Goal: Task Accomplishment & Management: Use online tool/utility

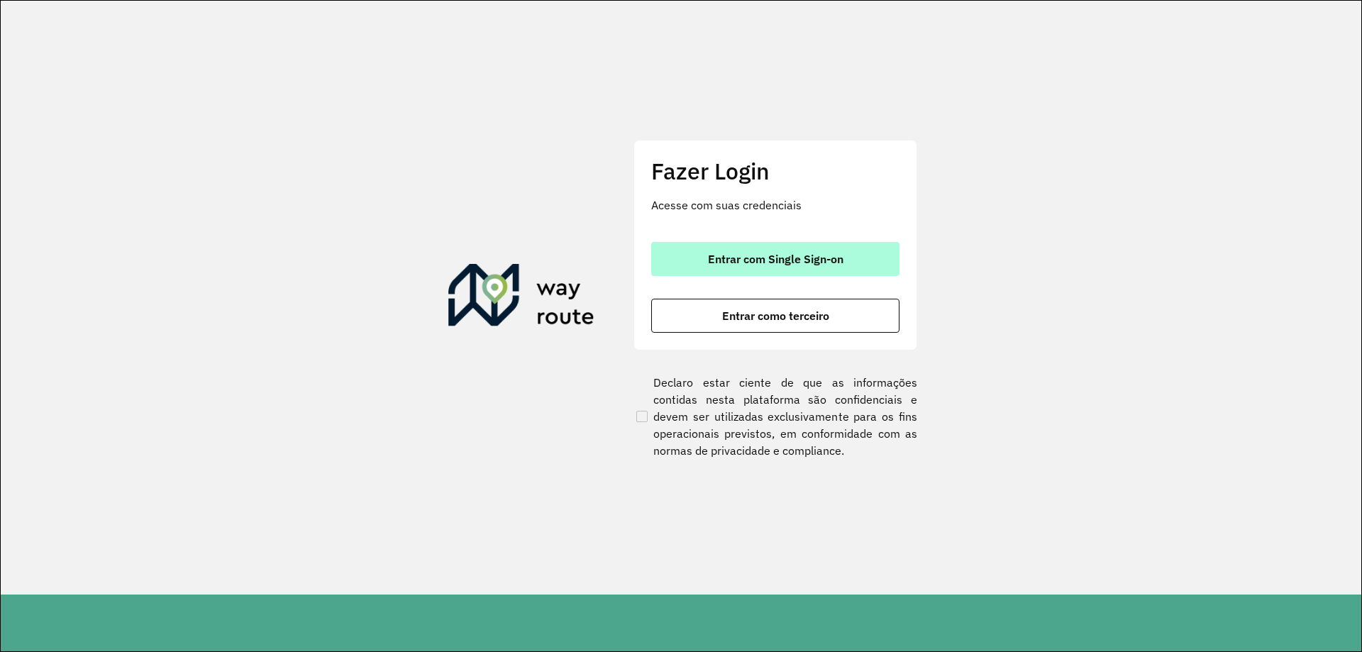
click at [793, 267] on button "Entrar com Single Sign-on" at bounding box center [775, 259] width 248 height 34
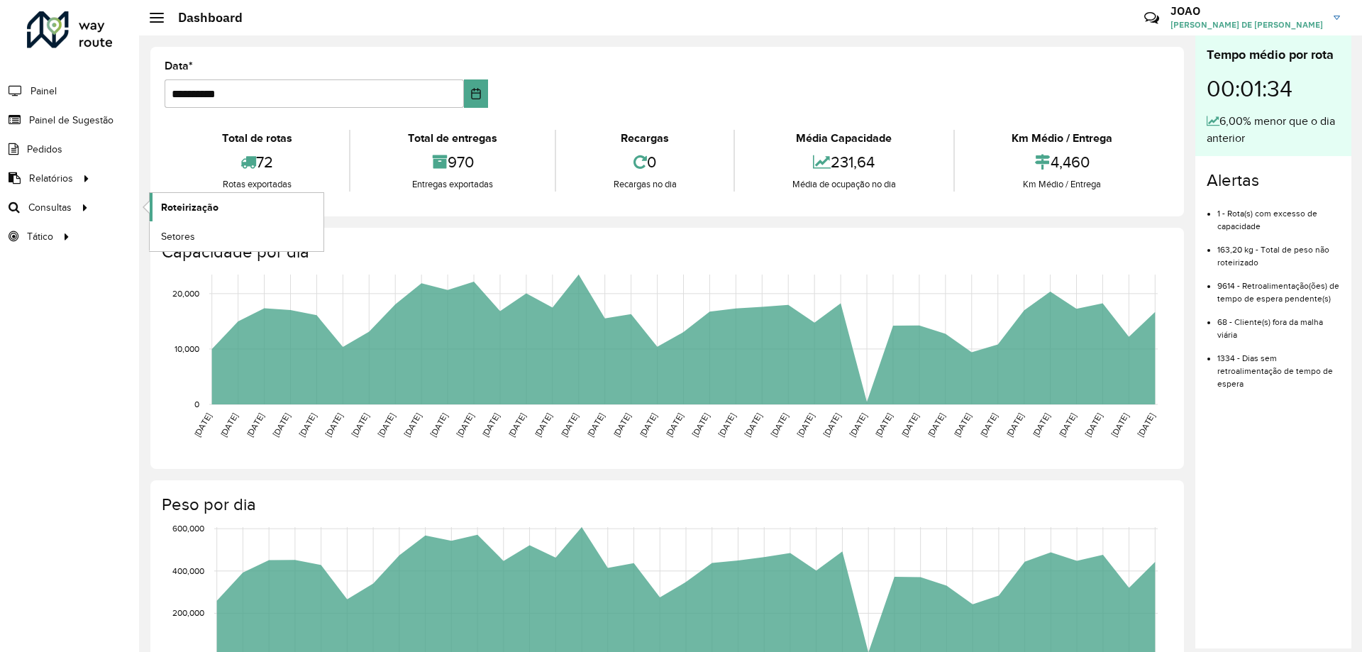
click at [175, 202] on span "Roteirização" at bounding box center [189, 207] width 57 height 15
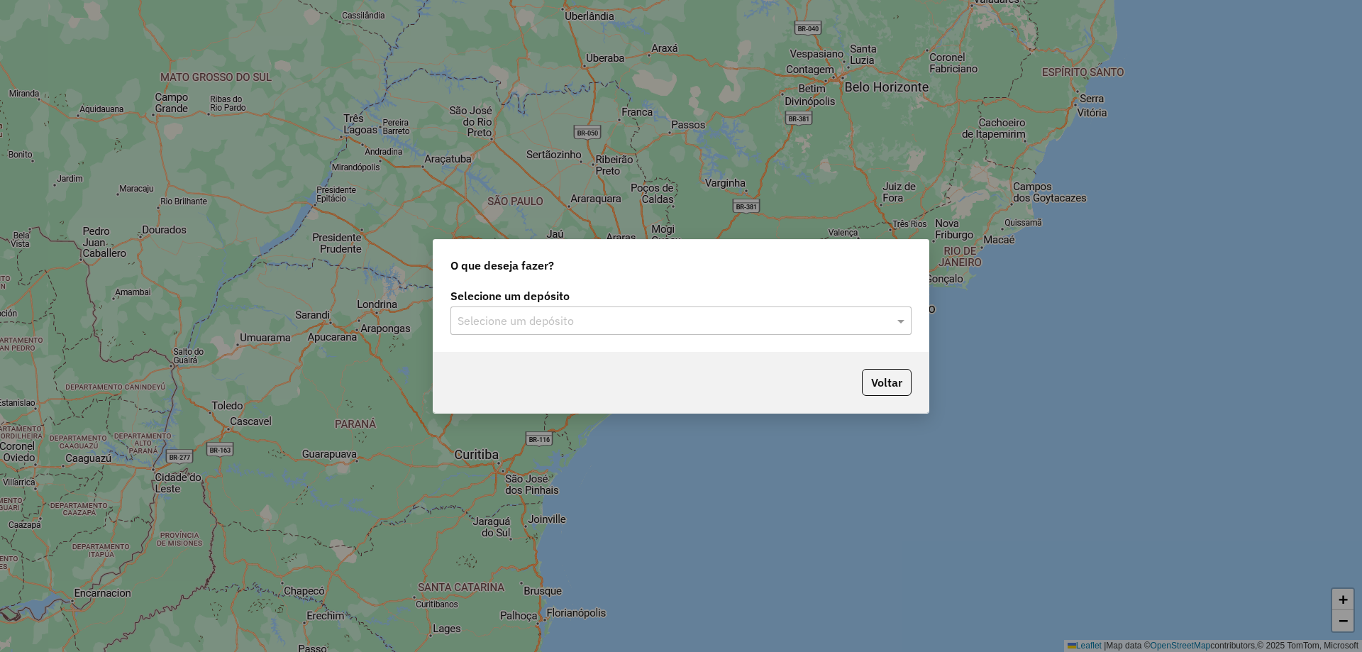
click at [703, 321] on input "text" at bounding box center [667, 321] width 419 height 17
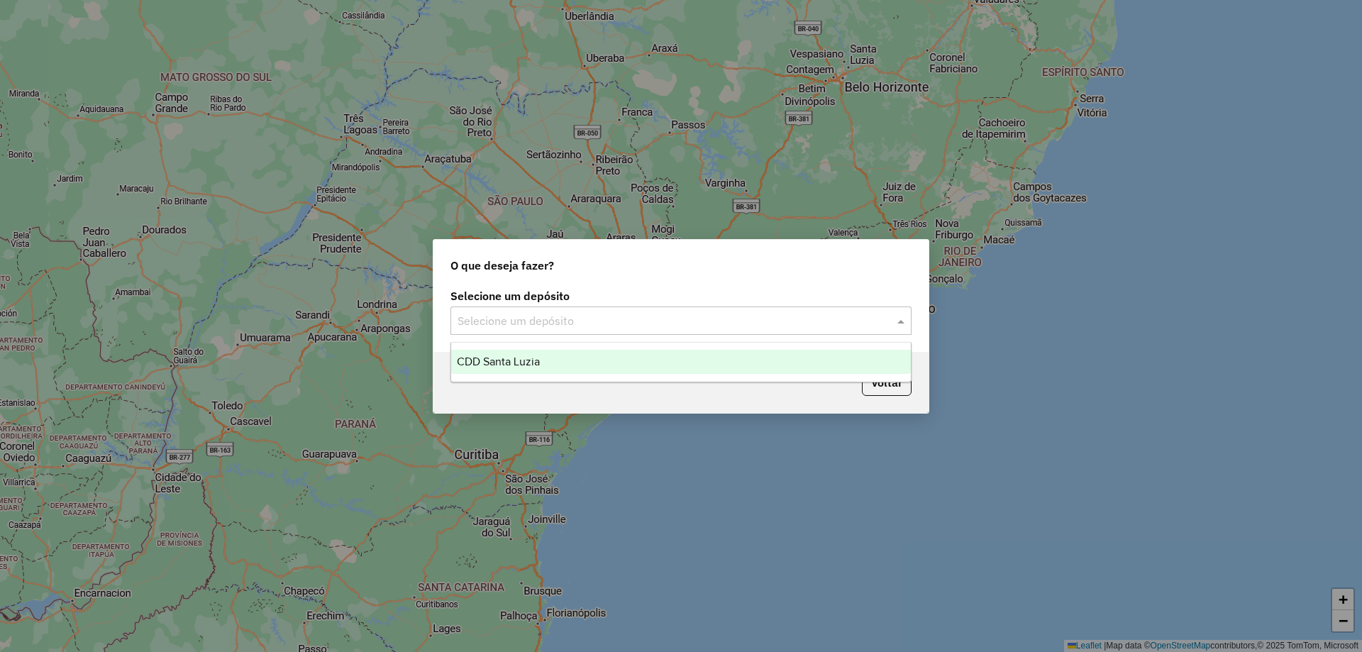
click at [695, 360] on div "CDD Santa Luzia" at bounding box center [681, 362] width 460 height 24
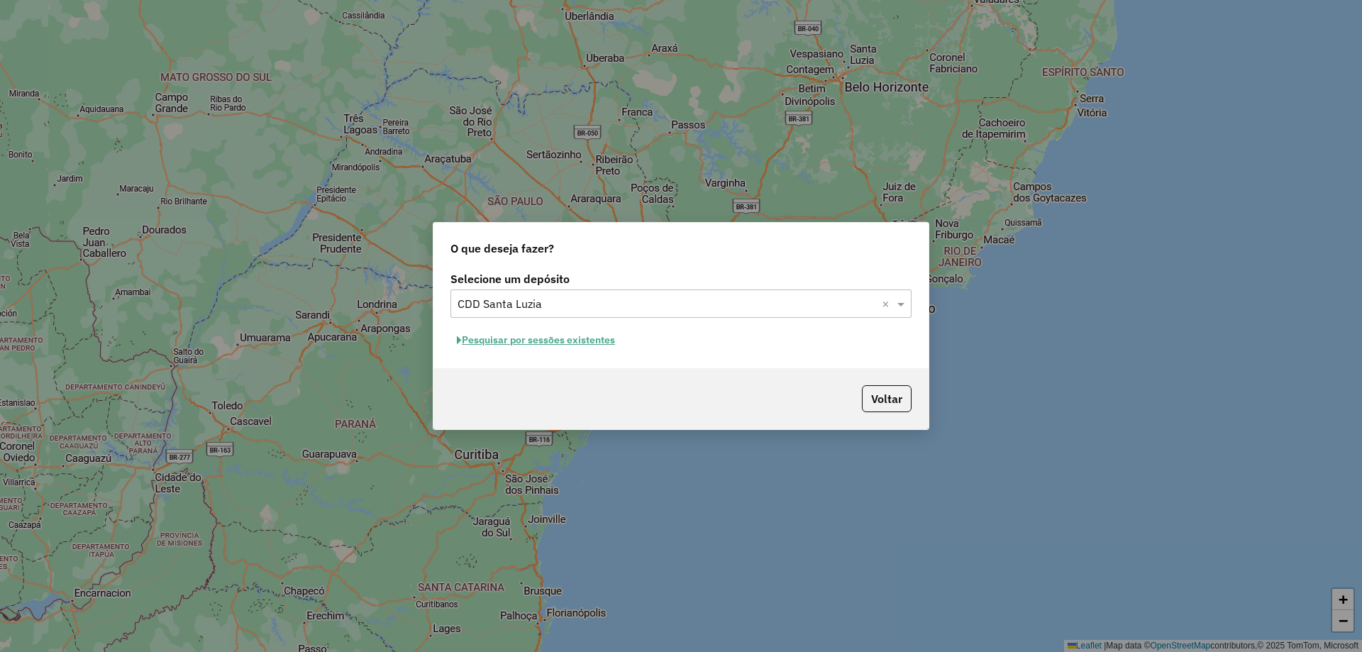
click at [610, 341] on button "Pesquisar por sessões existentes" at bounding box center [536, 340] width 171 height 22
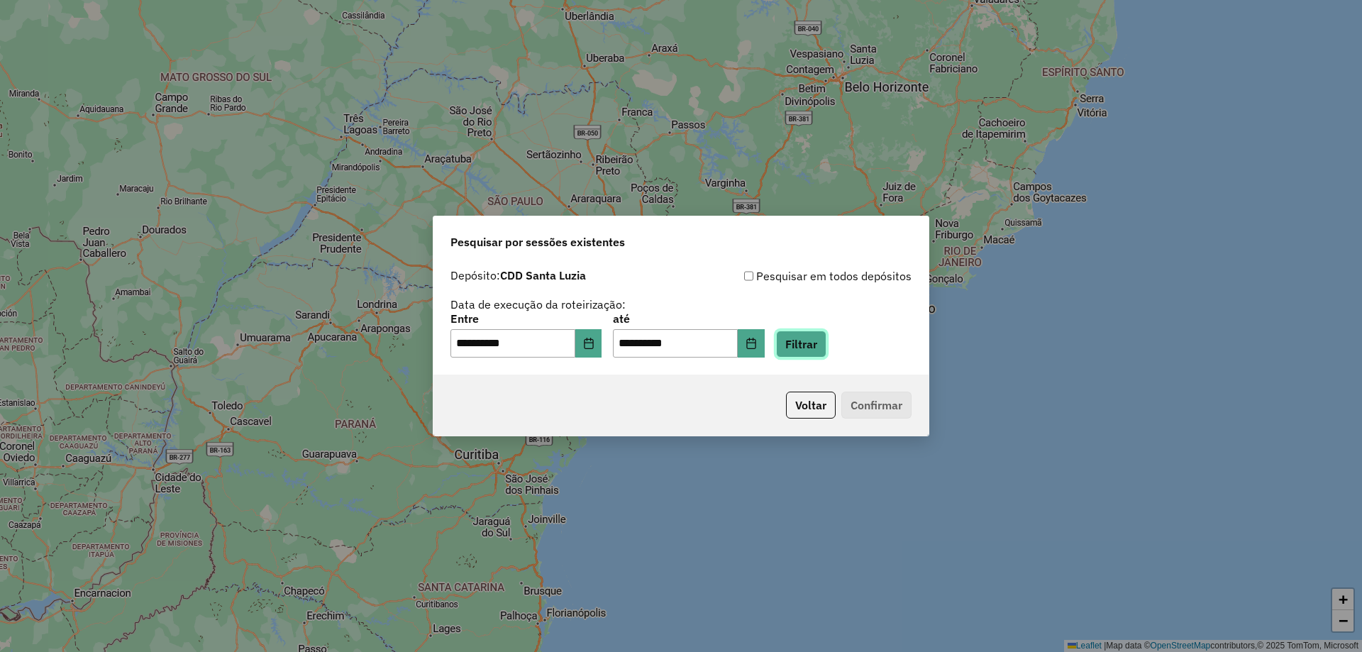
click at [819, 345] on button "Filtrar" at bounding box center [801, 344] width 50 height 27
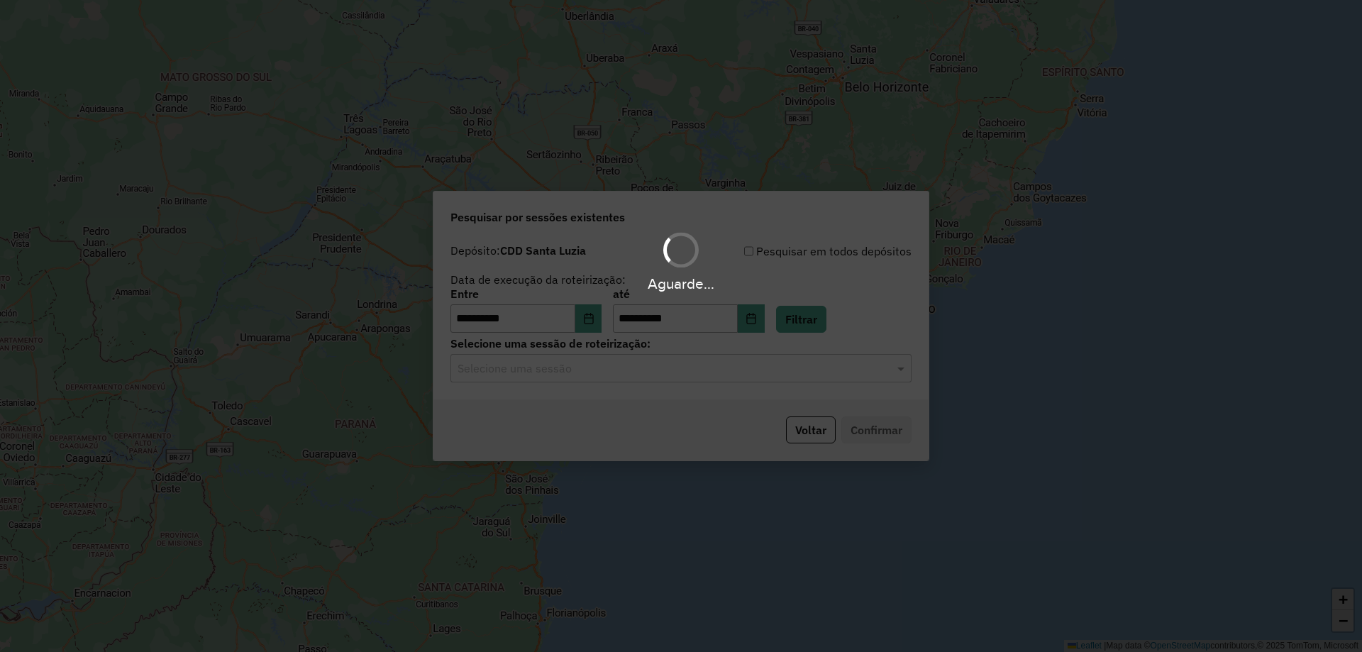
click at [720, 363] on input "text" at bounding box center [667, 368] width 419 height 17
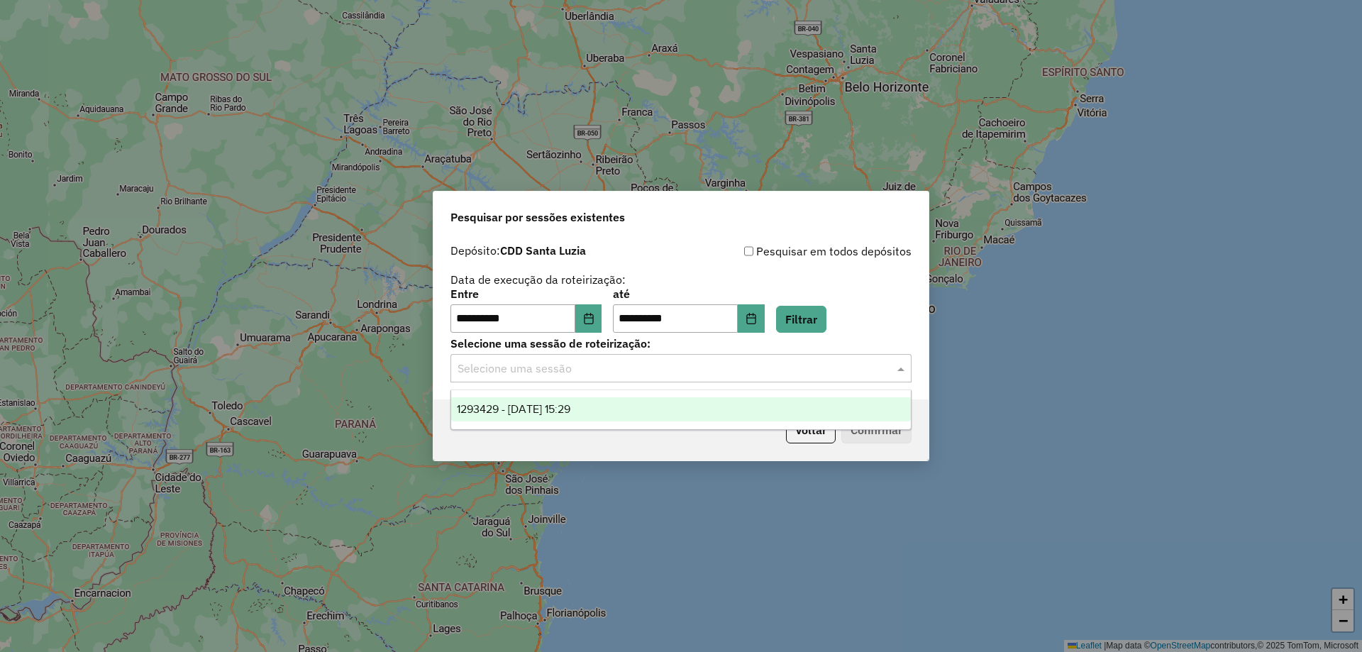
click at [727, 417] on div "1293429 - 13/10/2025 15:29" at bounding box center [681, 409] width 460 height 24
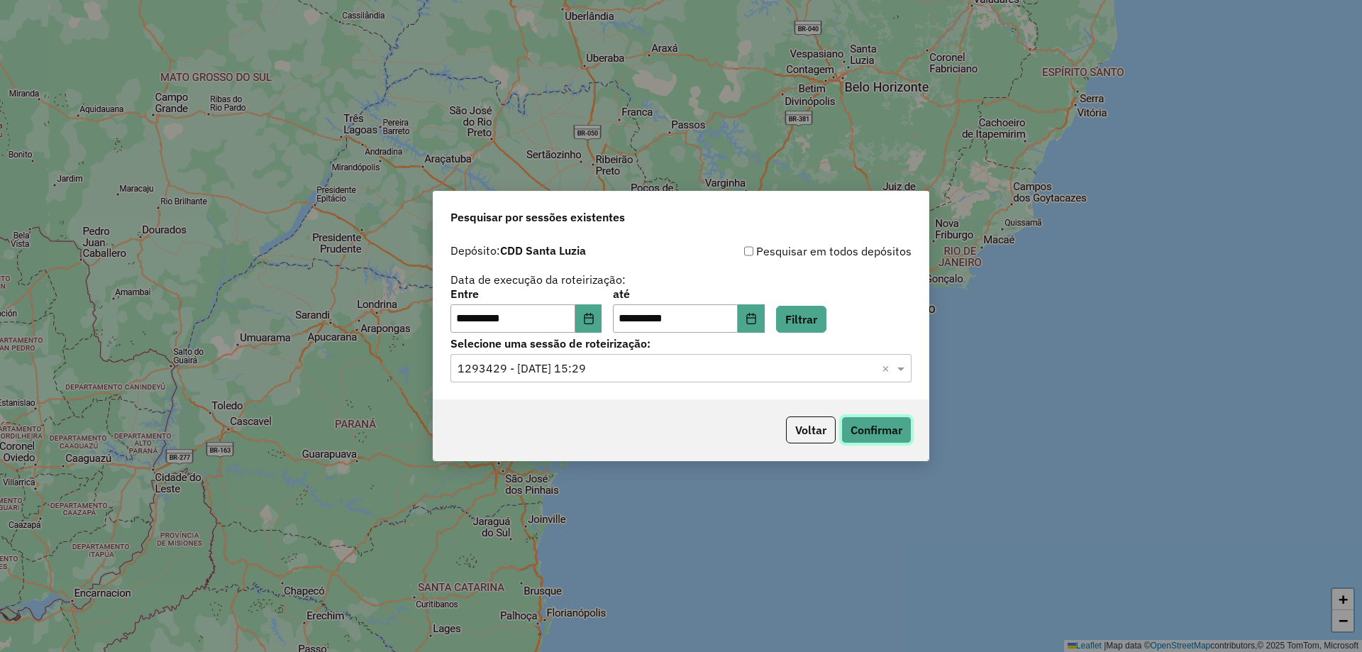
click at [865, 422] on button "Confirmar" at bounding box center [877, 430] width 70 height 27
click at [886, 431] on button "Confirmar" at bounding box center [877, 430] width 70 height 27
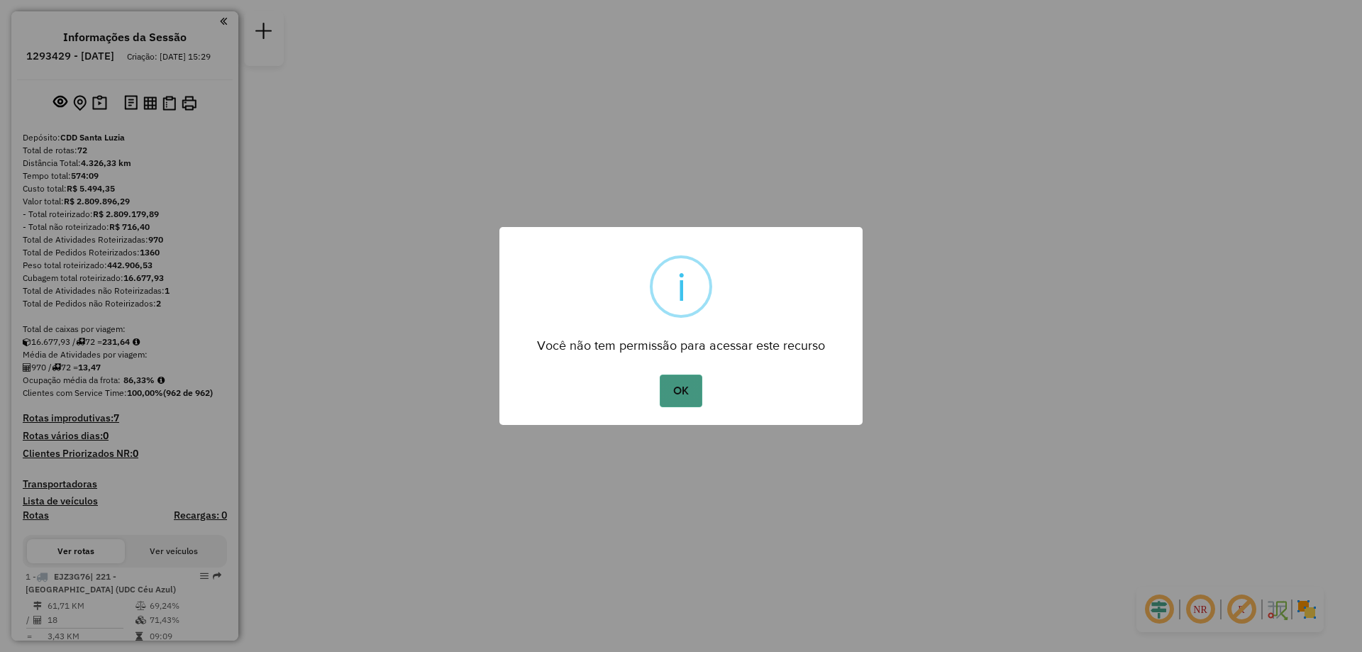
click at [683, 395] on button "OK" at bounding box center [681, 391] width 42 height 33
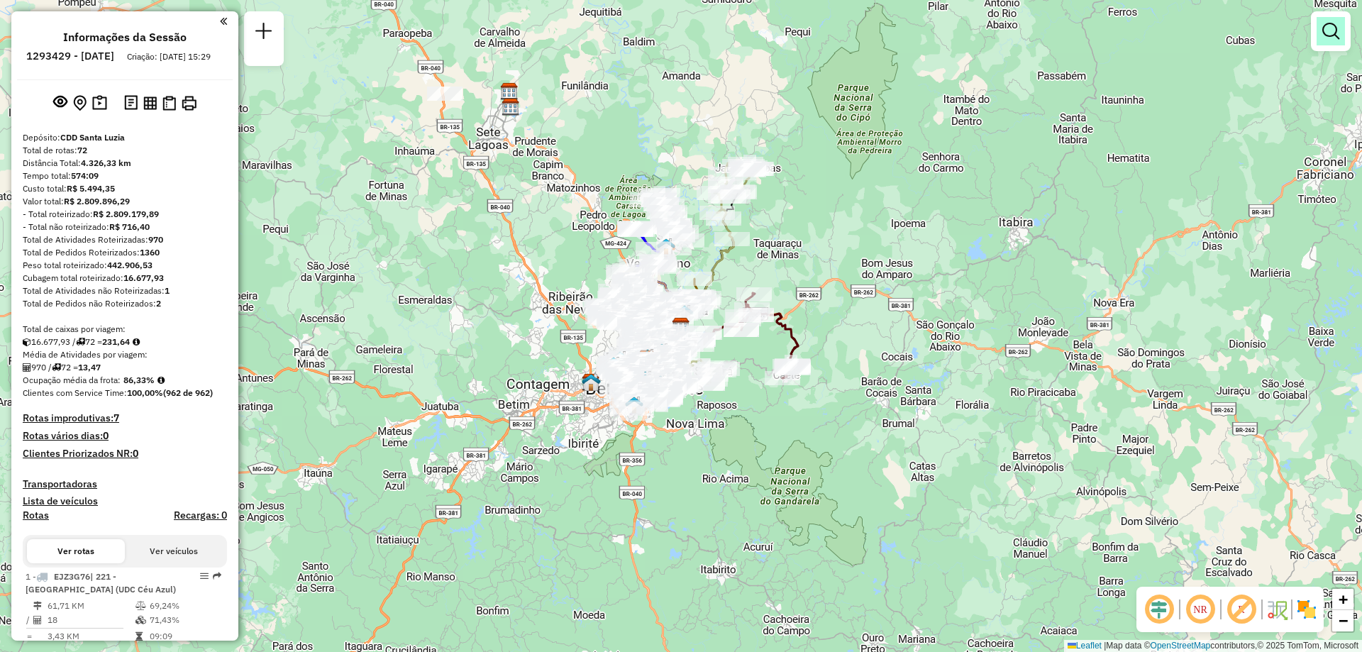
click at [1328, 39] on em at bounding box center [1331, 31] width 17 height 17
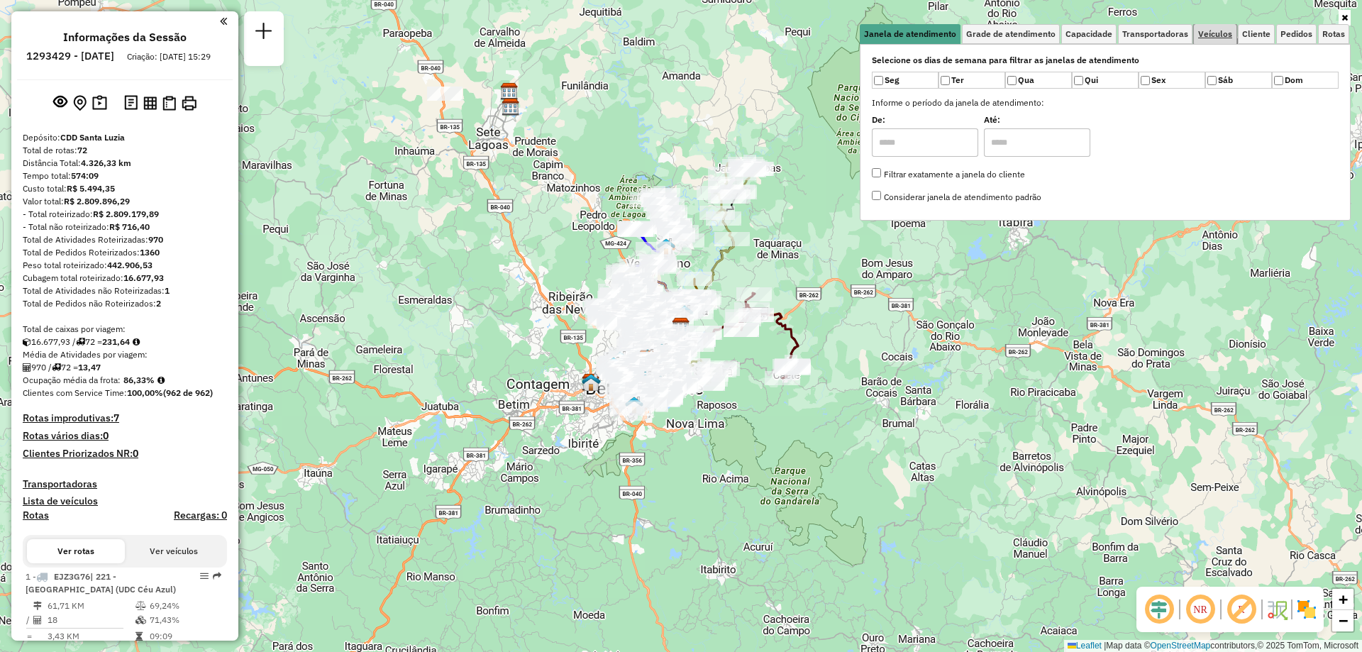
click at [1217, 31] on span "Veículos" at bounding box center [1215, 34] width 34 height 9
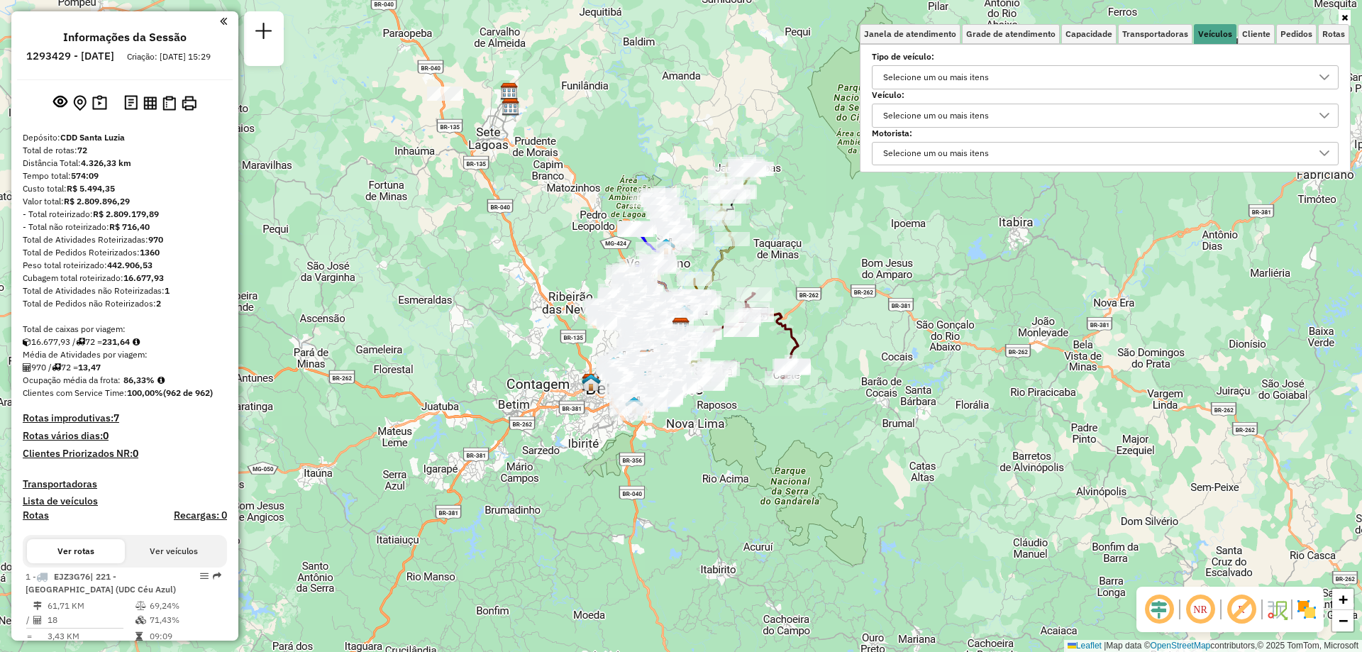
click at [950, 122] on div "Selecione um ou mais itens" at bounding box center [936, 115] width 116 height 23
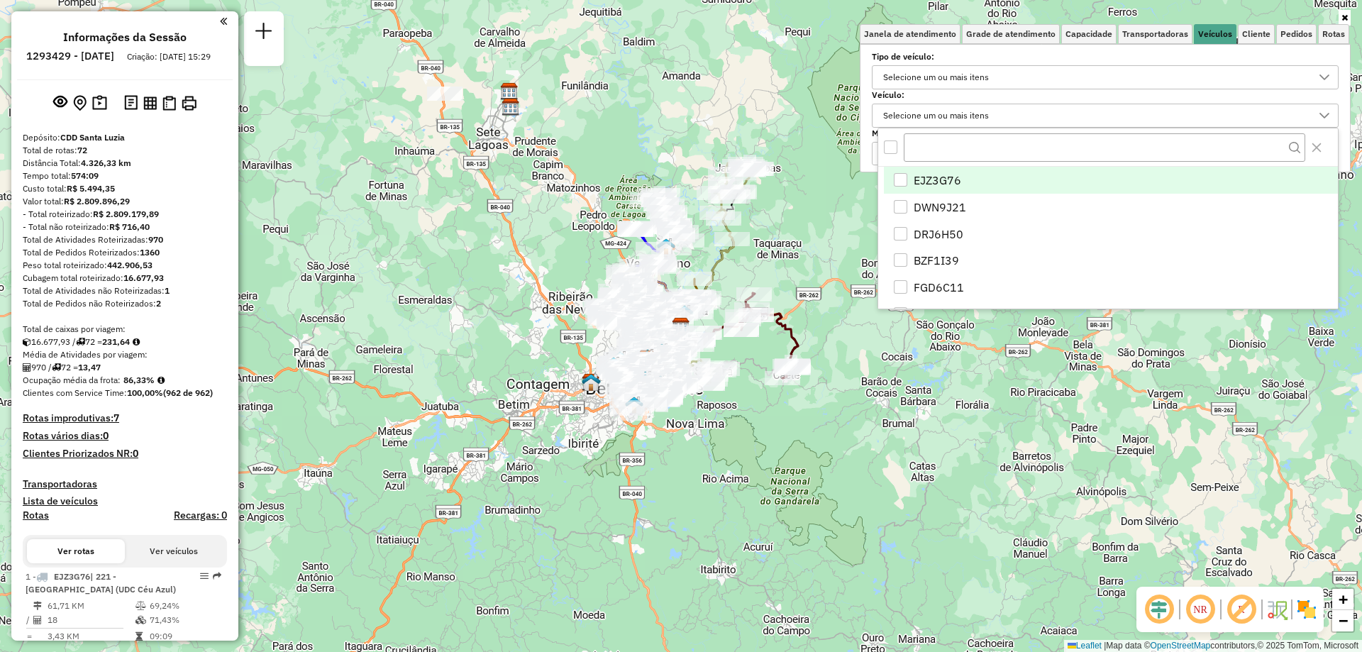
scroll to position [9, 49]
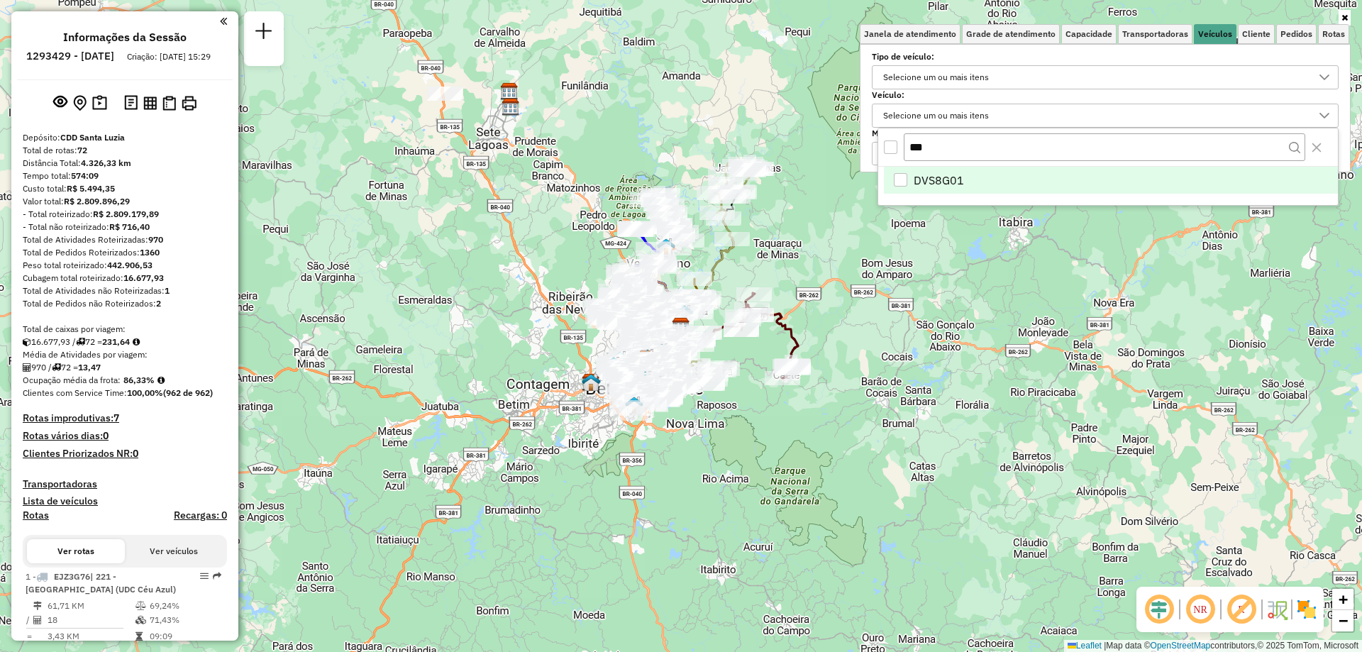
type input "***"
click at [977, 186] on li "DVS8G01" at bounding box center [1111, 180] width 454 height 27
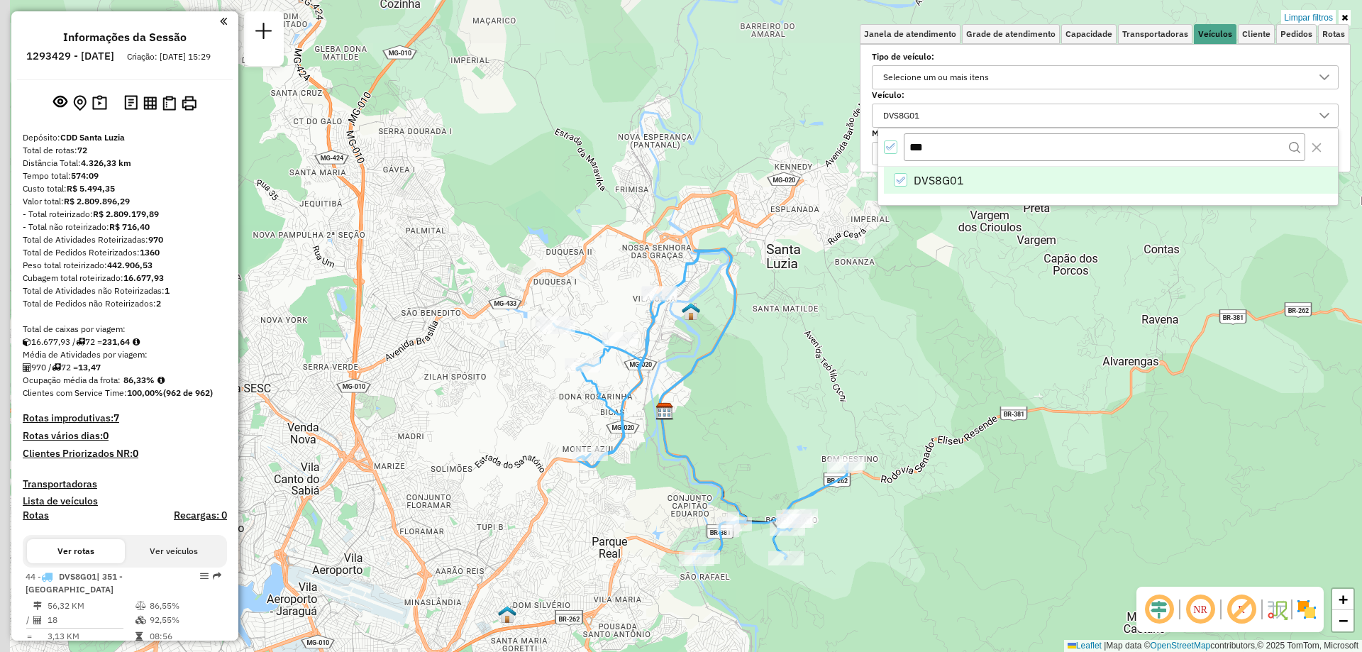
drag, startPoint x: 674, startPoint y: 292, endPoint x: 754, endPoint y: 567, distance: 286.1
click at [754, 567] on div "Limpar filtros Janela de atendimento Grade de atendimento Capacidade Transporta…" at bounding box center [681, 326] width 1362 height 652
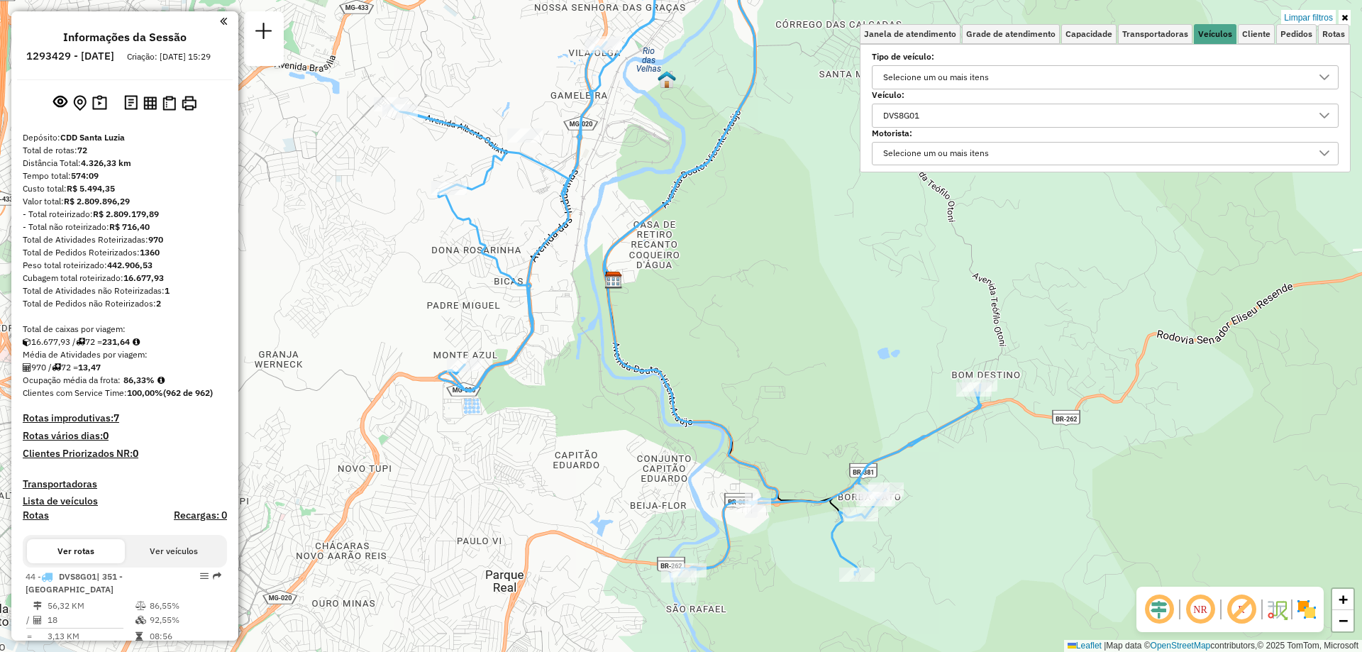
drag, startPoint x: 712, startPoint y: 483, endPoint x: 633, endPoint y: 453, distance: 84.2
click at [633, 453] on div "Limpar filtros Janela de atendimento Grade de atendimento Capacidade Transporta…" at bounding box center [681, 326] width 1362 height 652
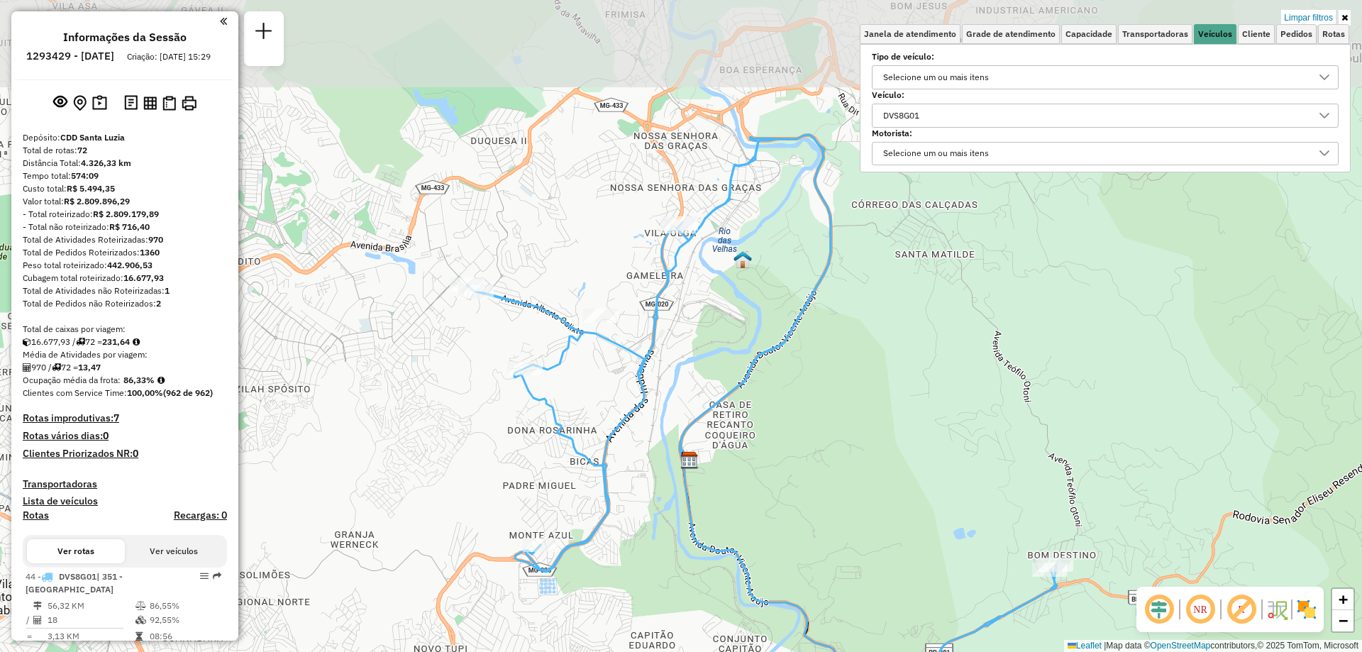
drag, startPoint x: 636, startPoint y: 392, endPoint x: 717, endPoint y: 576, distance: 201.1
click at [717, 576] on div "Limpar filtros Janela de atendimento Grade de atendimento Capacidade Transporta…" at bounding box center [681, 326] width 1362 height 652
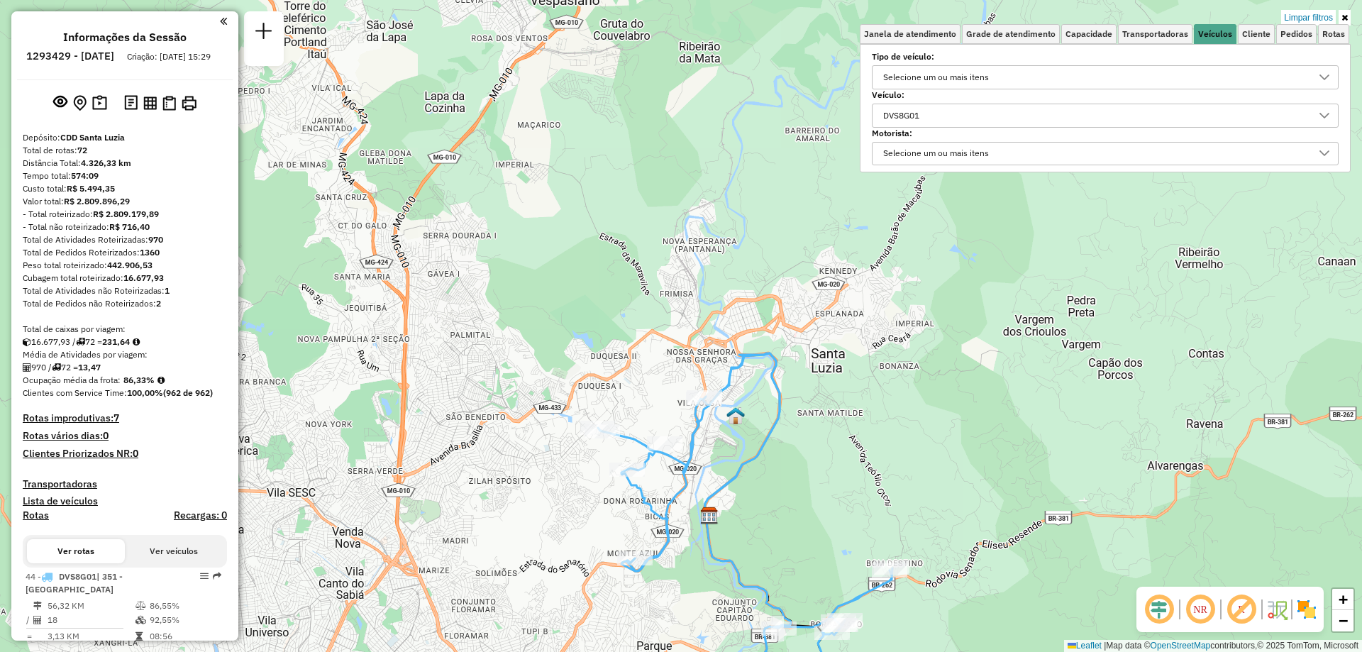
click at [953, 118] on div "DVS8G01" at bounding box center [1094, 115] width 433 height 23
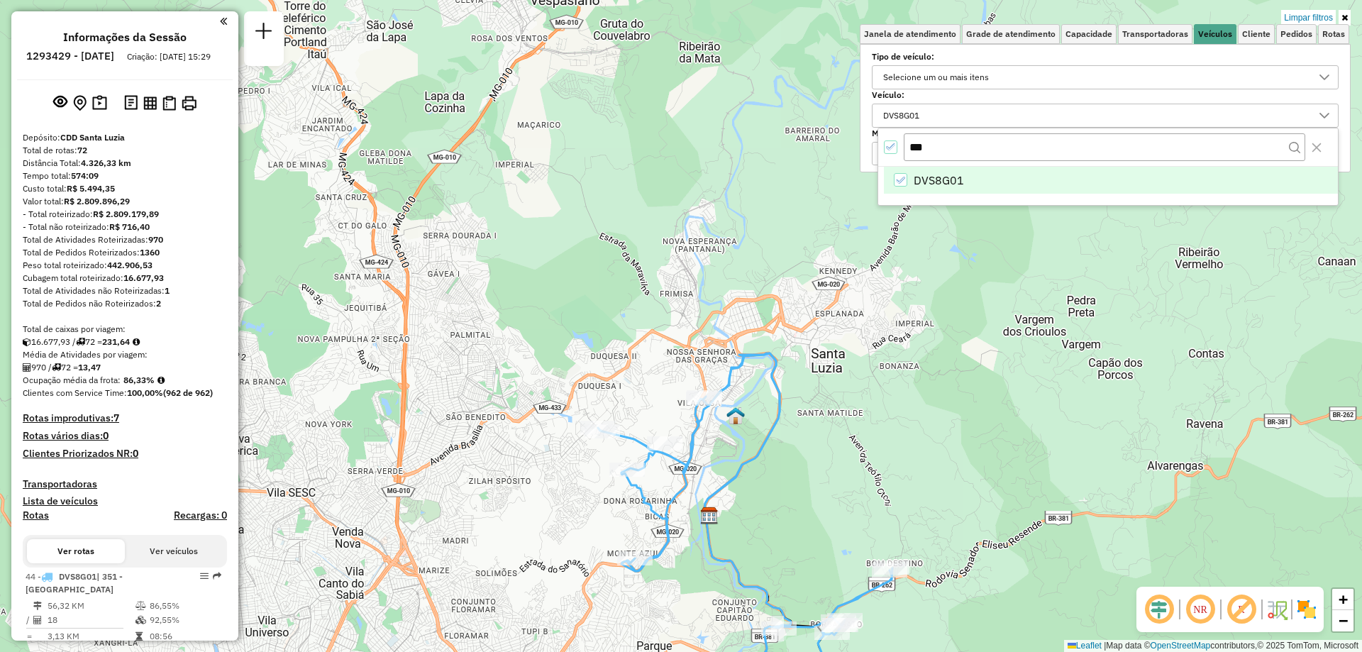
click at [886, 149] on icon "All items selected" at bounding box center [891, 147] width 10 height 10
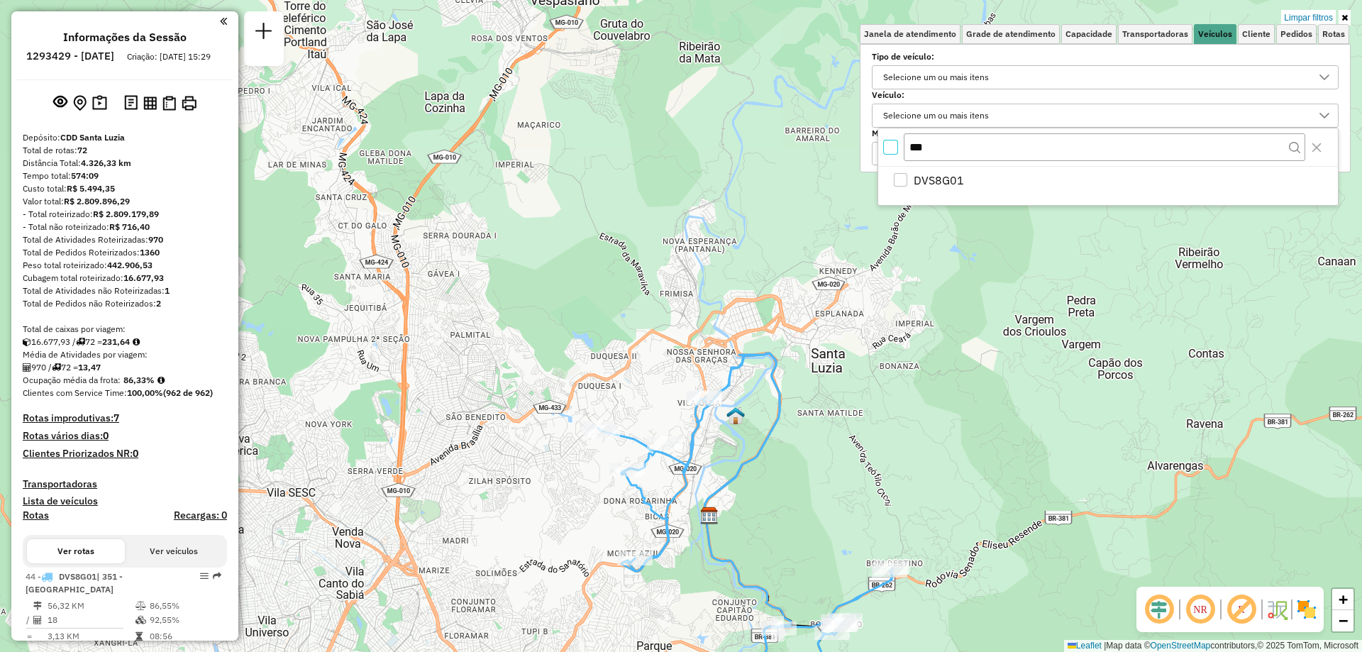
scroll to position [9, 5]
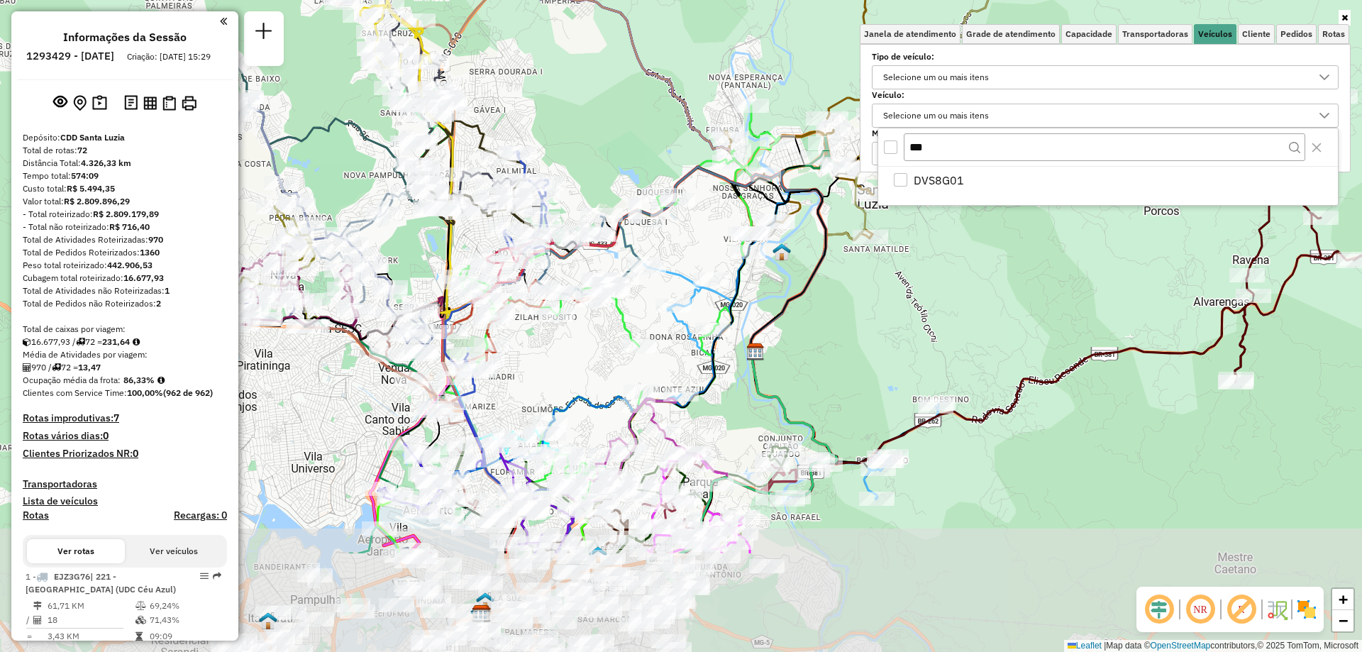
drag, startPoint x: 861, startPoint y: 522, endPoint x: 913, endPoint y: 341, distance: 188.2
click at [913, 341] on div "Janela de atendimento Grade de atendimento Capacidade Transportadoras Veículos …" at bounding box center [681, 326] width 1362 height 652
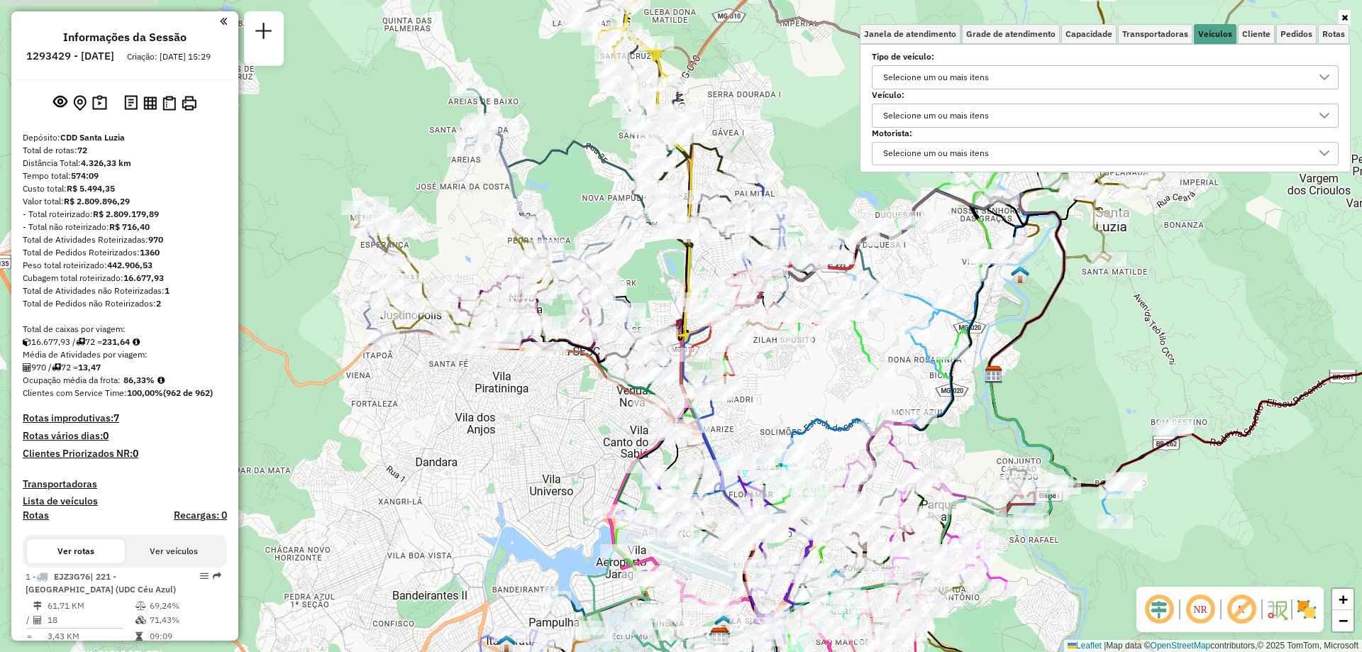
drag, startPoint x: 842, startPoint y: 383, endPoint x: 1074, endPoint y: 423, distance: 236.1
click at [1074, 423] on div "Janela de atendimento Grade de atendimento Capacidade Transportadoras Veículos …" at bounding box center [681, 326] width 1362 height 652
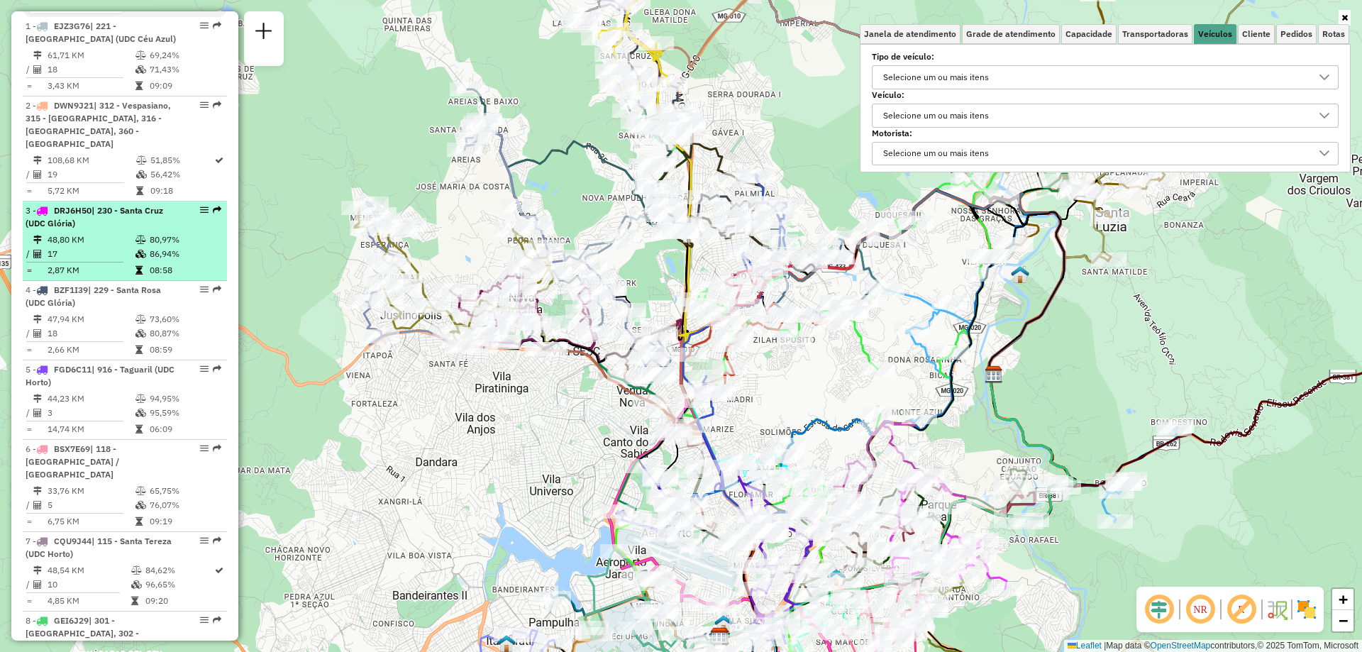
click at [116, 243] on td "48,80 KM" at bounding box center [91, 240] width 88 height 14
select select "**********"
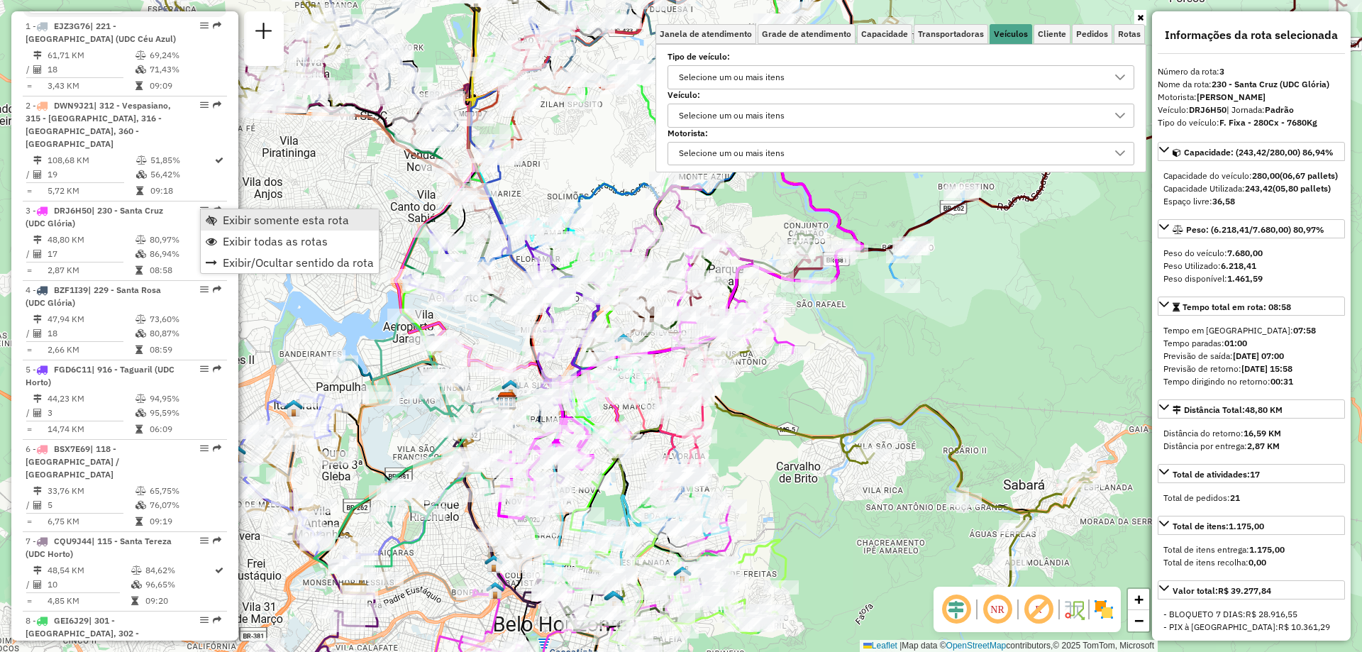
click at [286, 221] on span "Exibir somente esta rota" at bounding box center [286, 219] width 126 height 11
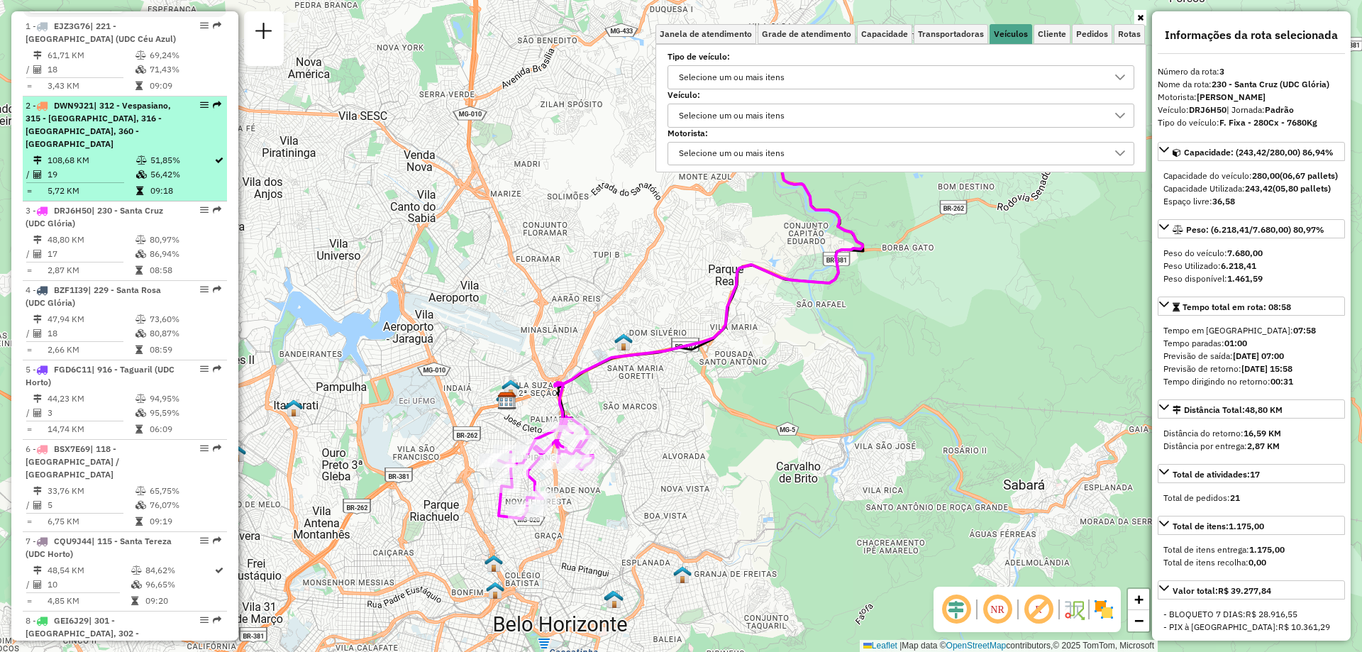
click at [148, 144] on div "2 - DWN9J21 | 312 - Vespasiano, 315 - Várzea, 316 - Jatobá, 360 - Lagoa Santa" at bounding box center [101, 124] width 150 height 51
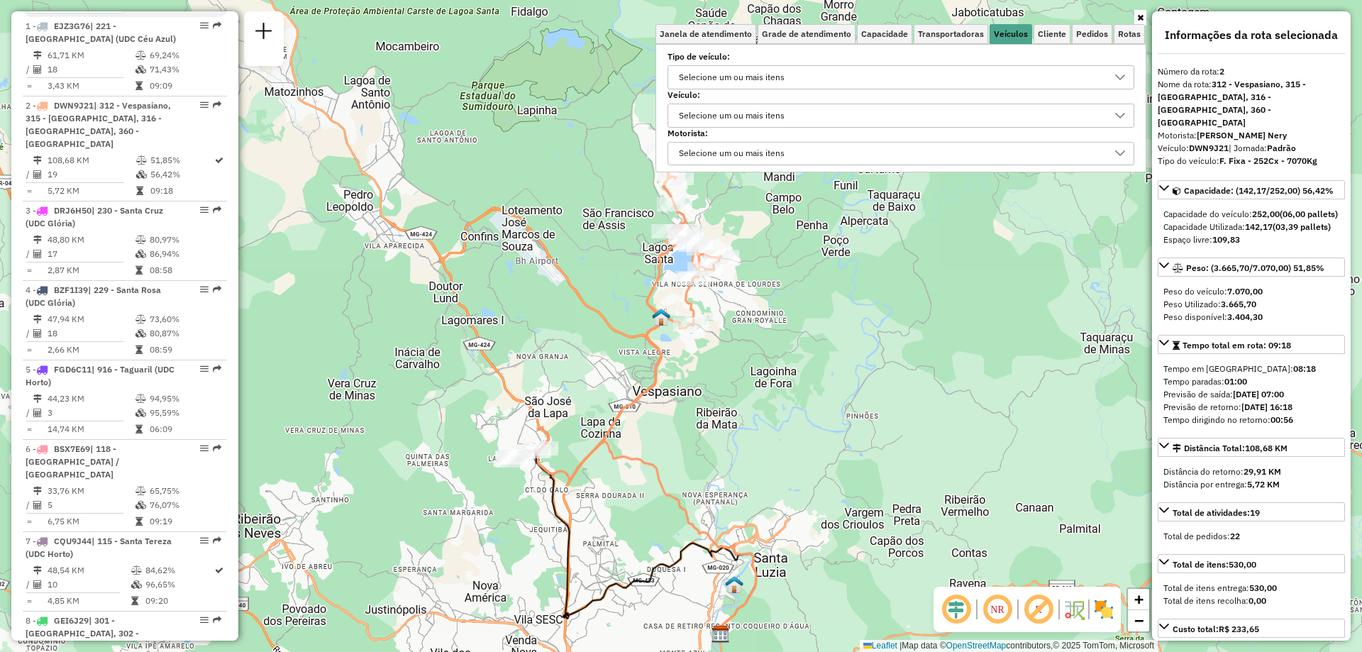
drag, startPoint x: 644, startPoint y: 333, endPoint x: 597, endPoint y: 399, distance: 80.3
click at [597, 399] on div "Janela de atendimento Grade de atendimento Capacidade Transportadoras Veículos …" at bounding box center [681, 326] width 1362 height 652
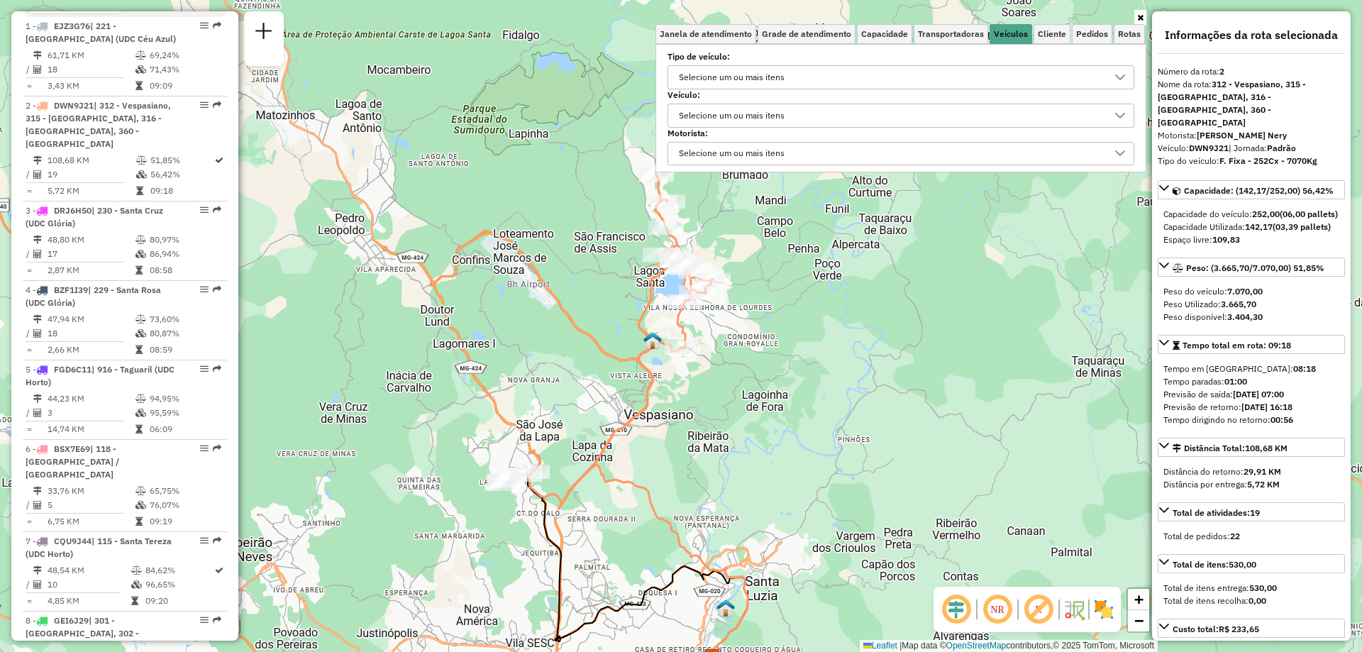
drag, startPoint x: 613, startPoint y: 352, endPoint x: 605, endPoint y: 372, distance: 21.6
click at [605, 372] on div "Janela de atendimento Grade de atendimento Capacidade Transportadoras Veículos …" at bounding box center [681, 326] width 1362 height 652
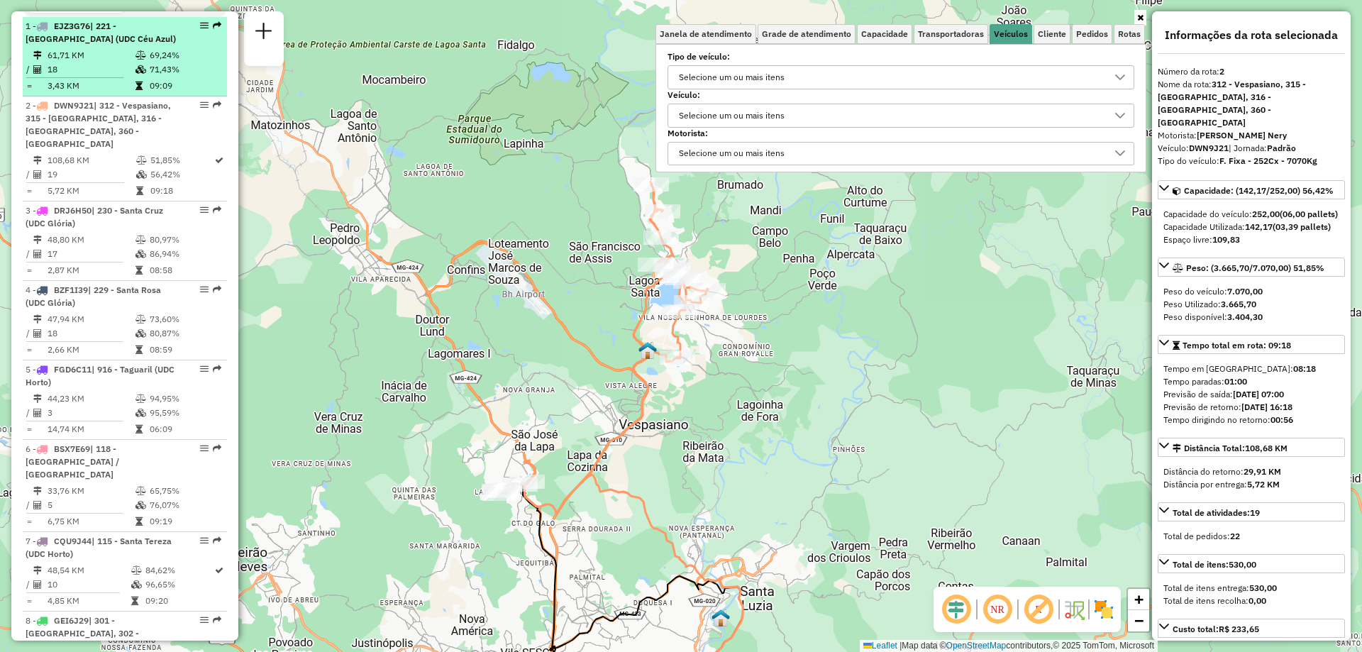
click at [138, 92] on td at bounding box center [142, 86] width 14 height 14
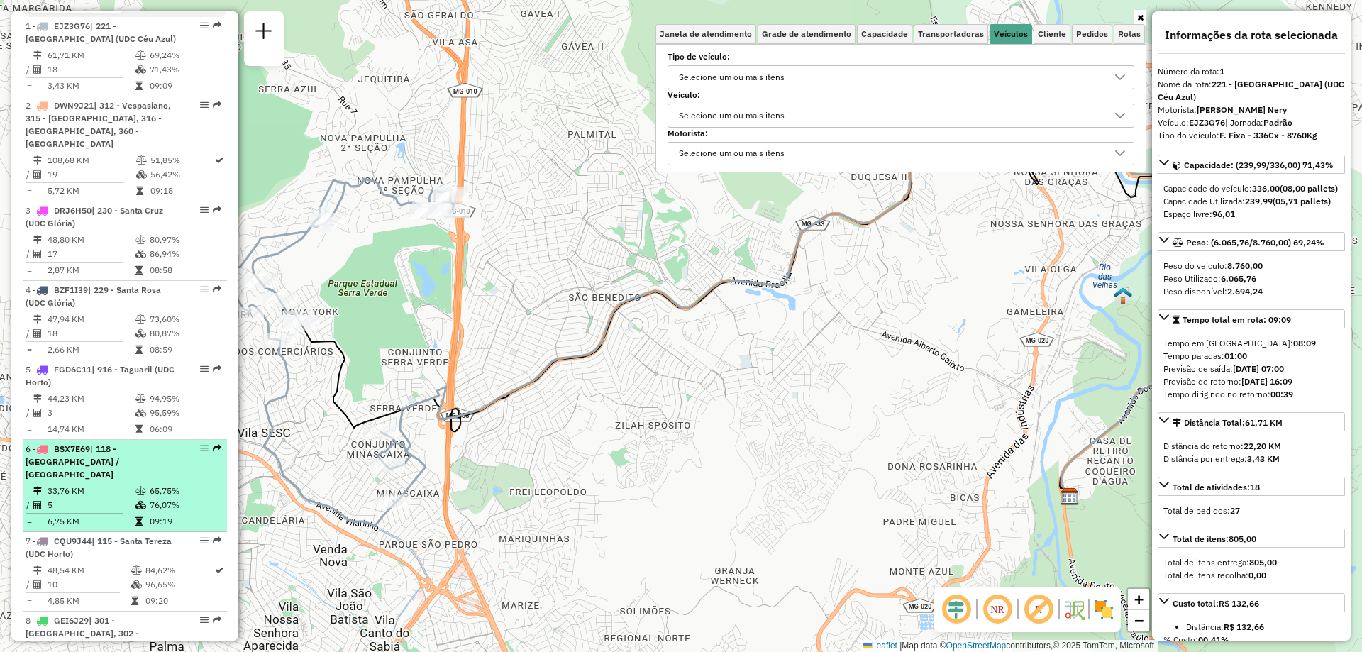
click at [119, 453] on span "| 118 - [GEOGRAPHIC_DATA] / [GEOGRAPHIC_DATA]" at bounding box center [73, 461] width 94 height 36
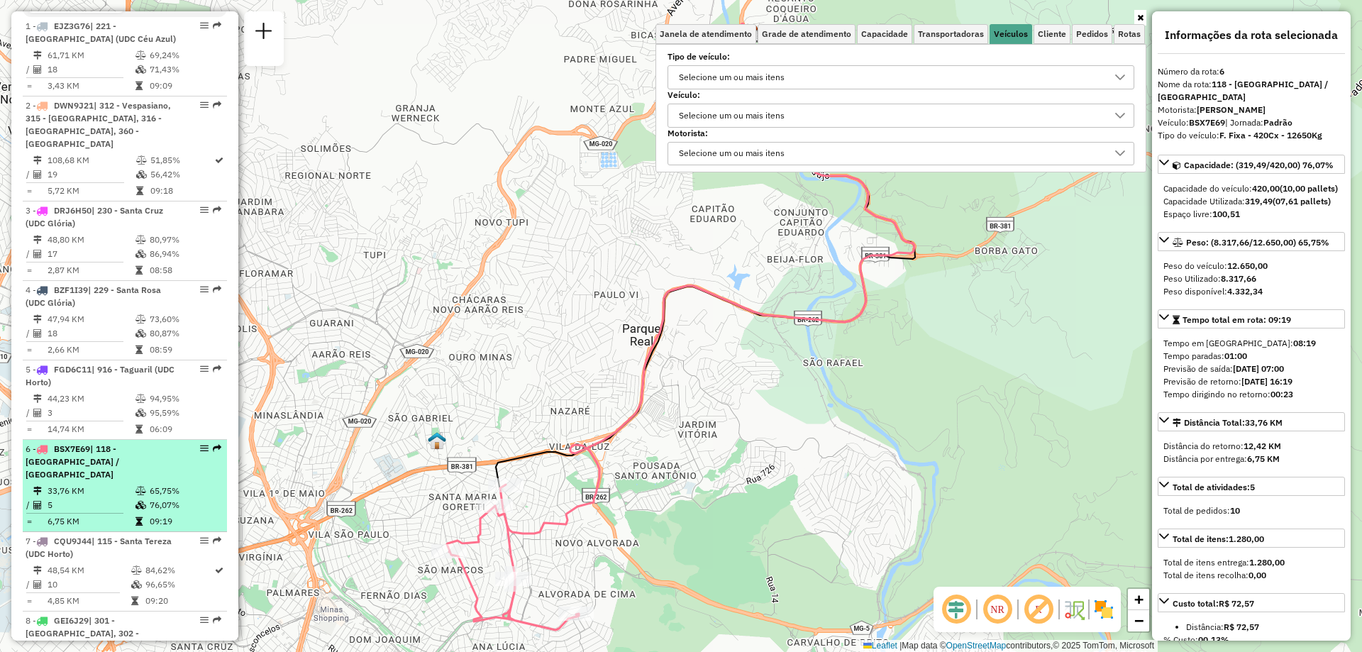
scroll to position [693, 0]
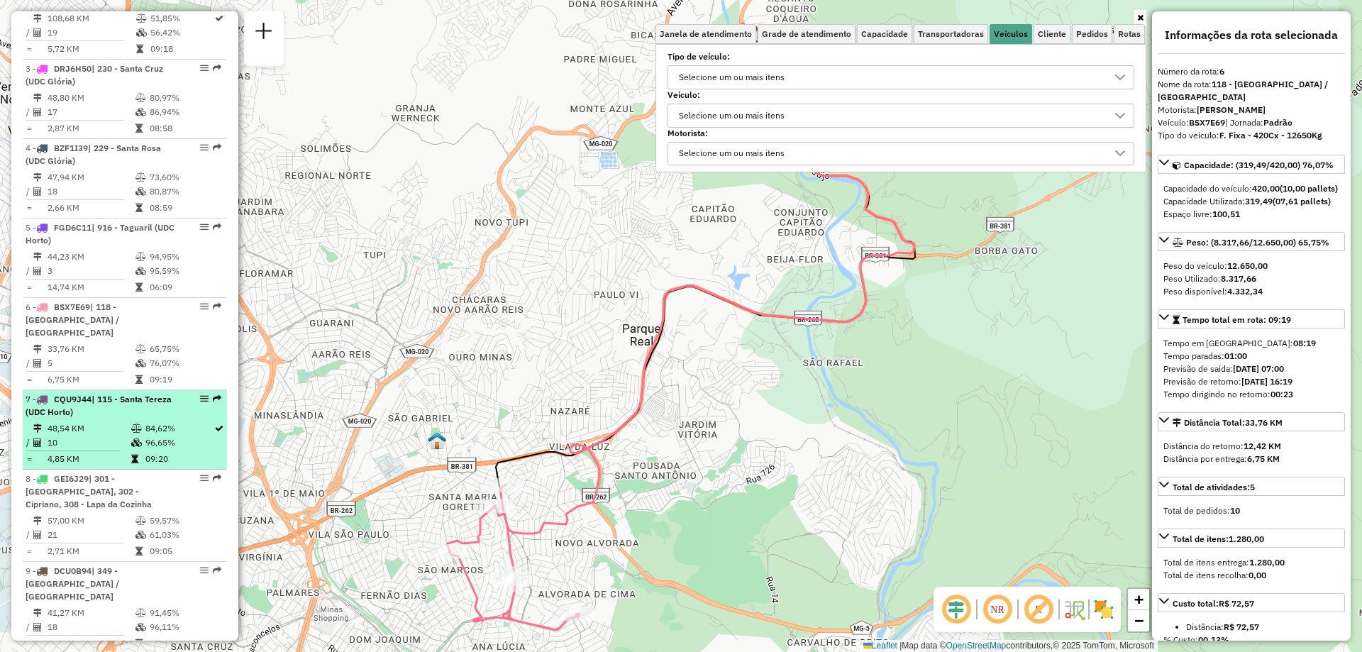
click at [147, 436] on td "96,65%" at bounding box center [179, 443] width 69 height 14
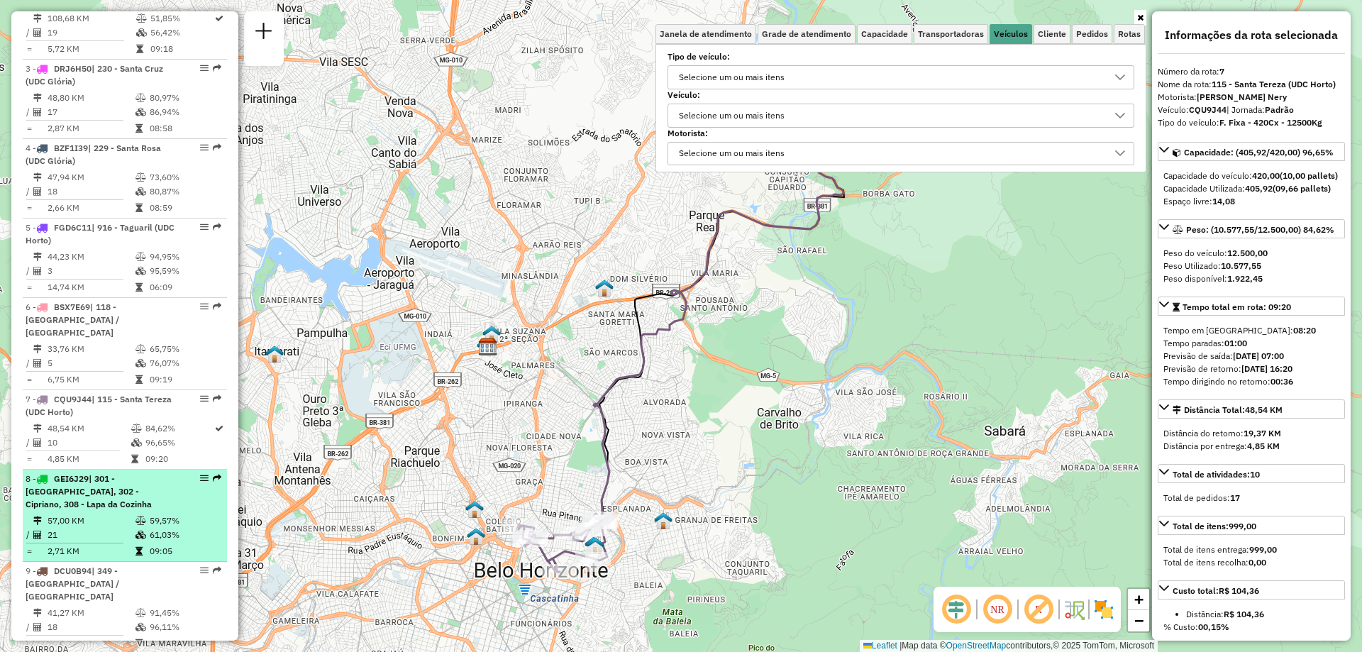
click at [154, 487] on div "8 - GEI6J29 | 301 - Nova Pampulha, 302 - Cipriano, 308 - Lapa da Cozinha" at bounding box center [101, 492] width 150 height 38
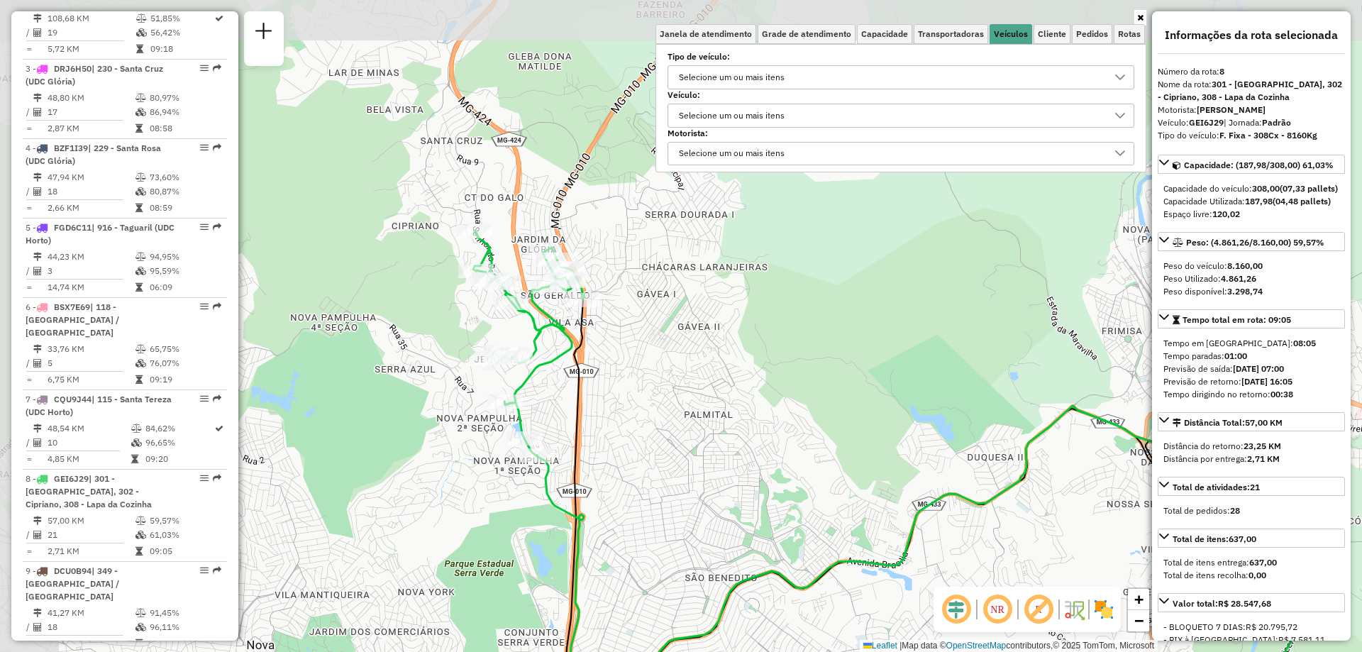
drag, startPoint x: 314, startPoint y: 364, endPoint x: 532, endPoint y: 542, distance: 281.9
click at [532, 542] on div "Janela de atendimento Grade de atendimento Capacidade Transportadoras Veículos …" at bounding box center [681, 326] width 1362 height 652
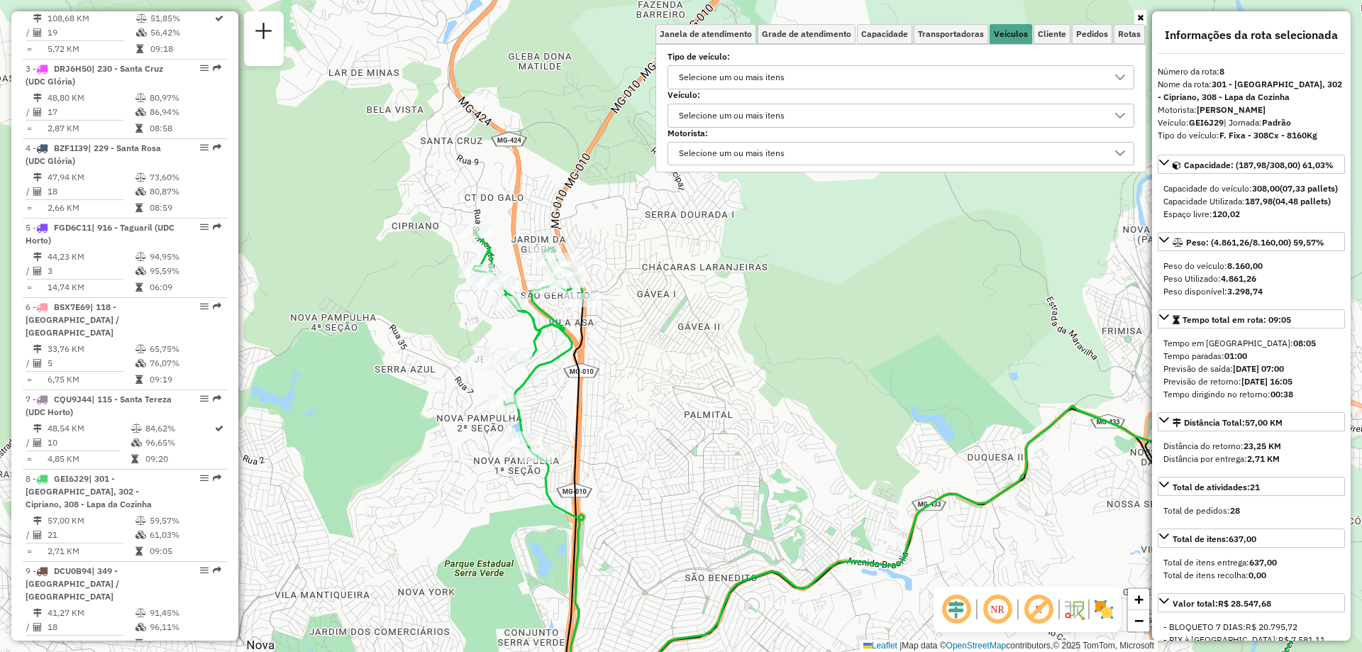
scroll to position [834, 0]
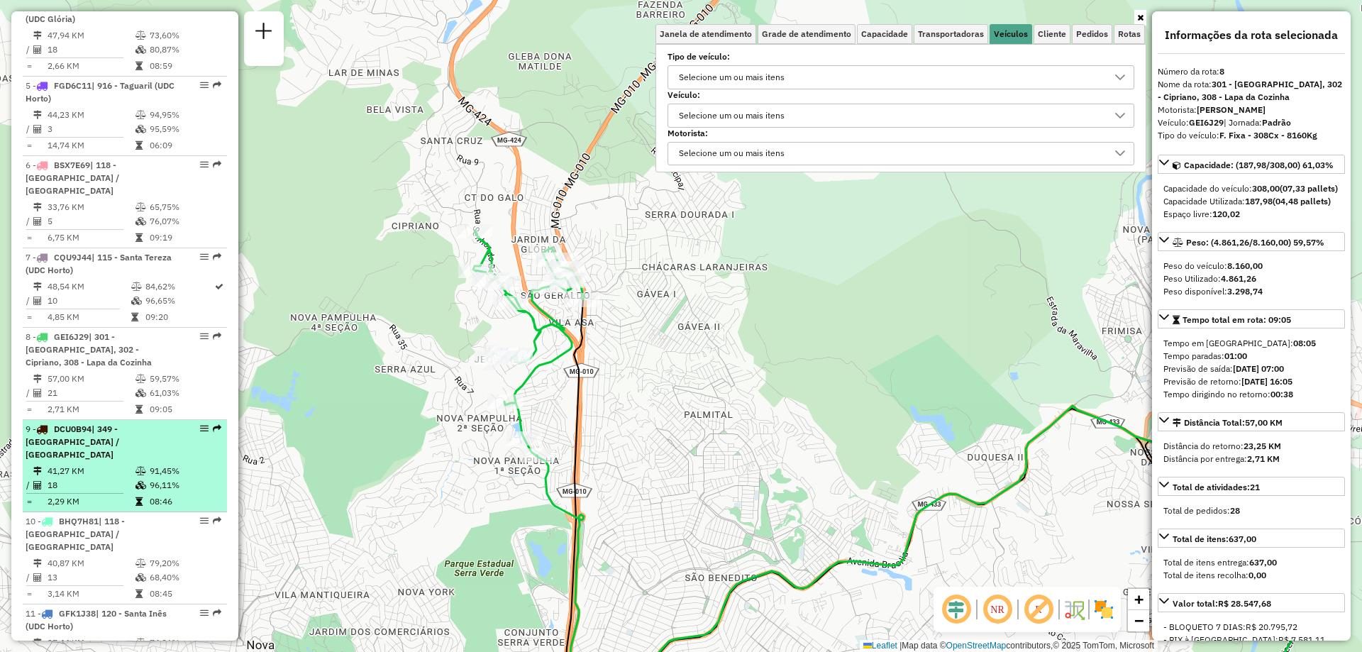
click at [149, 464] on td "91,45%" at bounding box center [185, 471] width 72 height 14
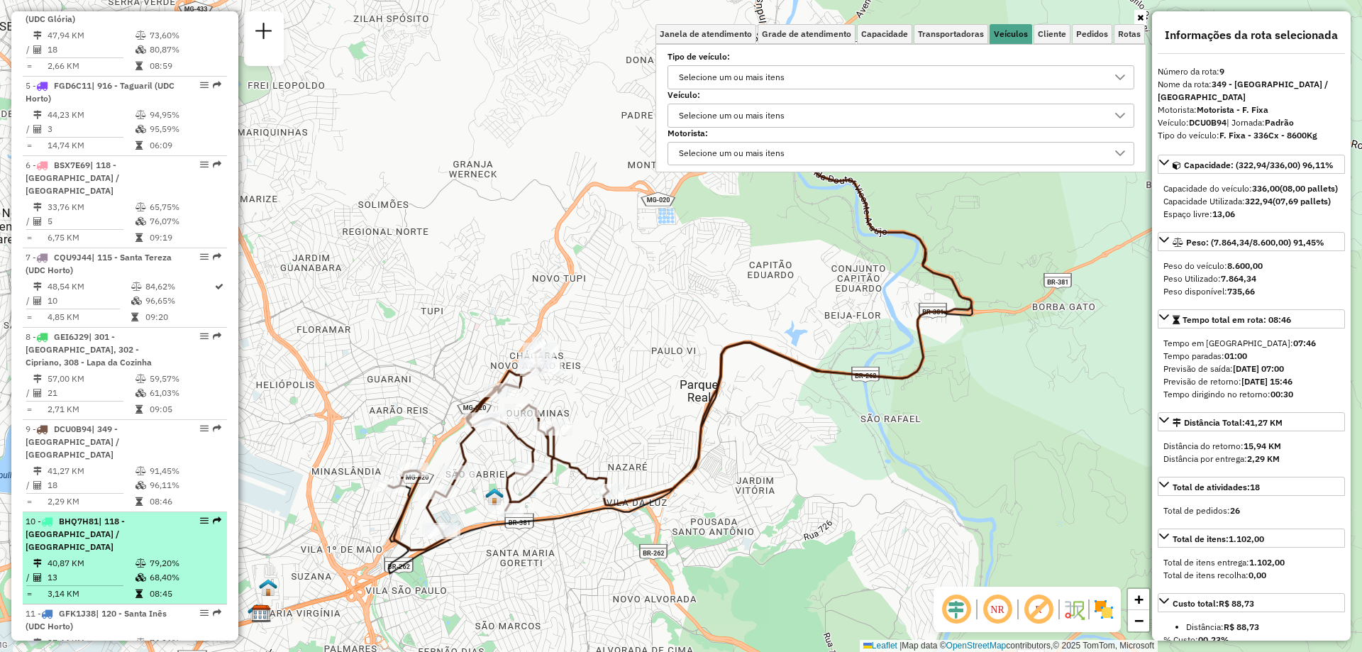
click at [151, 556] on td "79,20%" at bounding box center [185, 563] width 72 height 14
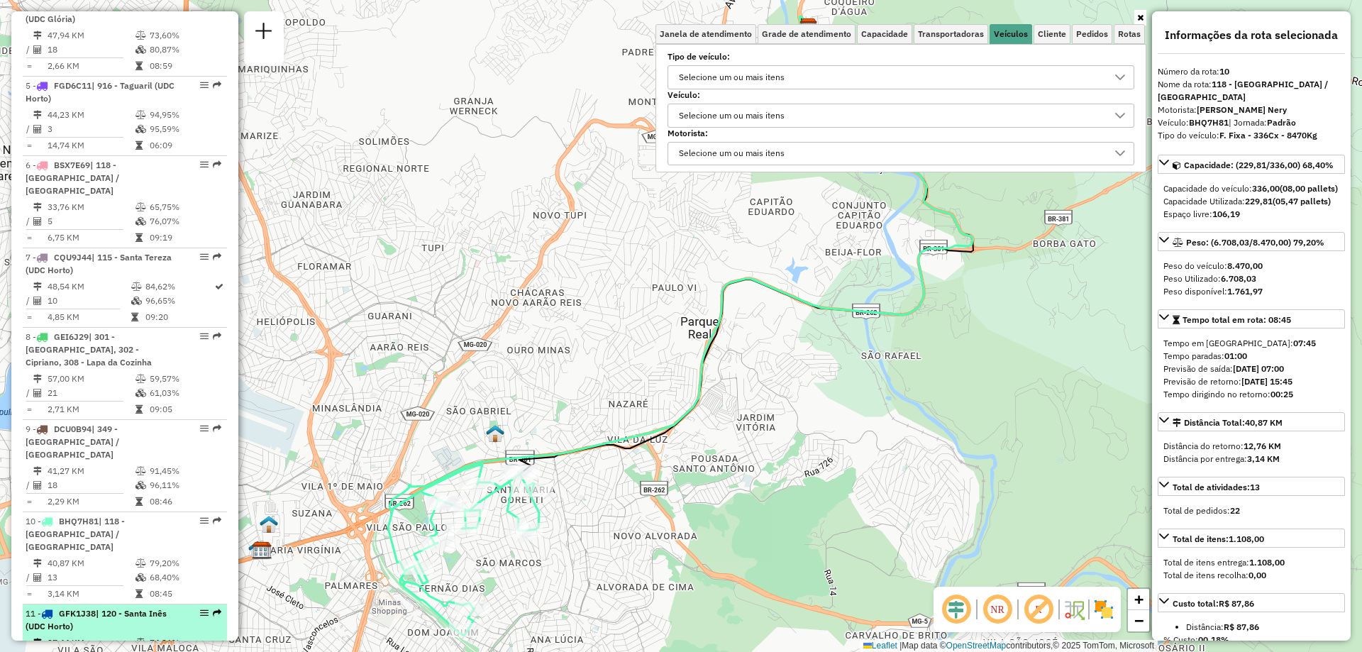
click at [165, 608] on span "| 120 - Santa Inês (UDC Horto)" at bounding box center [96, 619] width 141 height 23
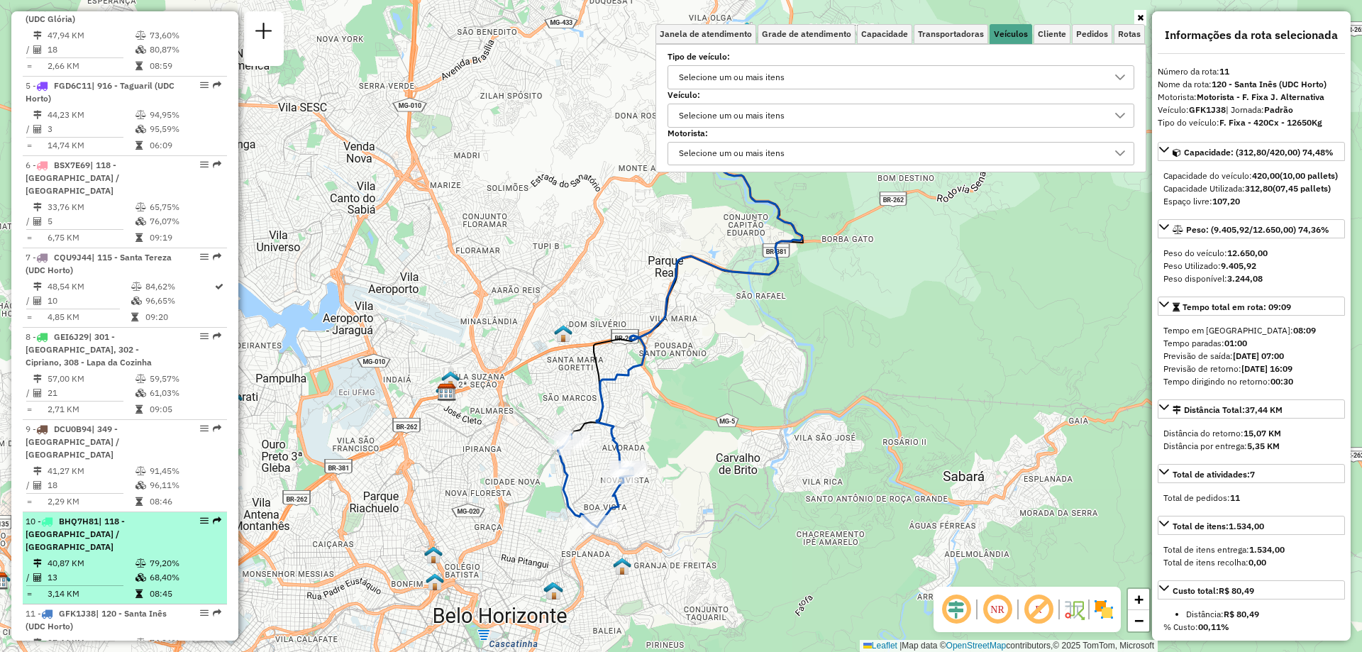
scroll to position [1047, 0]
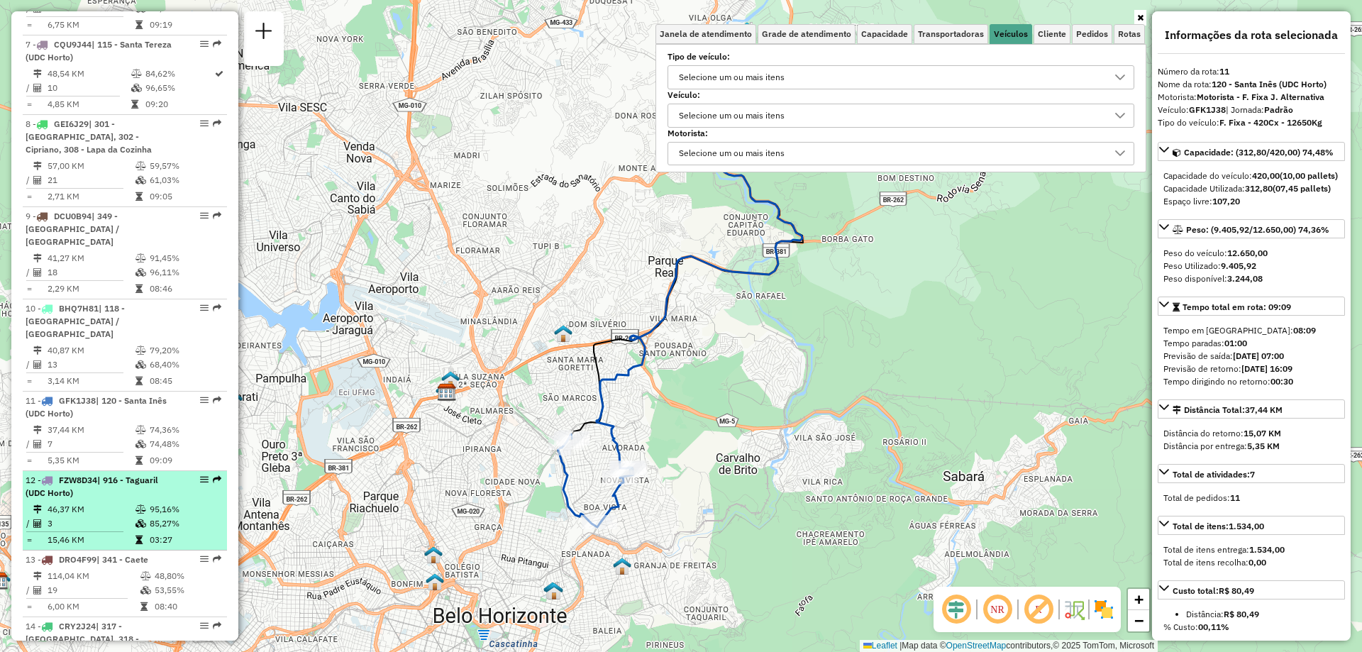
click at [132, 474] on div "12 - FZW8D34 | 916 - Taguaril (UDC Horto)" at bounding box center [101, 487] width 150 height 26
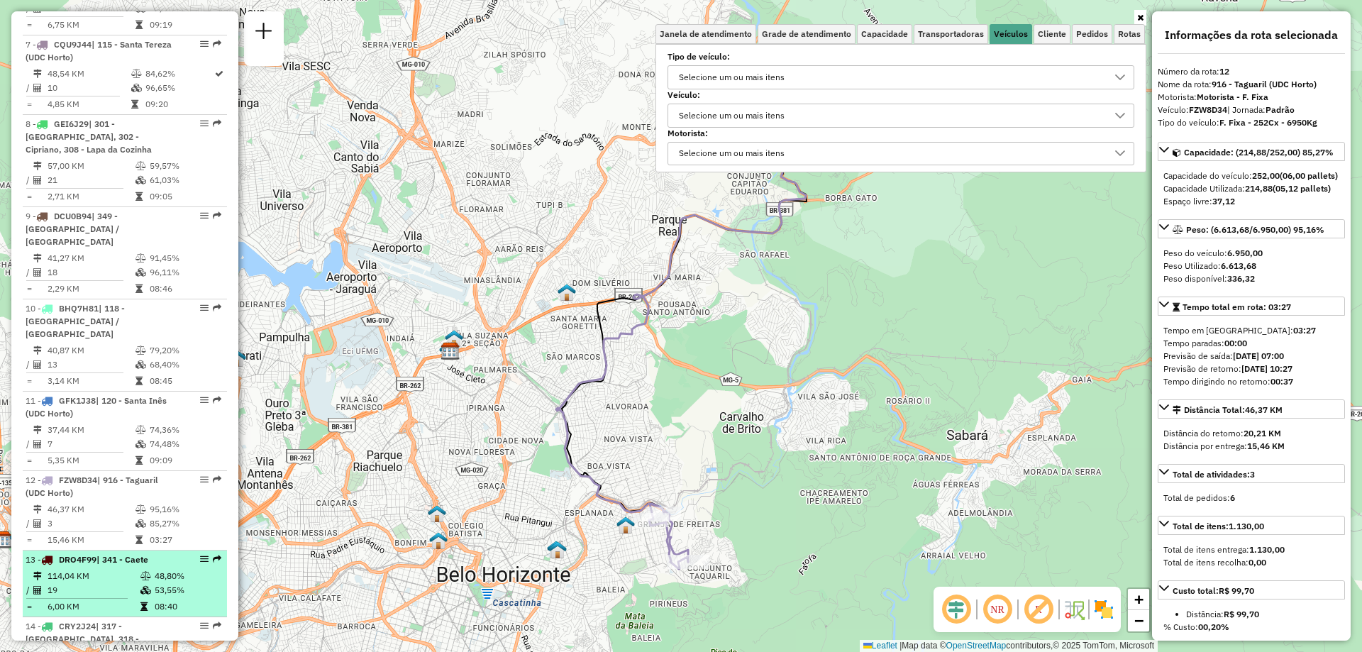
click at [130, 569] on td "114,04 KM" at bounding box center [93, 576] width 93 height 14
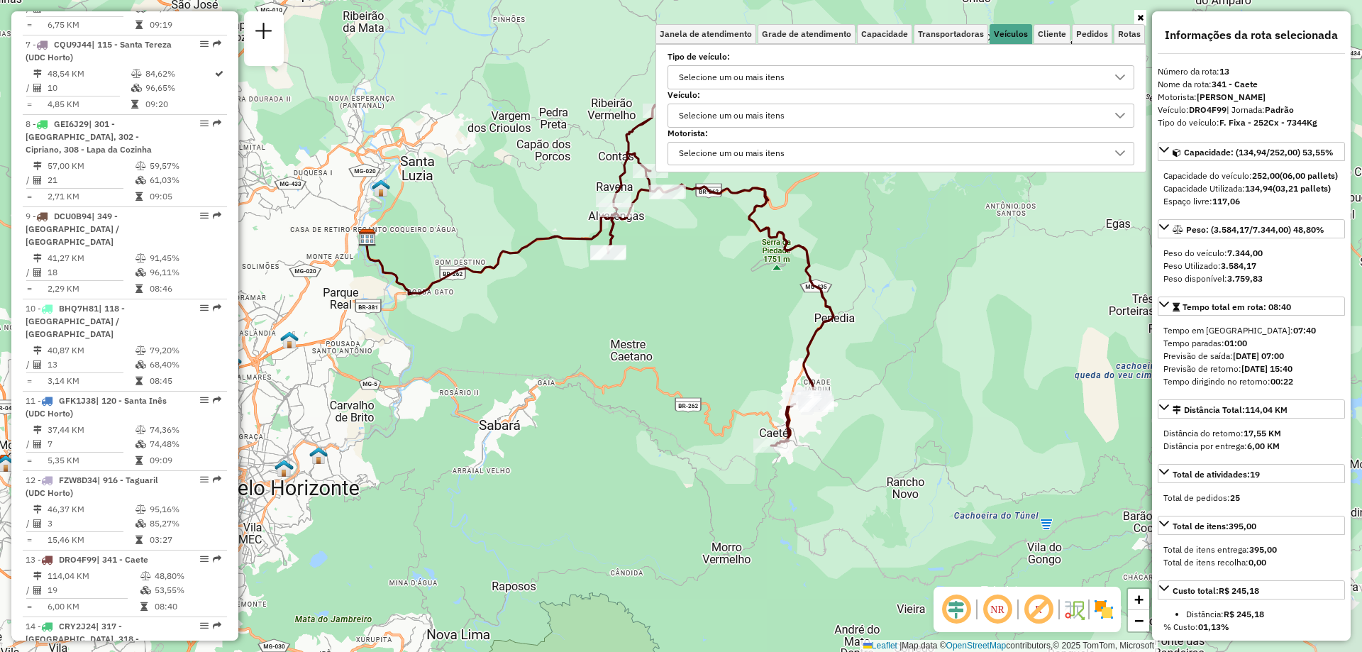
drag, startPoint x: 734, startPoint y: 434, endPoint x: 653, endPoint y: 383, distance: 95.9
click at [653, 383] on div "Janela de atendimento Grade de atendimento Capacidade Transportadoras Veículos …" at bounding box center [681, 326] width 1362 height 652
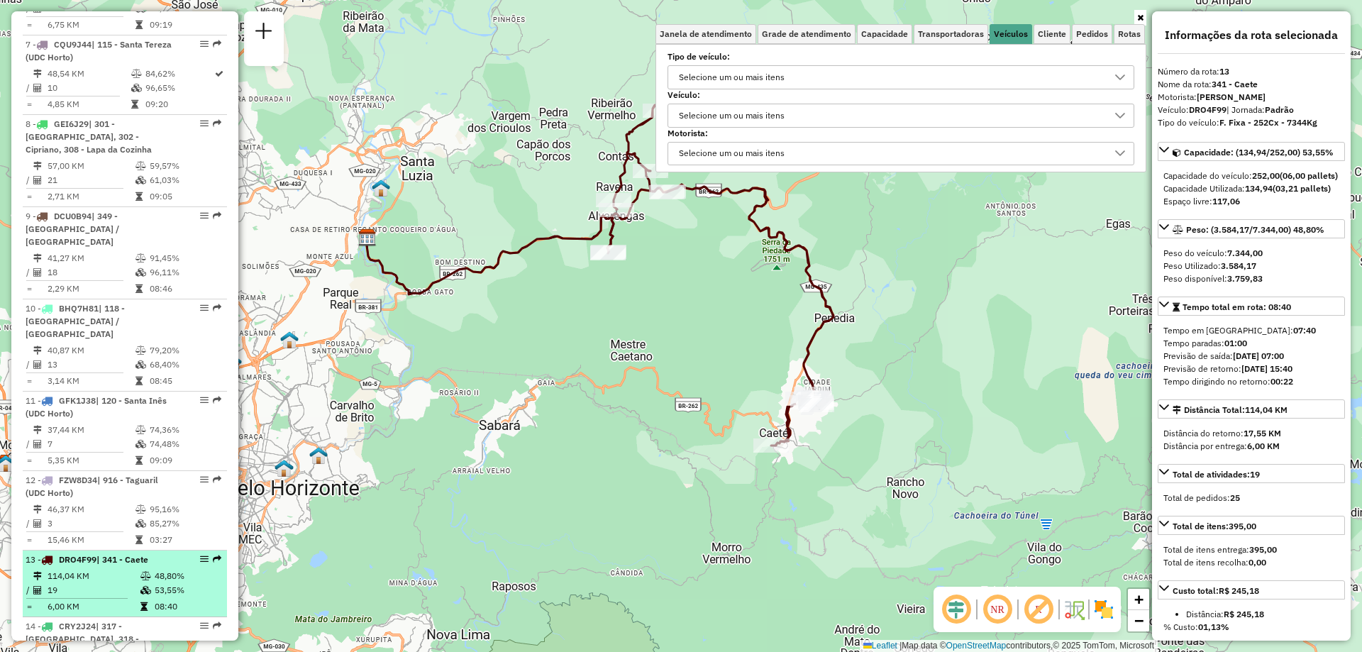
scroll to position [1118, 0]
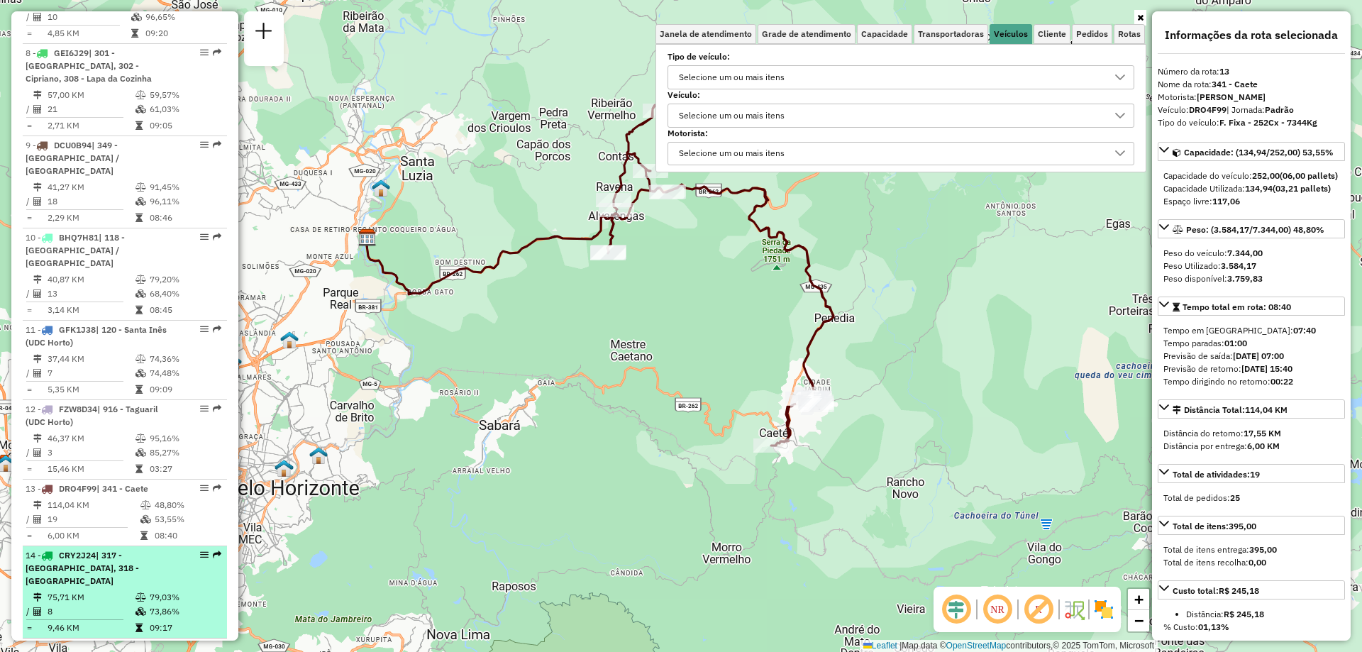
click at [126, 549] on div "14 - CRY2J24 | 317 - Moradas Do Lago, 318 - Lapinha" at bounding box center [101, 568] width 150 height 38
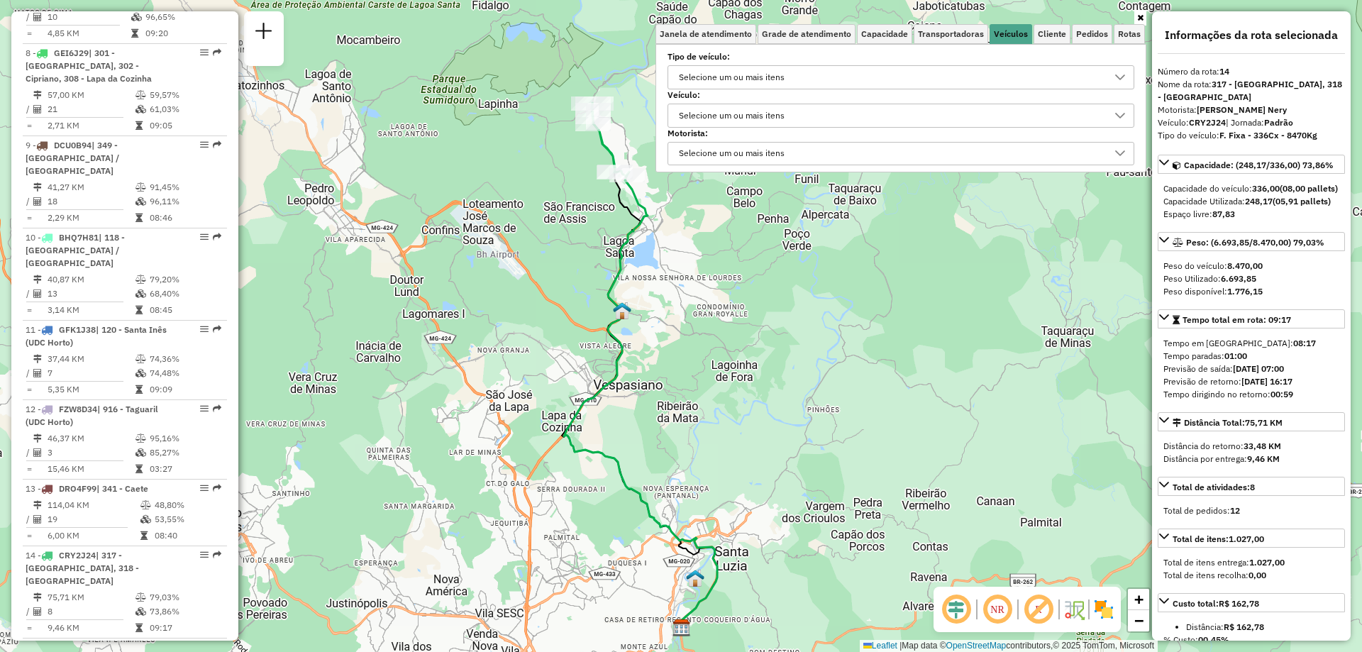
drag, startPoint x: 514, startPoint y: 346, endPoint x: 485, endPoint y: 355, distance: 29.8
click at [490, 355] on div "Janela de atendimento Grade de atendimento Capacidade Transportadoras Veículos …" at bounding box center [681, 326] width 1362 height 652
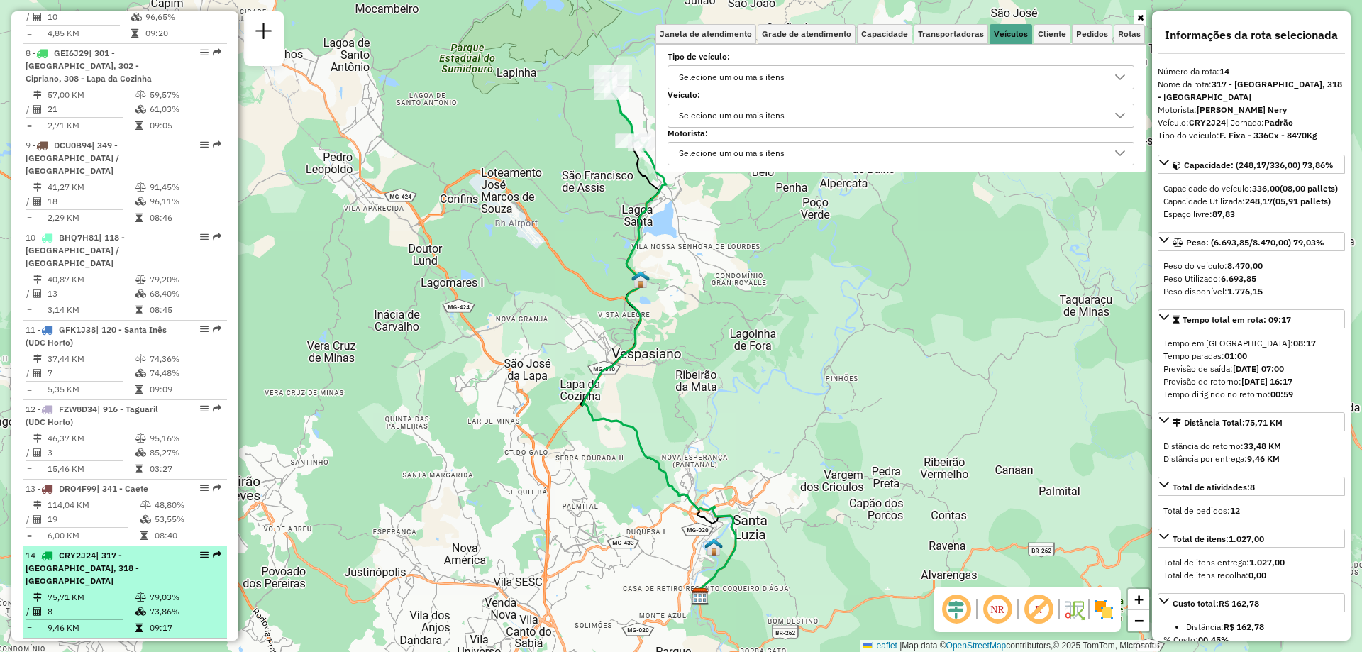
scroll to position [1331, 0]
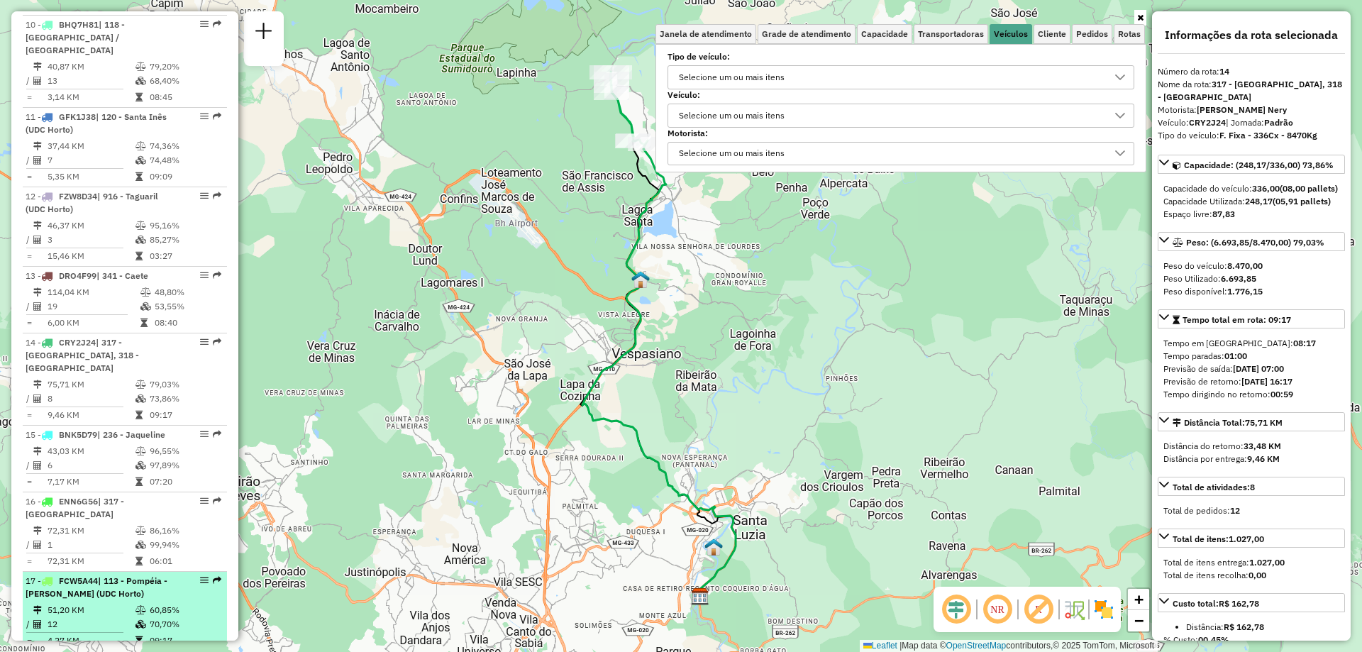
click at [108, 572] on li "17 - FCW5A44 | 113 - Pompéia - Vera Cruz (UDC Horto) 51,20 KM 60,85% / 12 70,70…" at bounding box center [125, 611] width 204 height 79
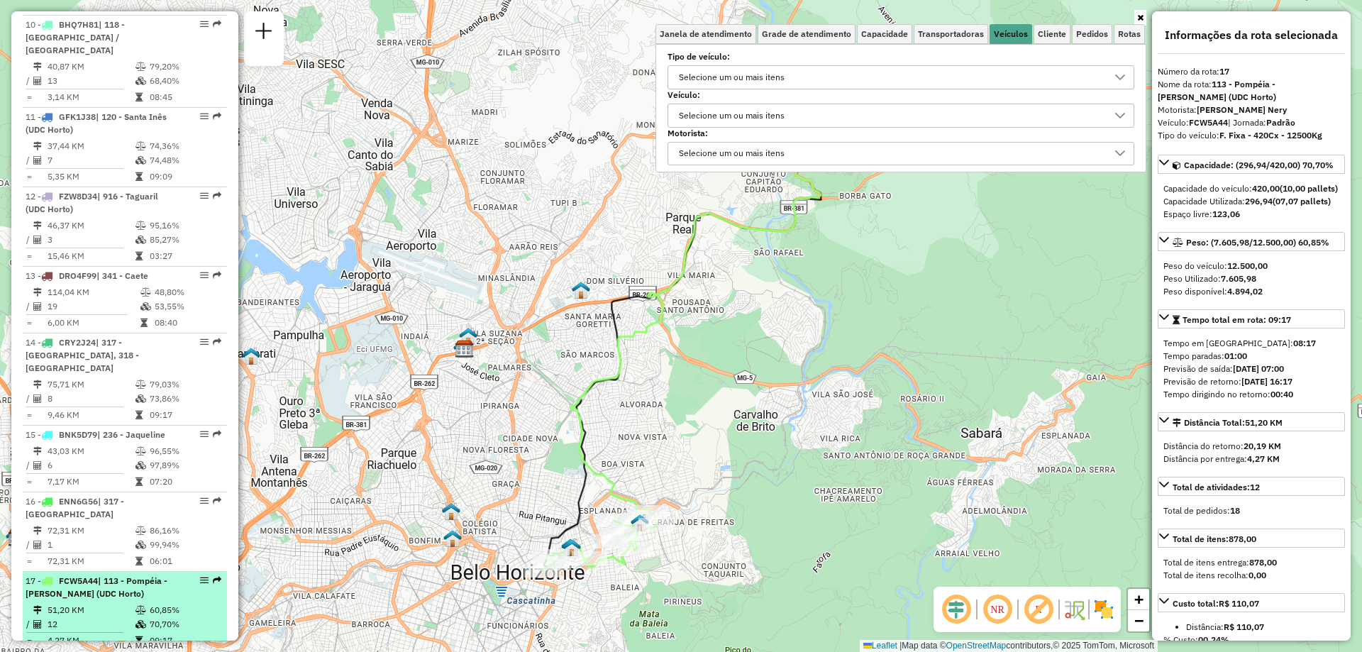
scroll to position [1544, 0]
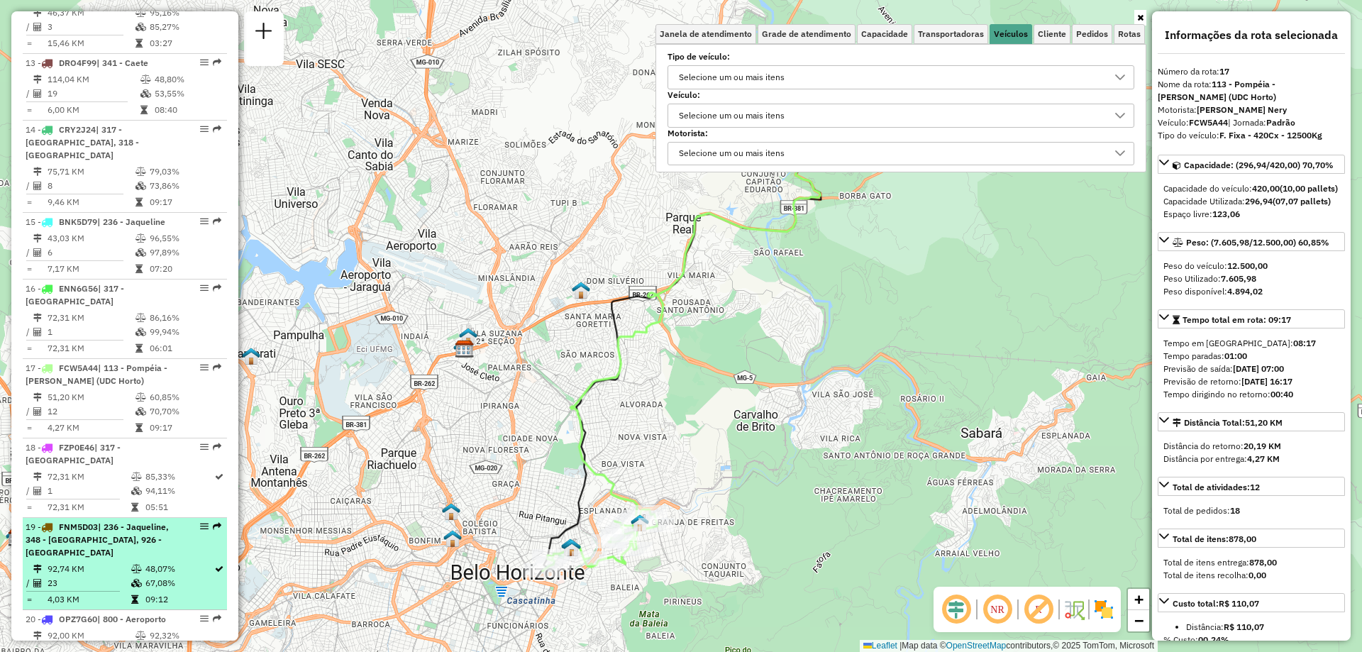
click at [126, 576] on td "23" at bounding box center [89, 583] width 84 height 14
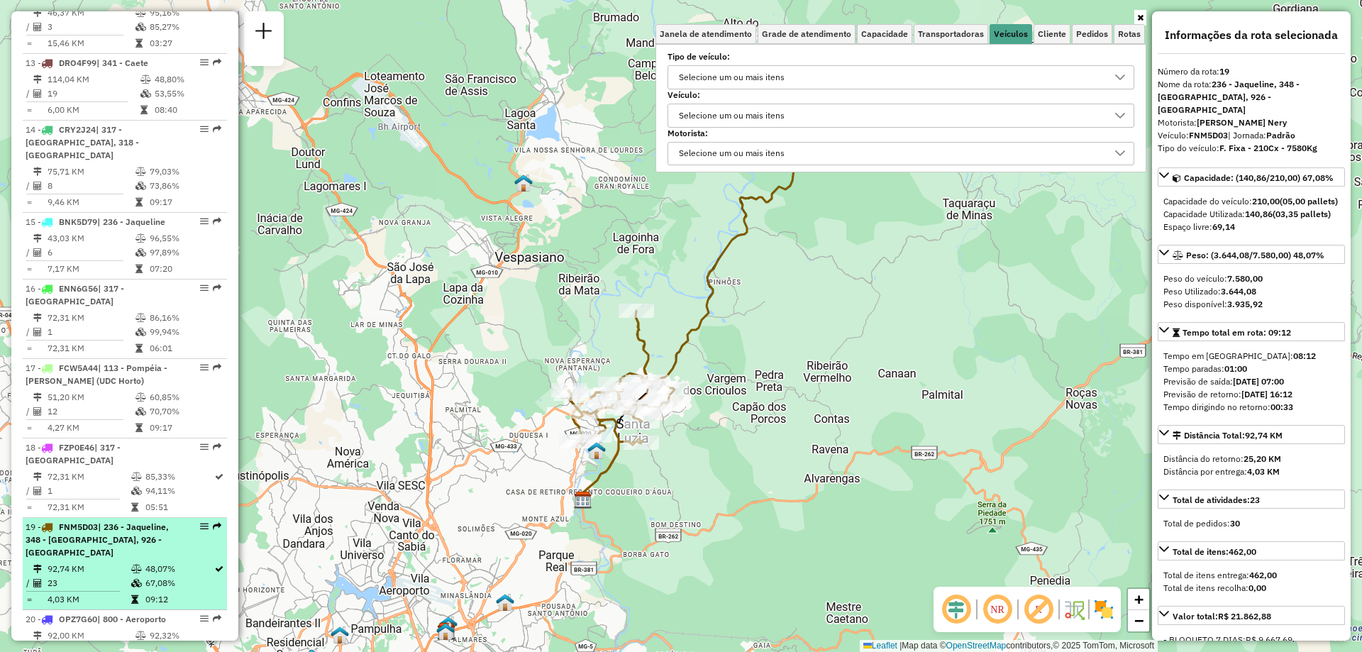
scroll to position [1686, 0]
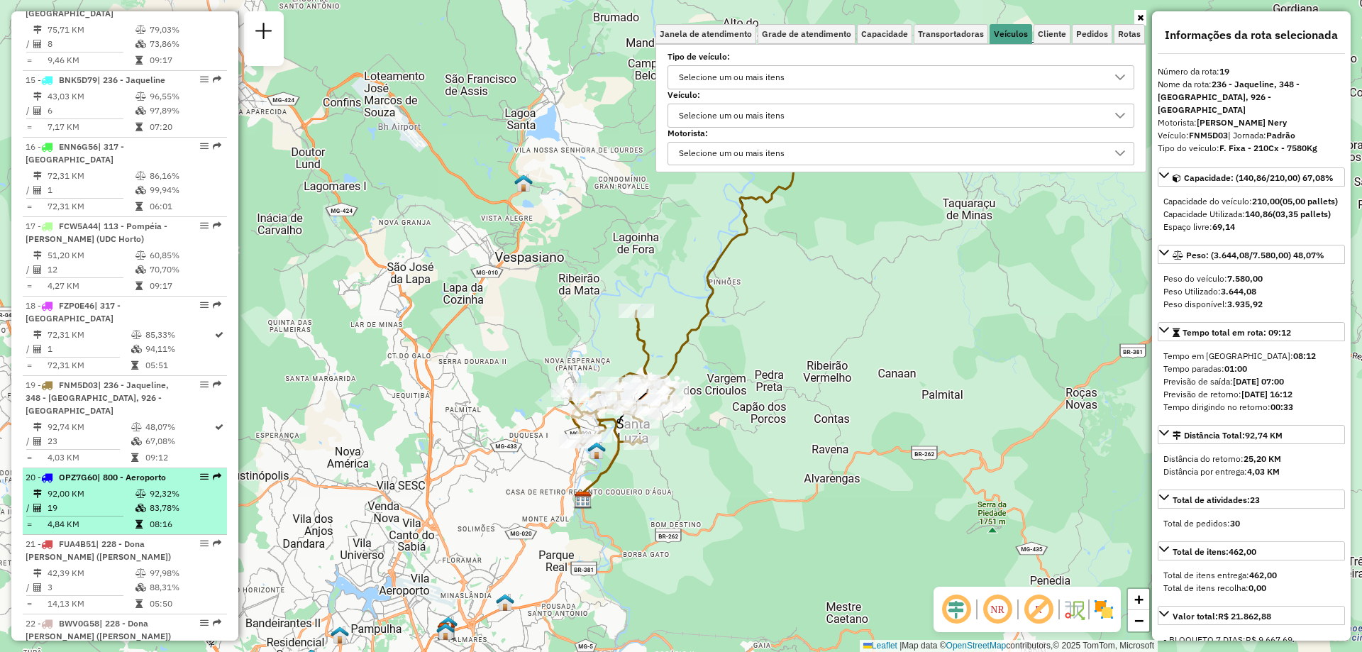
click at [120, 515] on td at bounding box center [80, 516] width 109 height 2
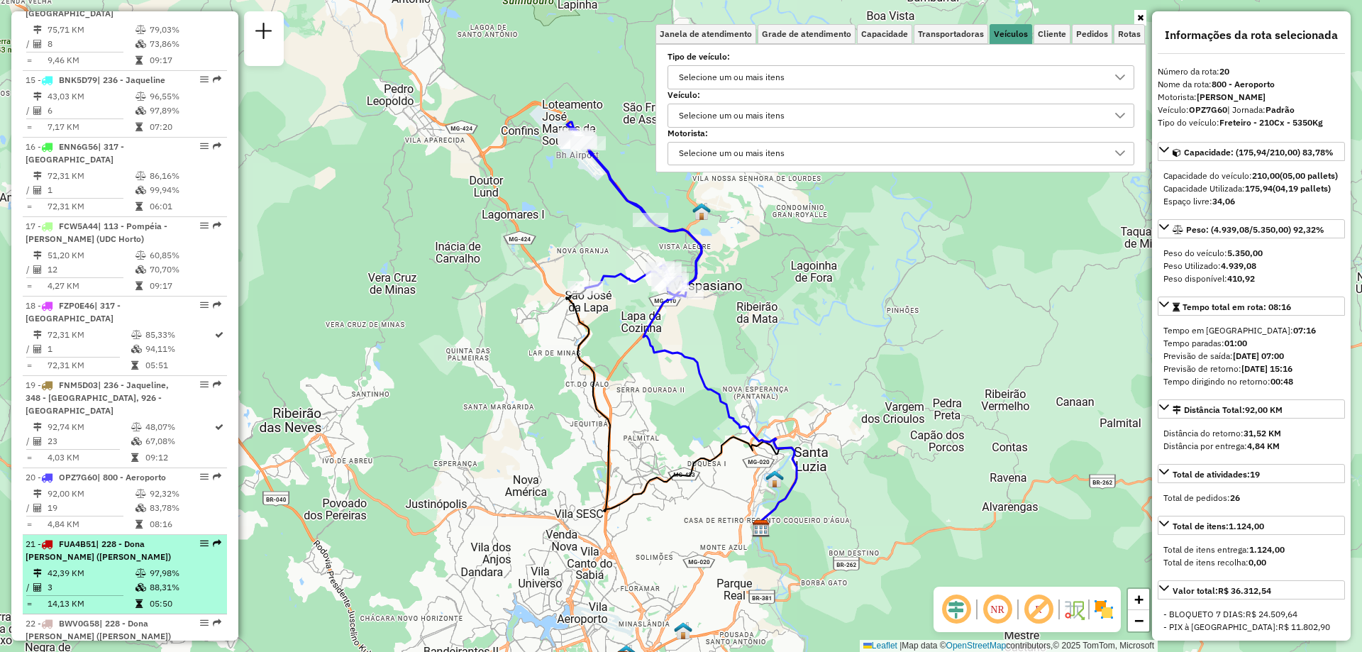
click at [135, 566] on td at bounding box center [142, 573] width 14 height 14
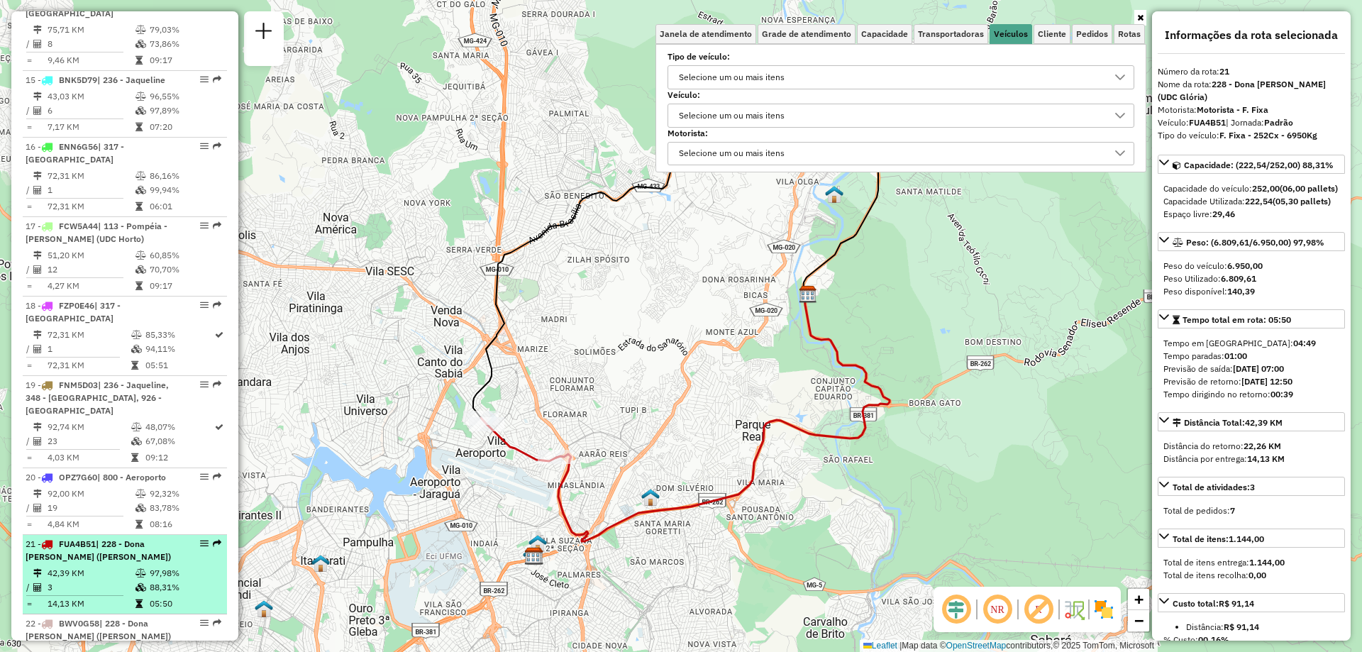
scroll to position [1899, 0]
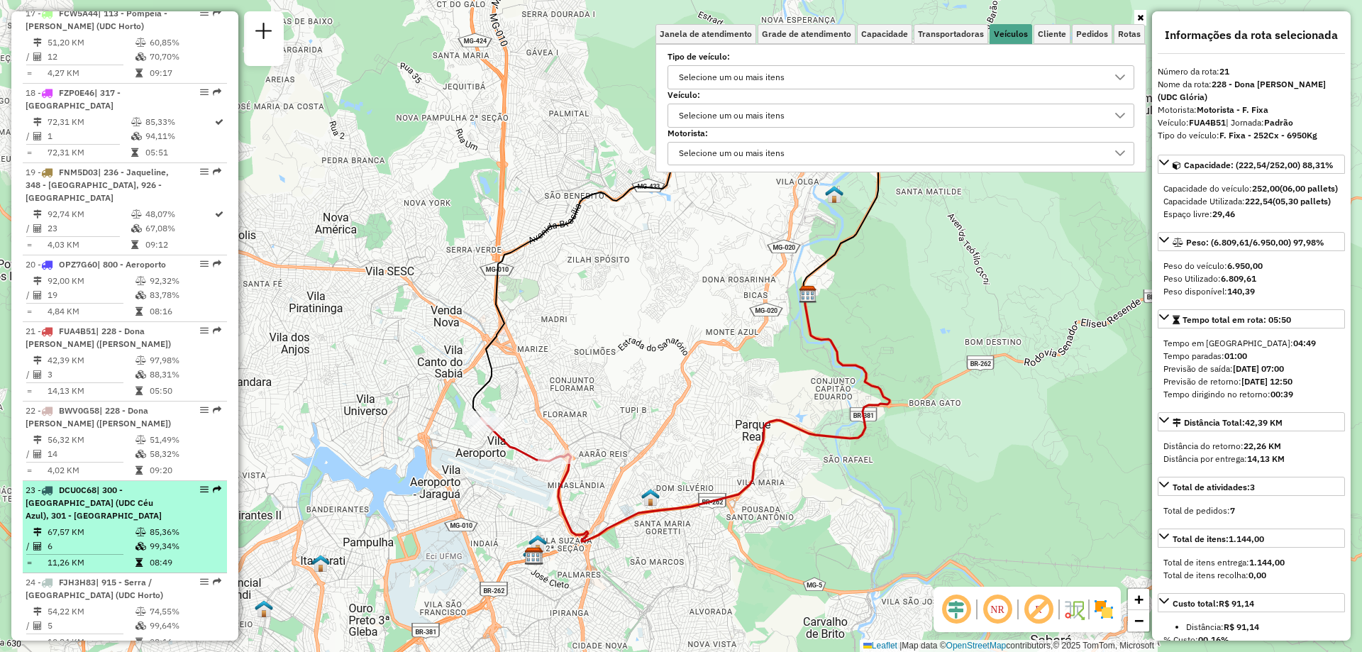
click at [130, 485] on span "| 300 - [GEOGRAPHIC_DATA] (UDC Céu Azul), 301 - [GEOGRAPHIC_DATA]" at bounding box center [94, 503] width 136 height 36
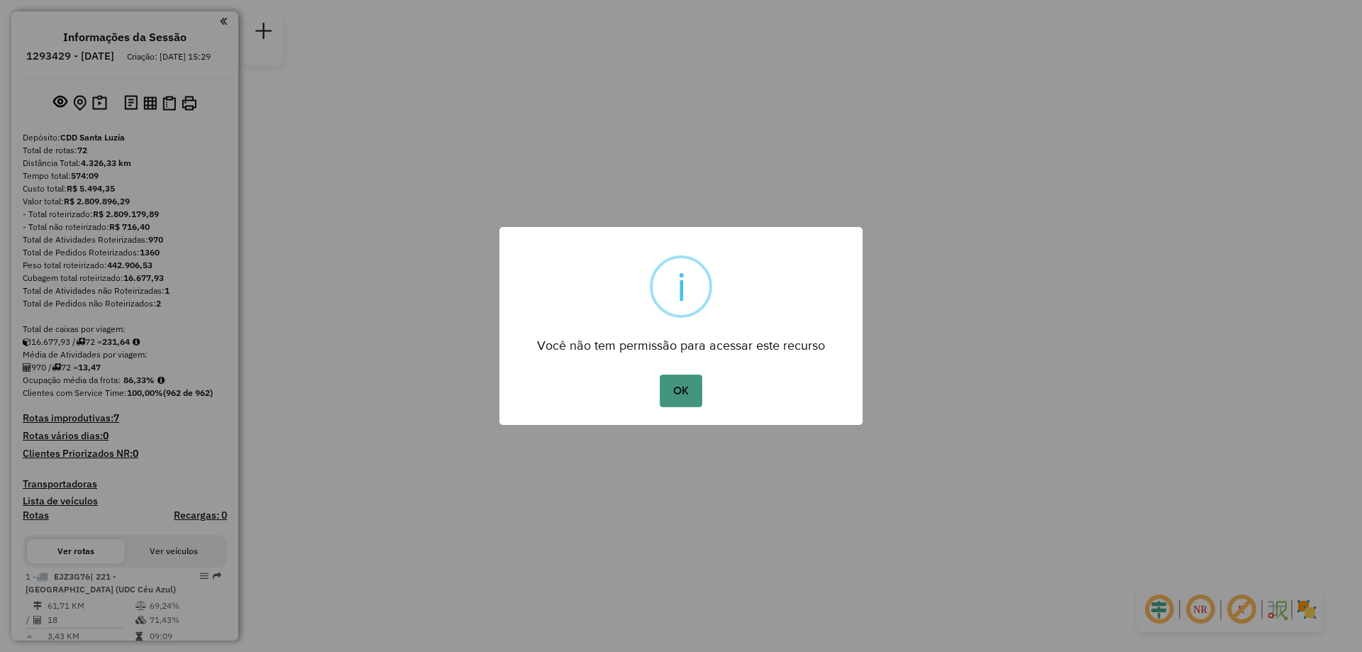
click at [677, 398] on button "OK" at bounding box center [681, 391] width 42 height 33
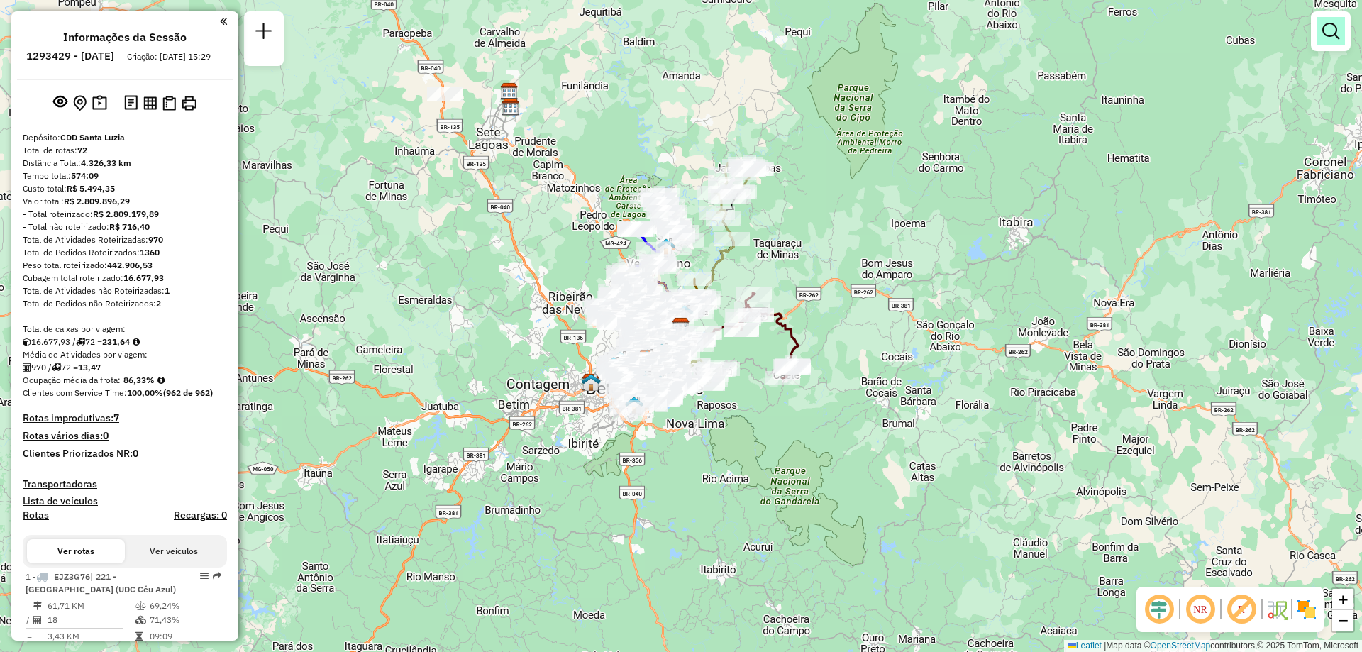
click at [1325, 35] on em at bounding box center [1331, 31] width 17 height 17
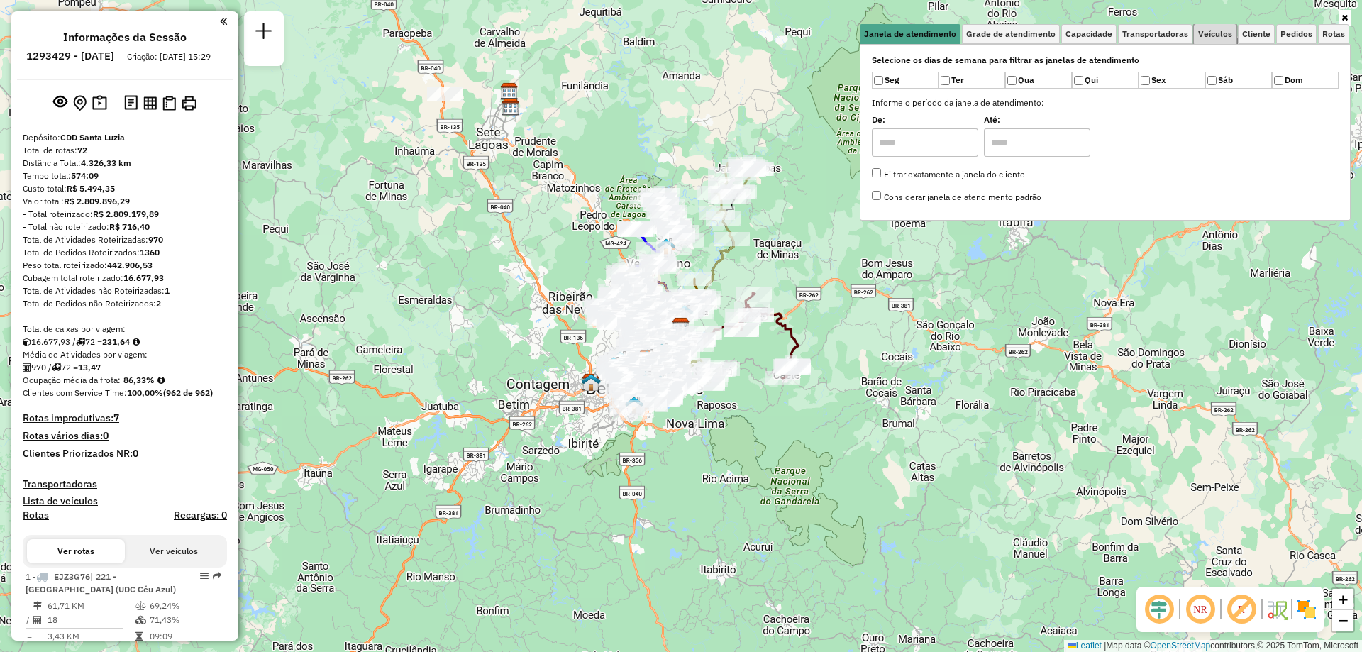
click at [1221, 40] on link "Veículos" at bounding box center [1215, 34] width 43 height 20
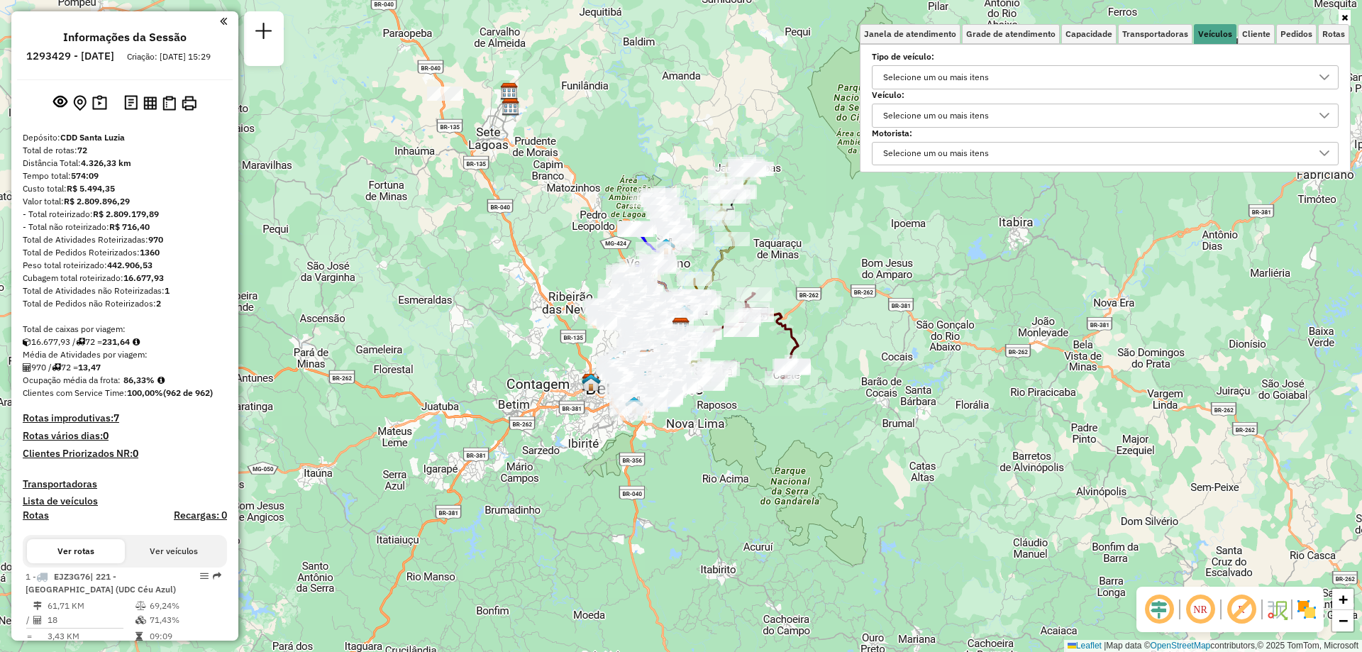
click at [981, 117] on div "Selecione um ou mais itens" at bounding box center [936, 115] width 116 height 23
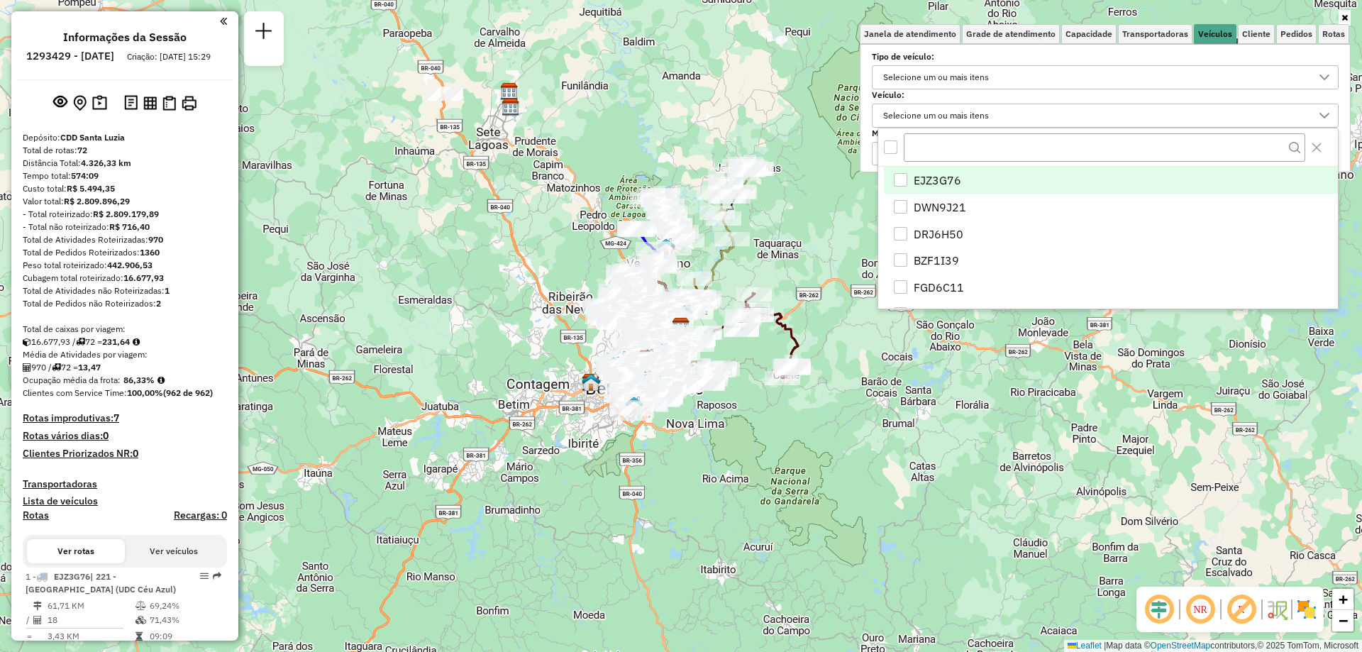
scroll to position [9, 49]
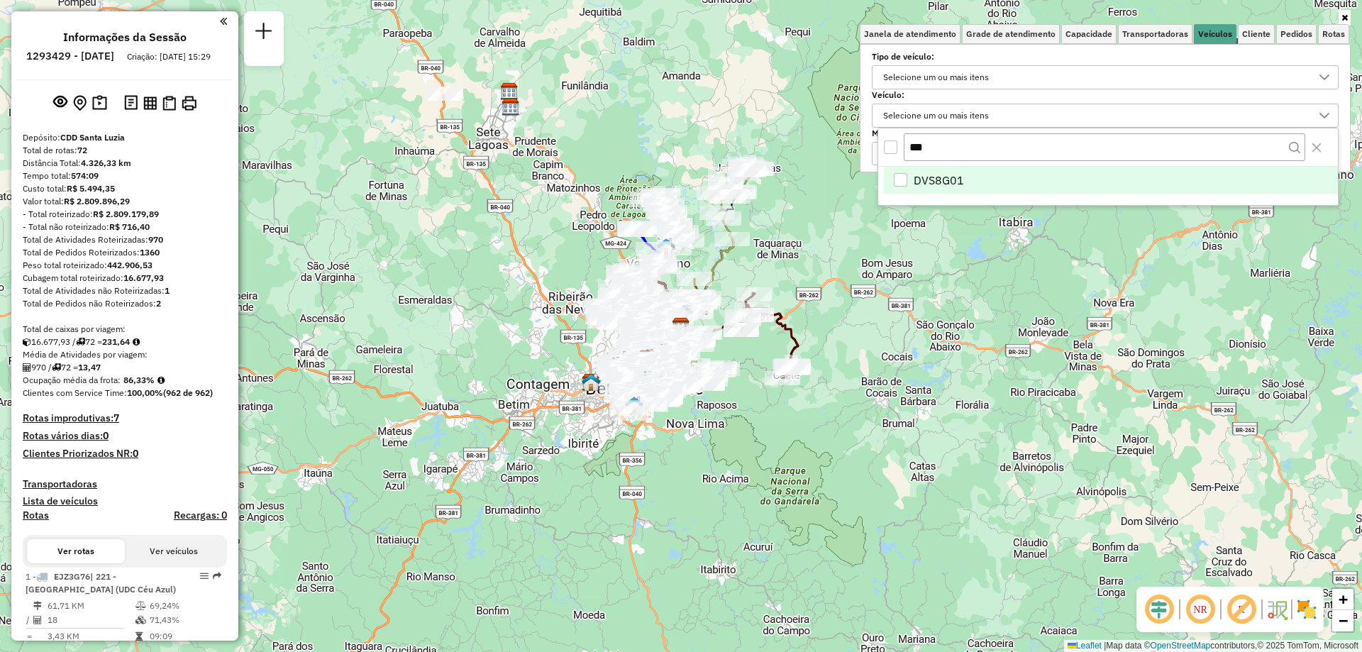
type input "***"
click at [944, 182] on span "DVS8G01" at bounding box center [939, 180] width 50 height 17
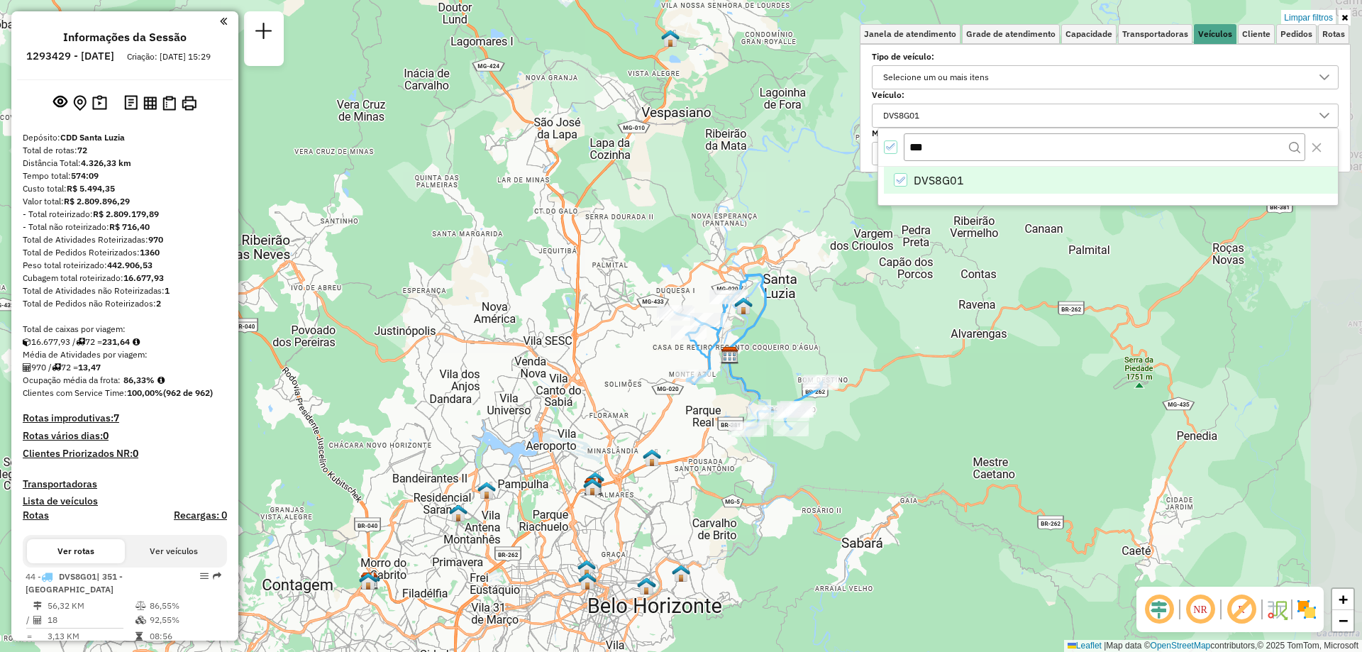
drag, startPoint x: 782, startPoint y: 297, endPoint x: 696, endPoint y: 446, distance: 172.0
click at [695, 446] on div "Limpar filtros Janela de atendimento Grade de atendimento Capacidade Transporta…" at bounding box center [681, 326] width 1362 height 652
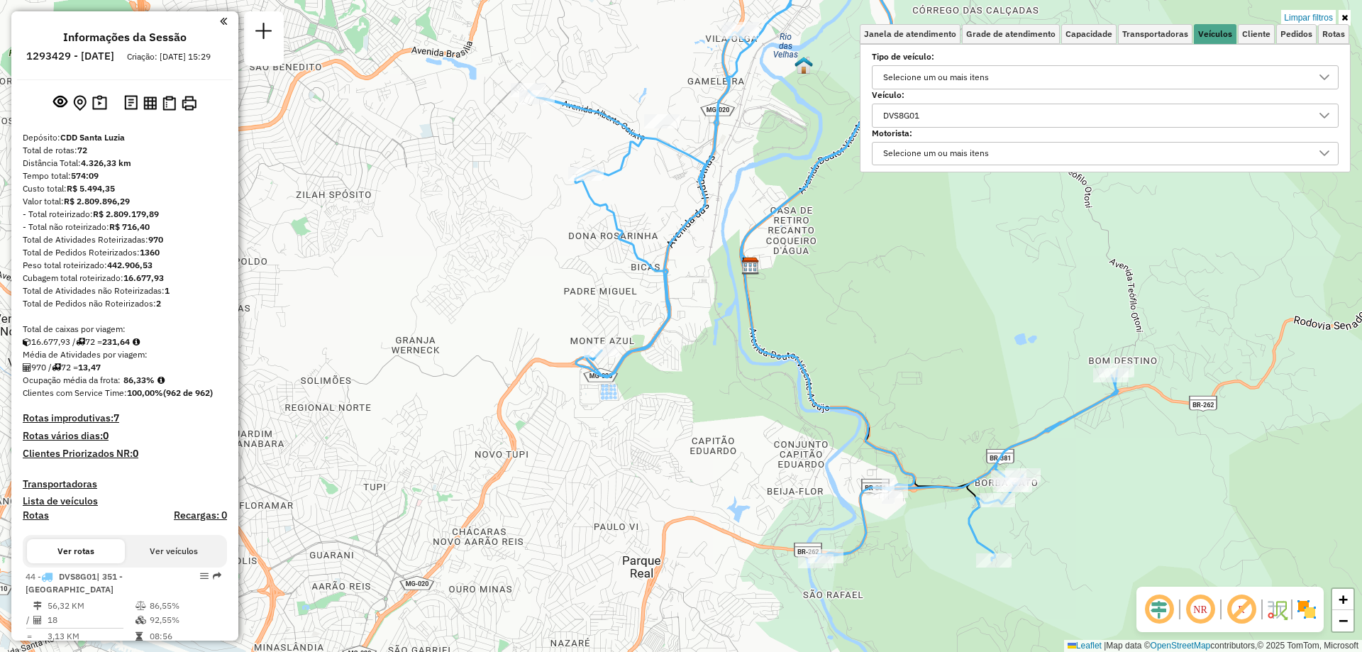
drag, startPoint x: 732, startPoint y: 377, endPoint x: 671, endPoint y: 435, distance: 83.3
click at [671, 435] on div "Limpar filtros Janela de atendimento Grade de atendimento Capacidade Transporta…" at bounding box center [681, 326] width 1362 height 652
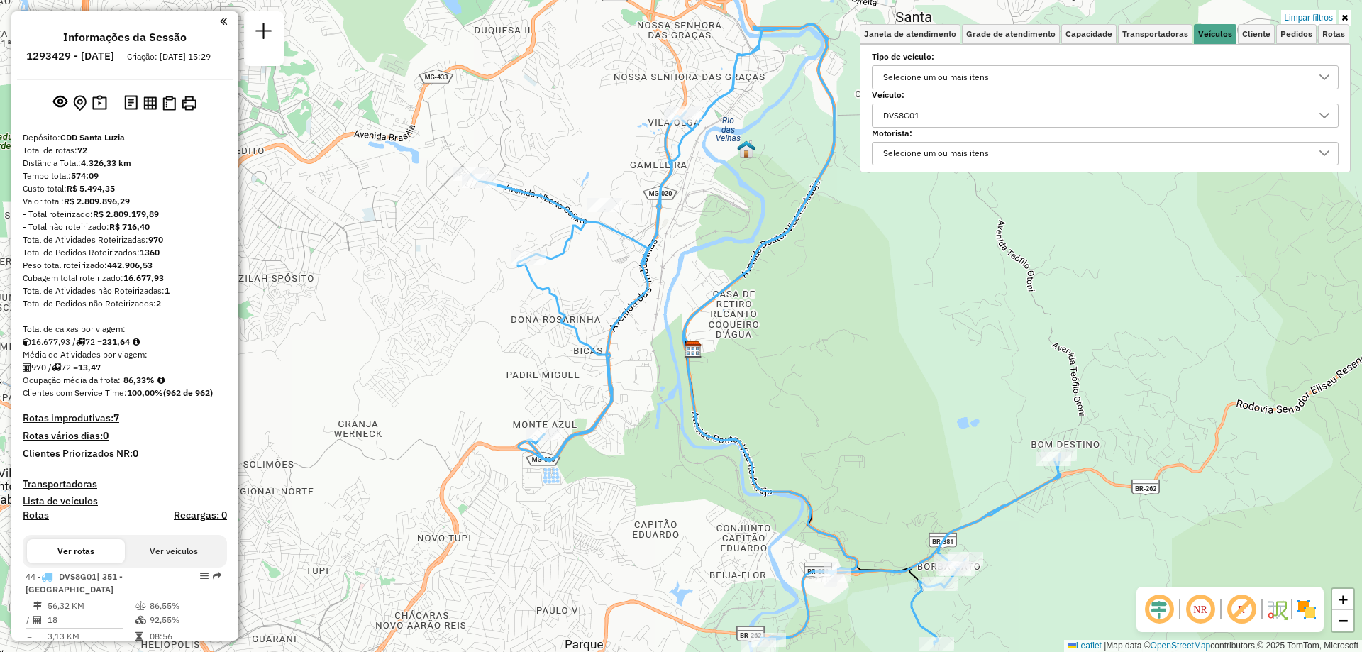
drag, startPoint x: 510, startPoint y: 351, endPoint x: 446, endPoint y: 424, distance: 97.6
click at [446, 424] on div "Limpar filtros Janela de atendimento Grade de atendimento Capacidade Transporta…" at bounding box center [681, 326] width 1362 height 652
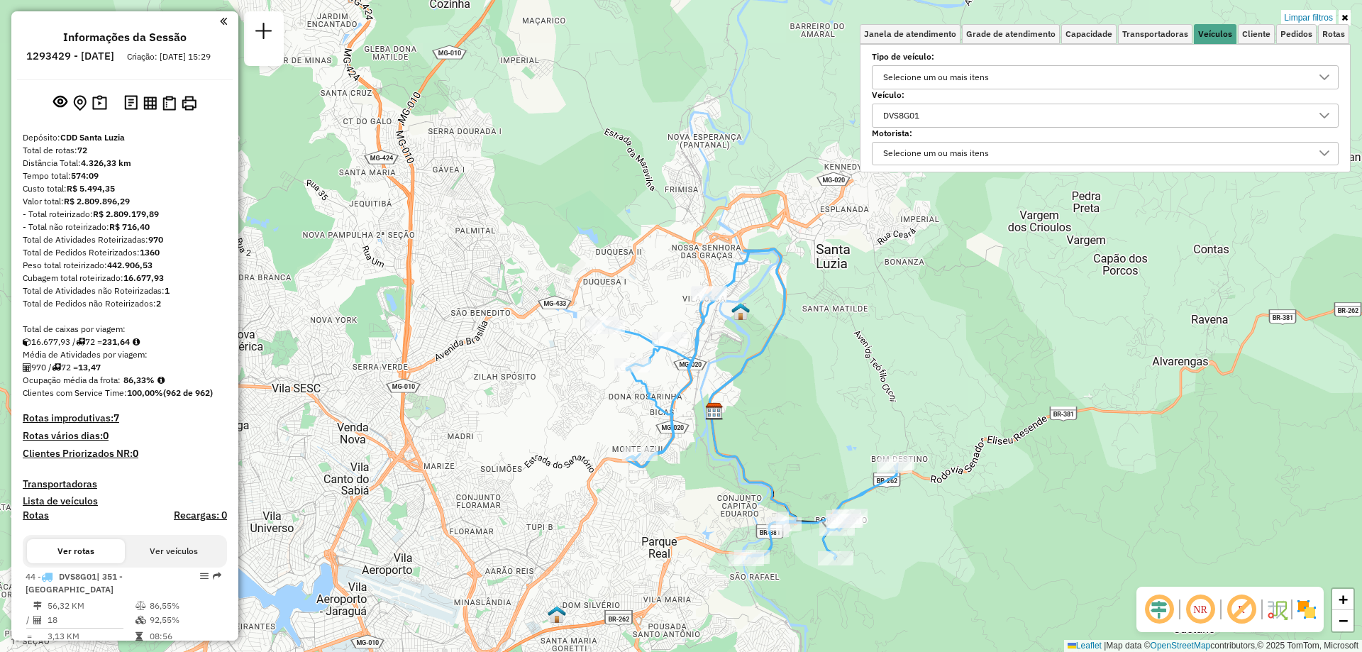
drag, startPoint x: 712, startPoint y: 460, endPoint x: 685, endPoint y: 487, distance: 37.6
click at [685, 487] on div "Limpar filtros Janela de atendimento Grade de atendimento Capacidade Transporta…" at bounding box center [681, 326] width 1362 height 652
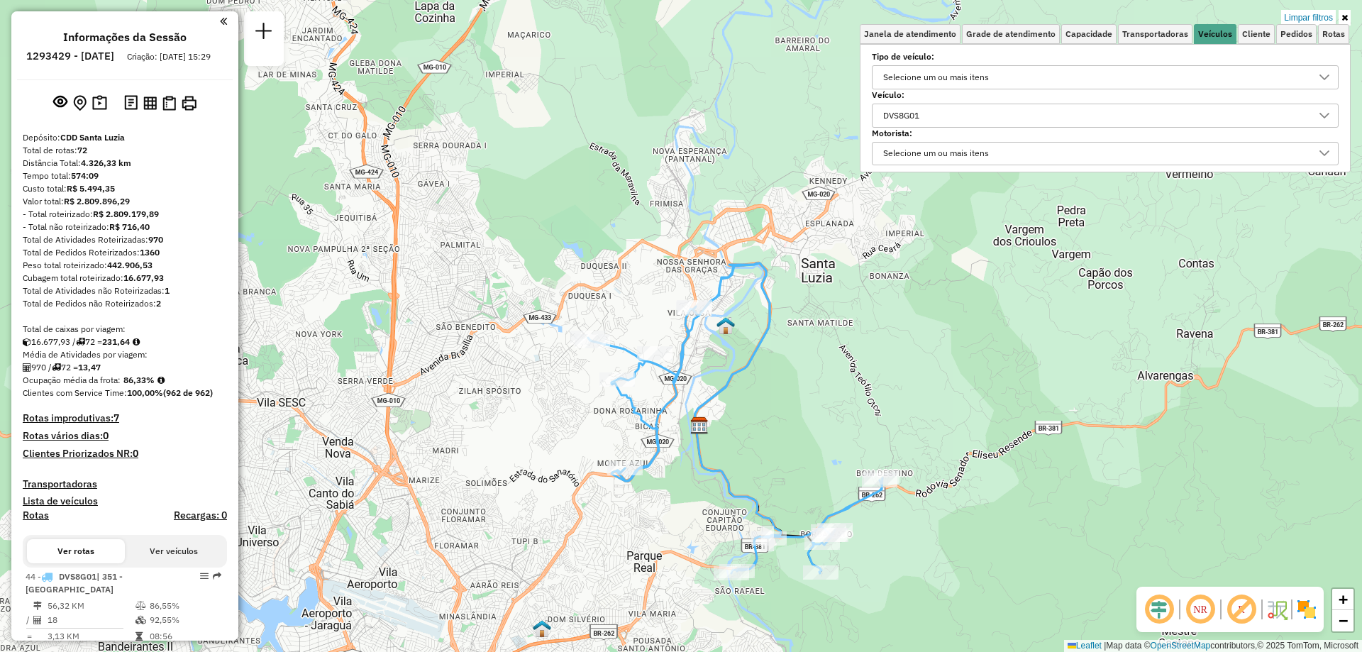
select select "**********"
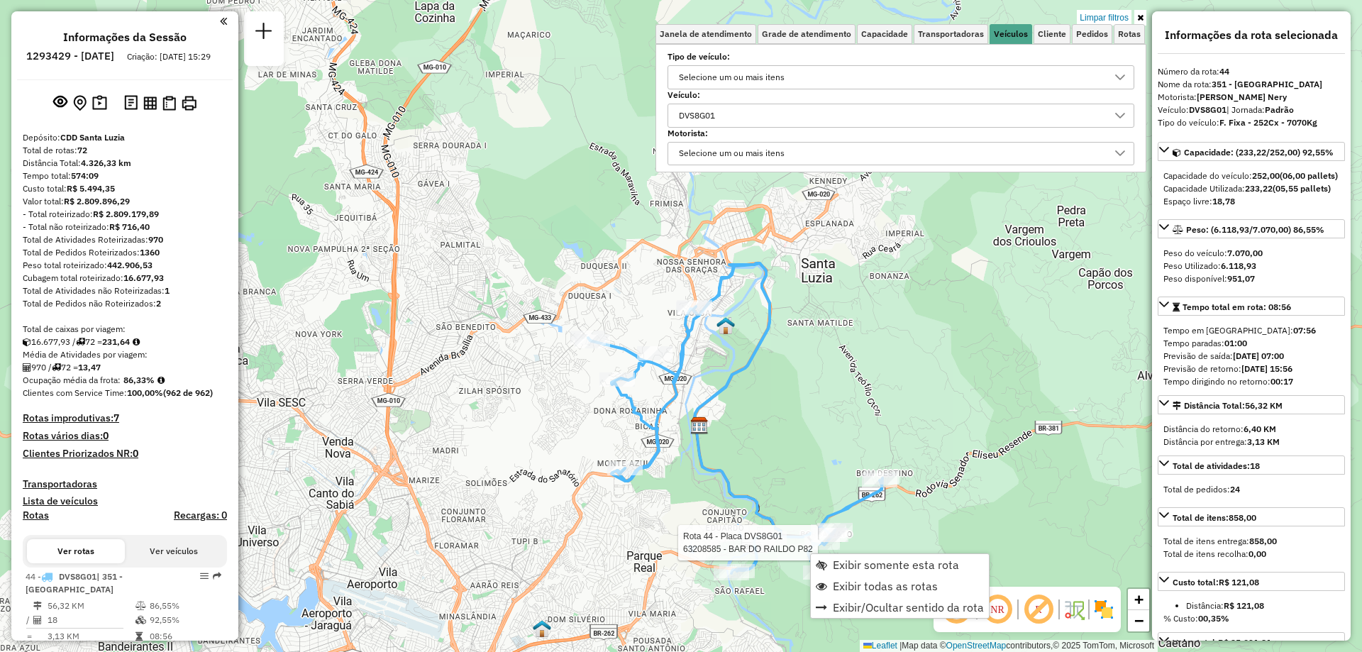
scroll to position [267, 0]
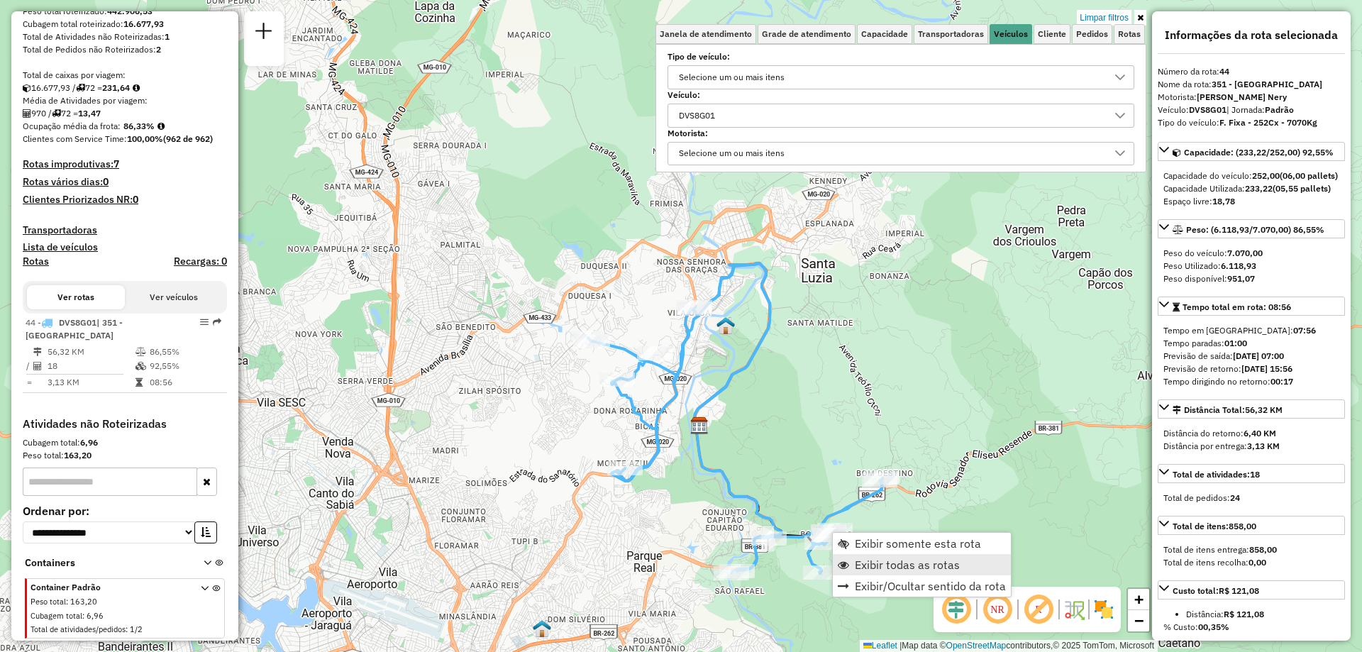
click at [894, 564] on span "Exibir todas as rotas" at bounding box center [907, 564] width 105 height 11
click at [798, 109] on div "DVS8G01" at bounding box center [890, 115] width 433 height 23
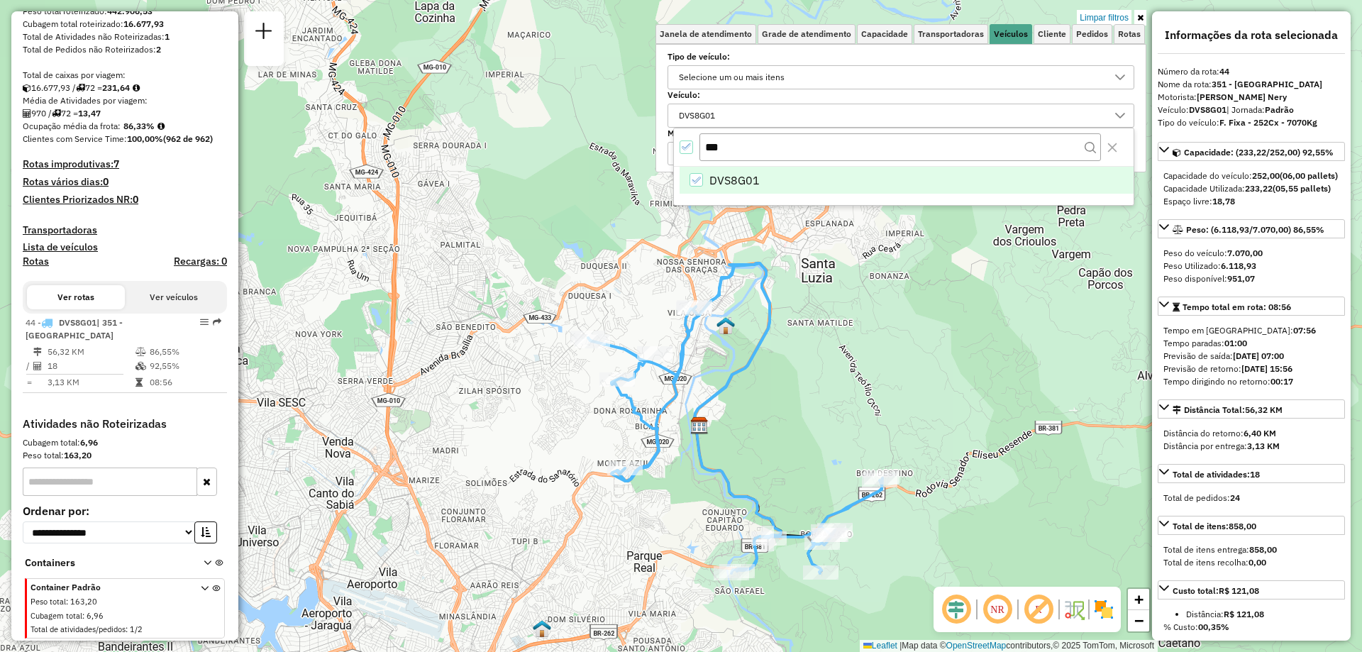
click at [689, 151] on div at bounding box center [687, 147] width 14 height 14
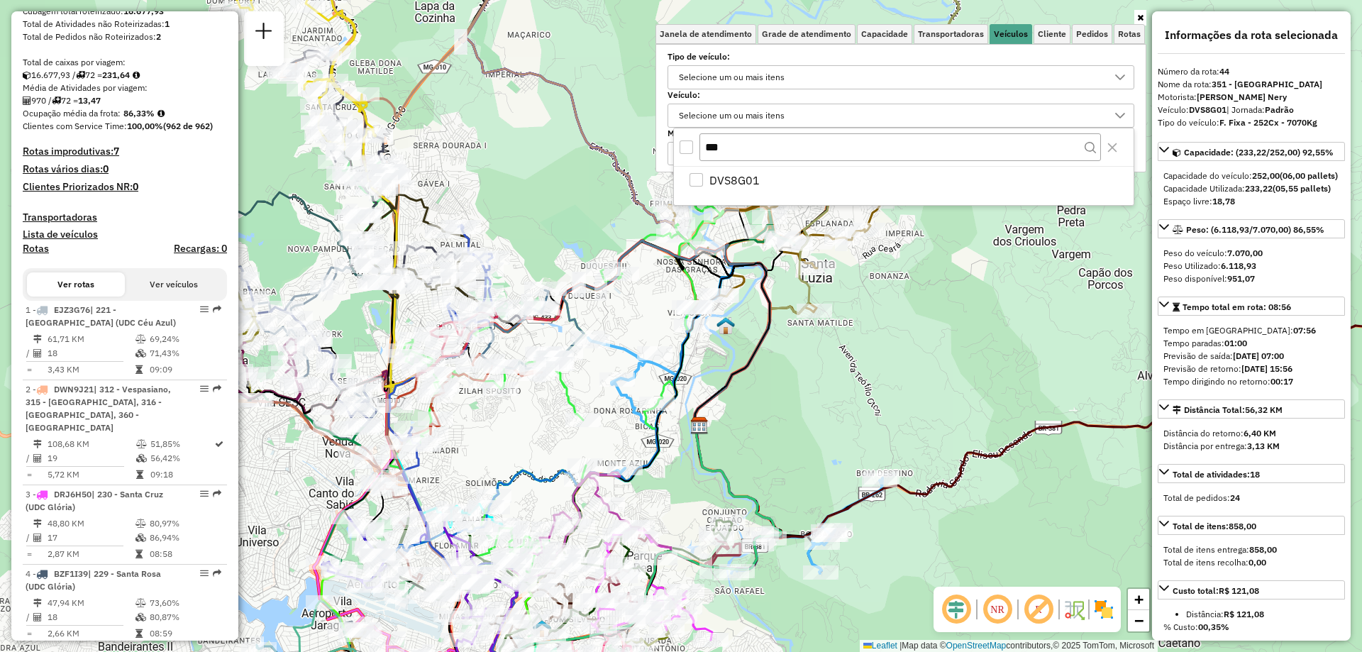
click at [904, 551] on div "Janela de atendimento Grade de atendimento Capacidade Transportadoras Veículos …" at bounding box center [681, 326] width 1362 height 652
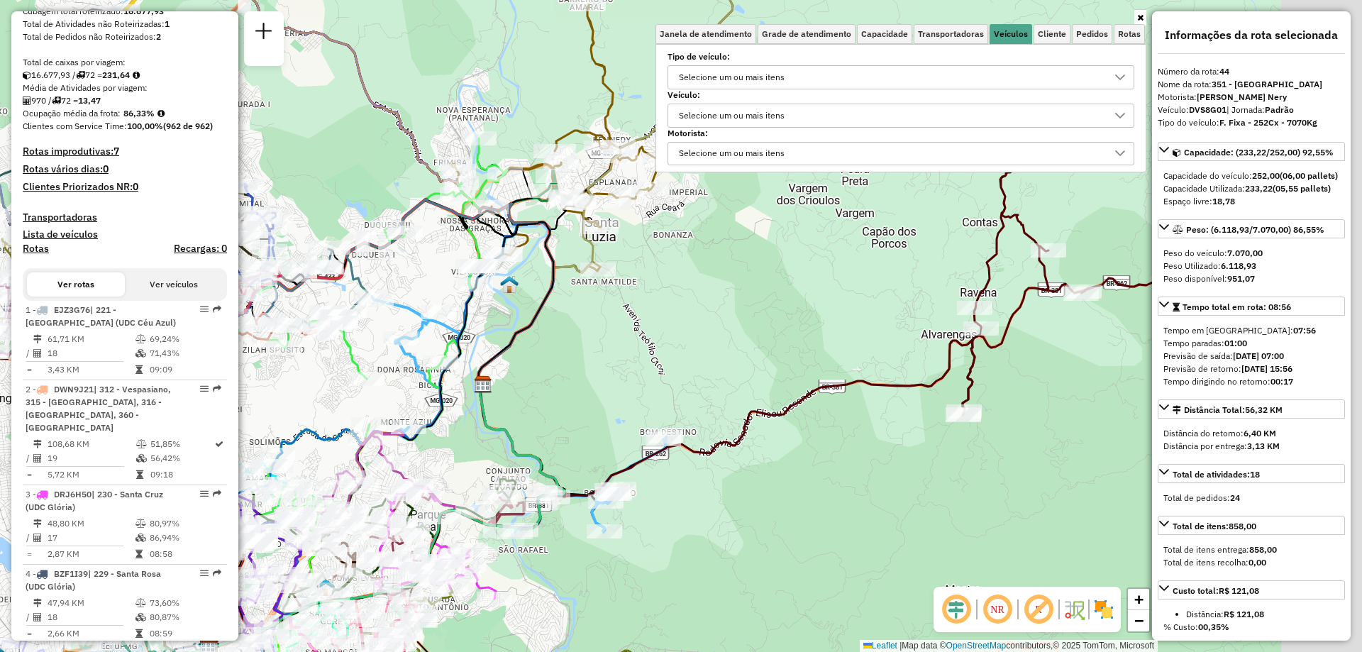
drag, startPoint x: 1110, startPoint y: 536, endPoint x: 844, endPoint y: 492, distance: 268.9
click at [849, 495] on div "Janela de atendimento Grade de atendimento Capacidade Transportadoras Veículos …" at bounding box center [681, 326] width 1362 height 652
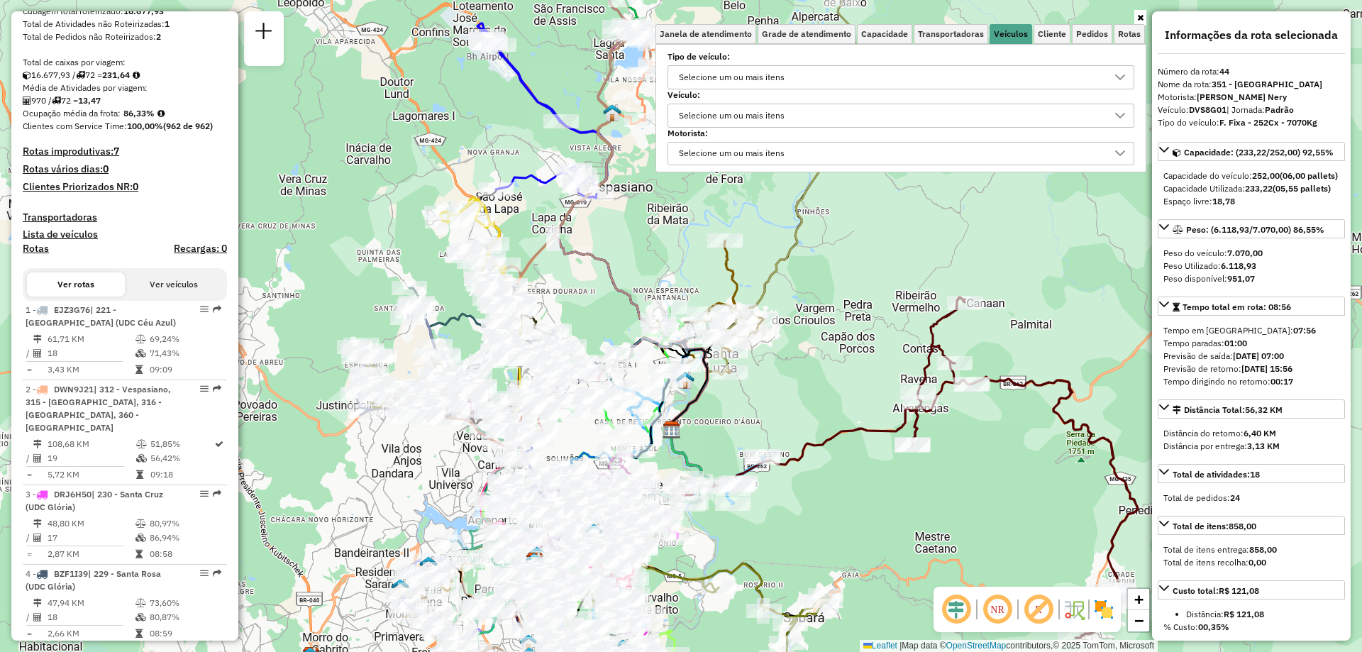
drag, startPoint x: 1007, startPoint y: 501, endPoint x: 1044, endPoint y: 497, distance: 37.1
click at [1044, 497] on div "Janela de atendimento Grade de atendimento Capacidade Transportadoras Veículos …" at bounding box center [681, 326] width 1362 height 652
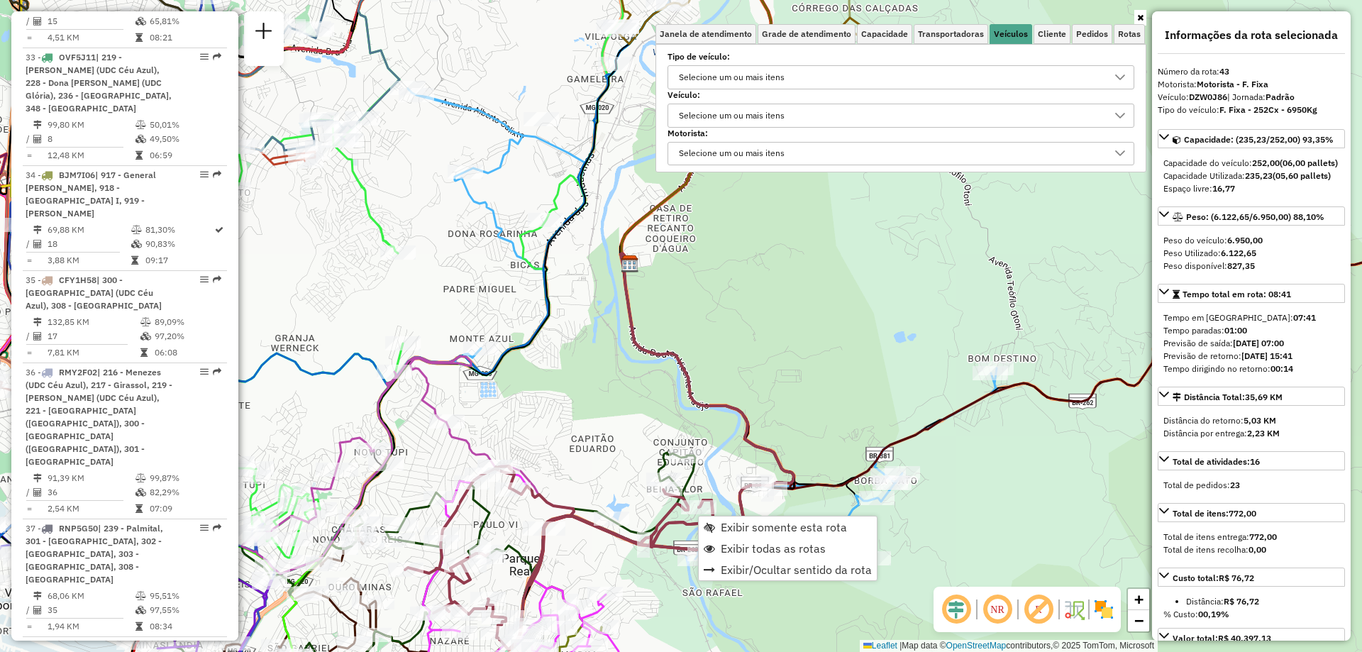
scroll to position [4379, 0]
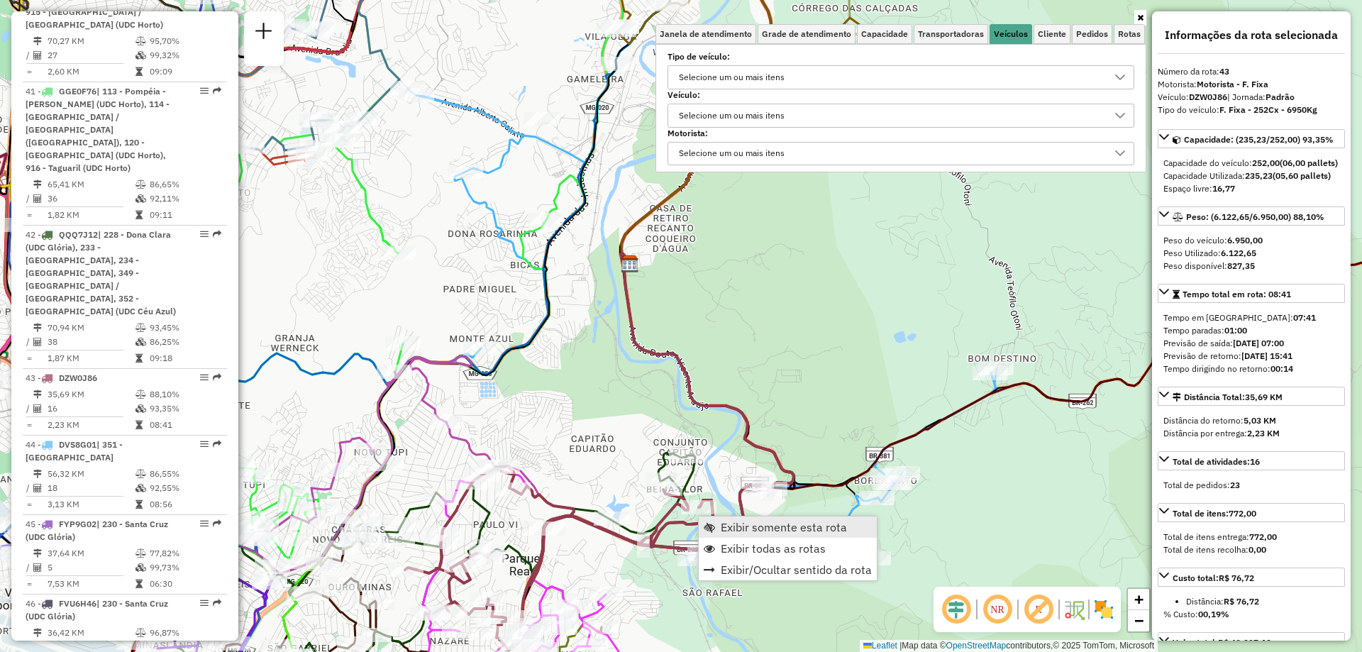
click at [732, 522] on span "Exibir somente esta rota" at bounding box center [784, 527] width 126 height 11
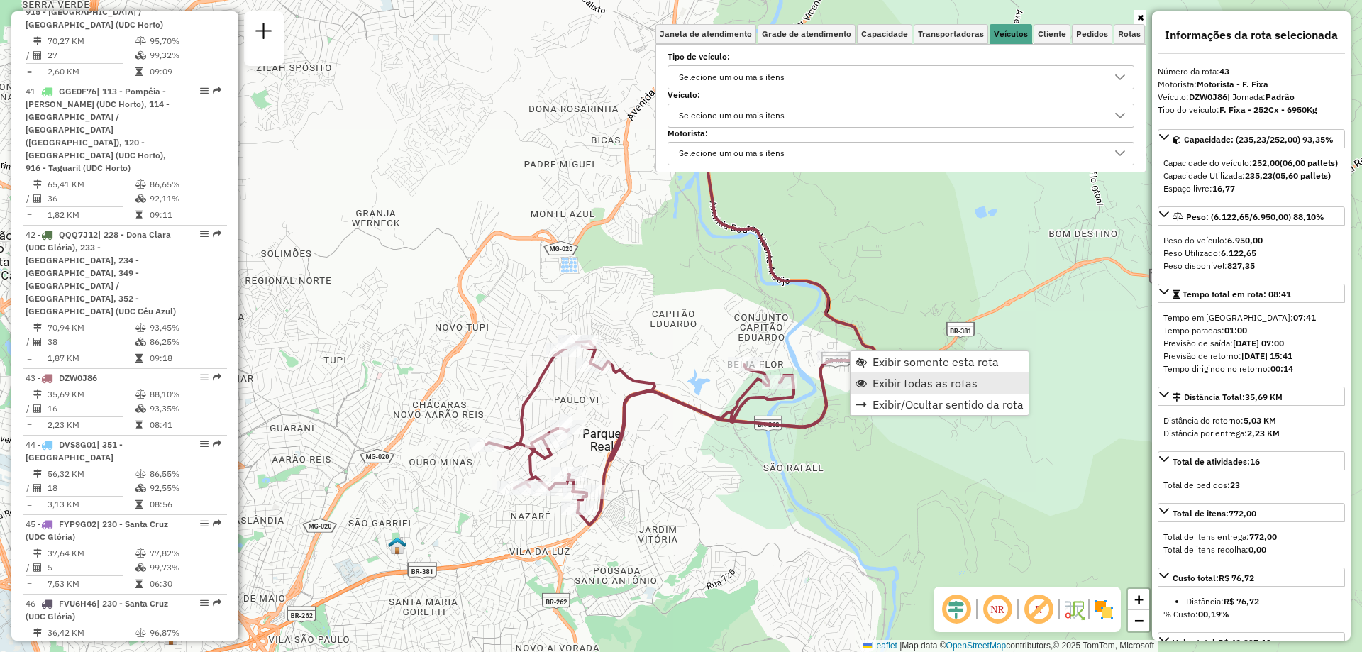
click at [897, 382] on span "Exibir todas as rotas" at bounding box center [925, 382] width 105 height 11
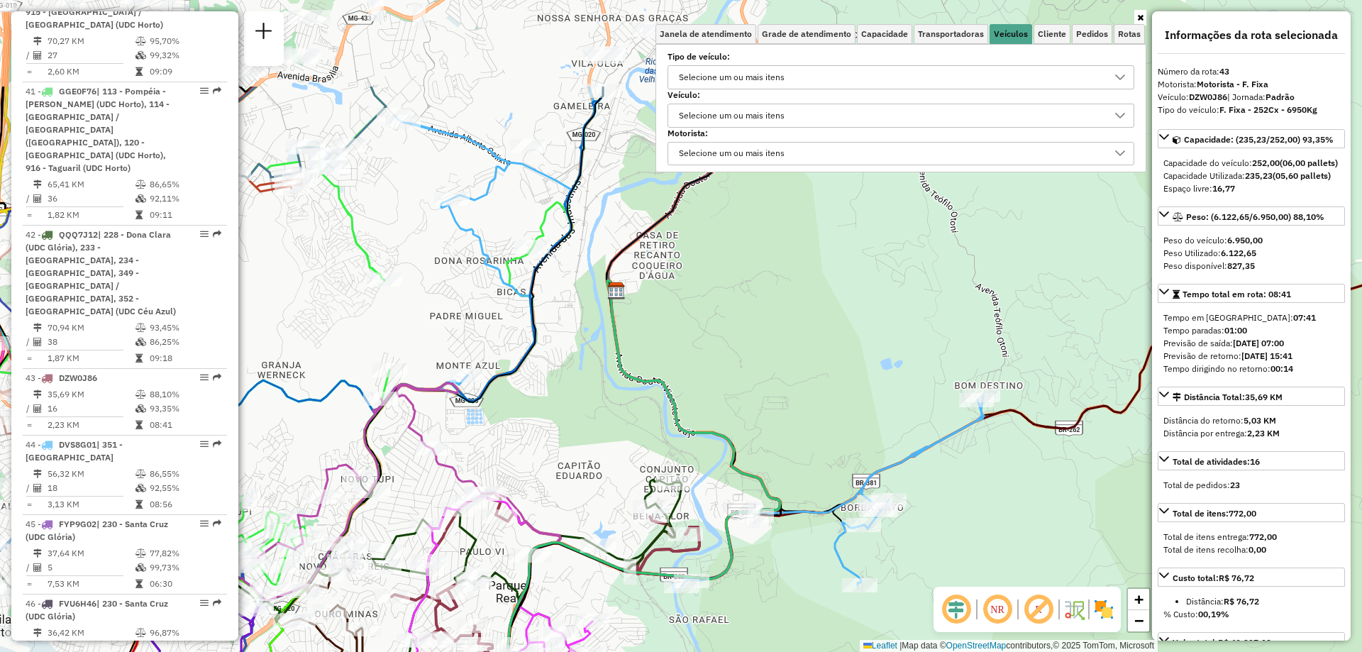
drag, startPoint x: 891, startPoint y: 397, endPoint x: 797, endPoint y: 546, distance: 176.4
click at [797, 546] on div "Janela de atendimento Grade de atendimento Capacidade Transportadoras Veículos …" at bounding box center [681, 326] width 1362 height 652
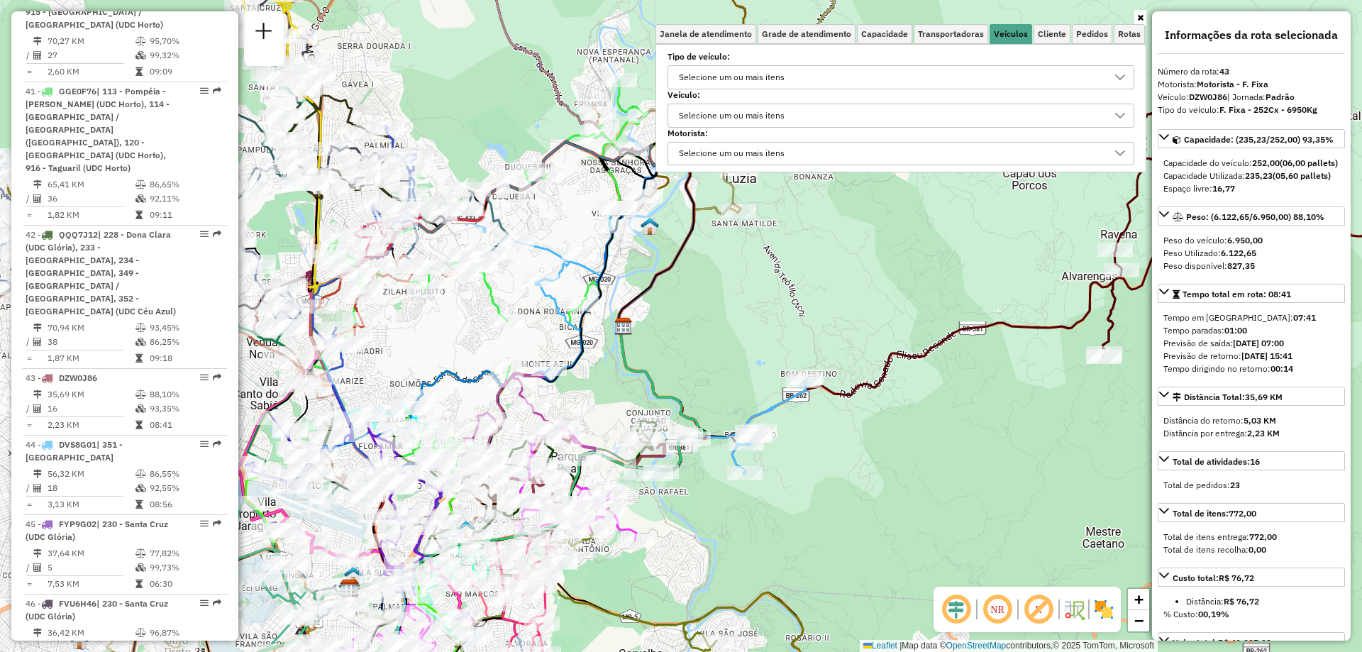
drag, startPoint x: 736, startPoint y: 299, endPoint x: 725, endPoint y: 316, distance: 20.7
click at [725, 316] on div "Janela de atendimento Grade de atendimento Capacidade Transportadoras Veículos …" at bounding box center [681, 326] width 1362 height 652
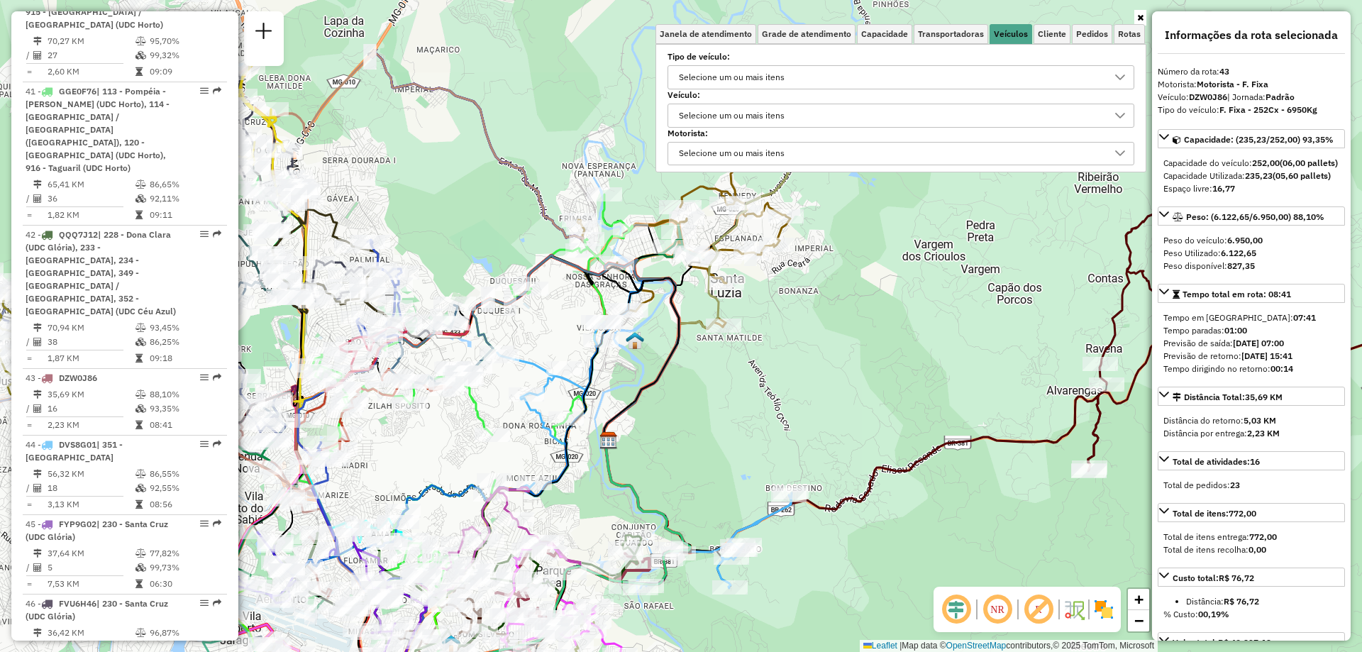
drag, startPoint x: 722, startPoint y: 313, endPoint x: 707, endPoint y: 427, distance: 115.2
click at [707, 427] on div "Janela de atendimento Grade de atendimento Capacidade Transportadoras Veículos …" at bounding box center [681, 326] width 1362 height 652
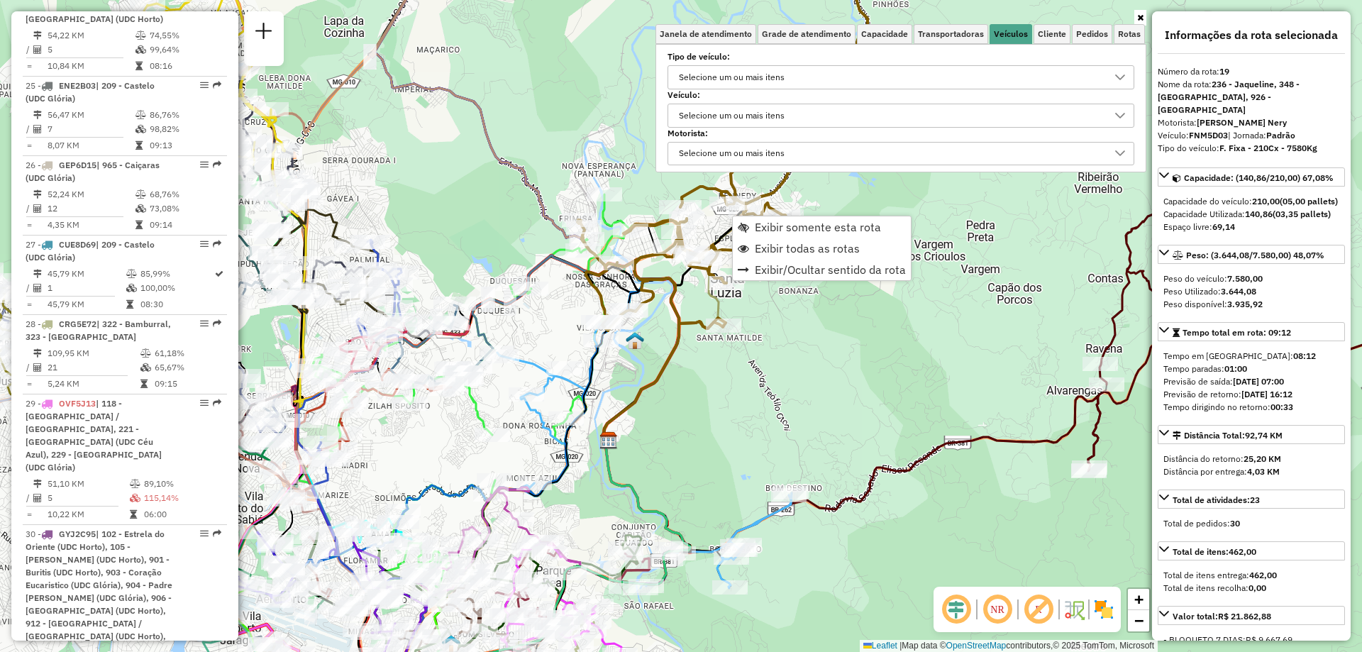
scroll to position [1999, 0]
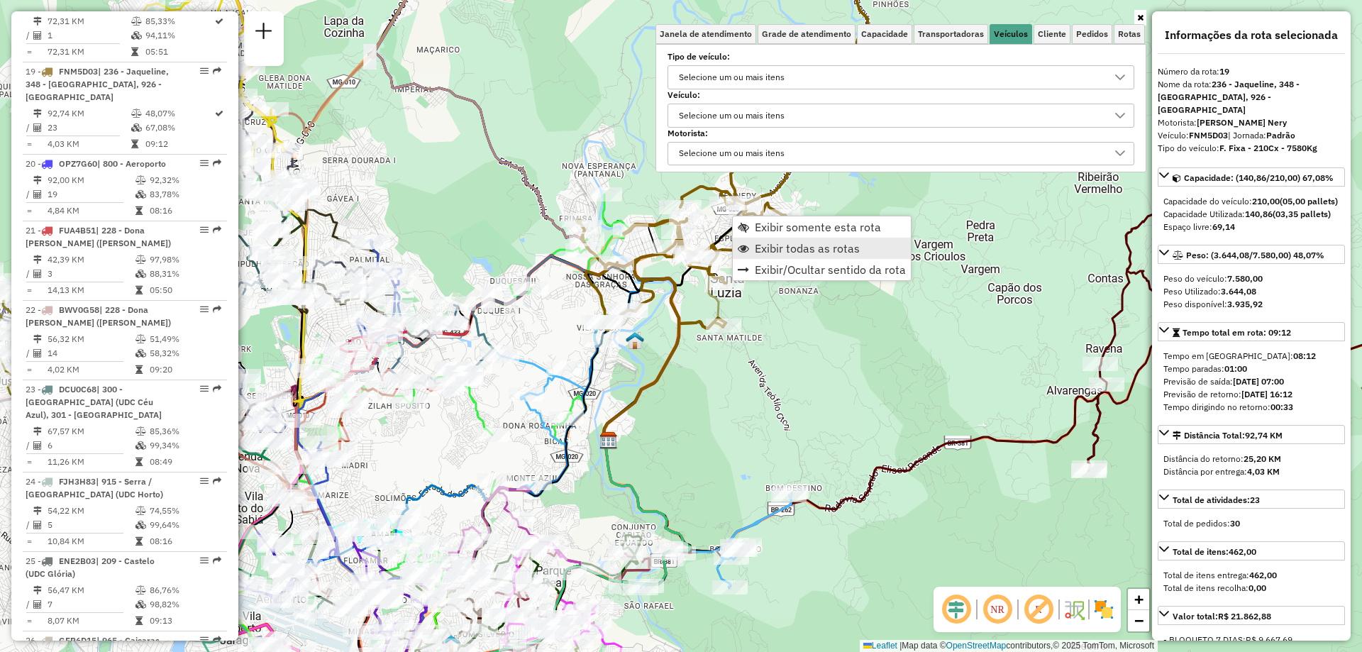
drag, startPoint x: 764, startPoint y: 231, endPoint x: 761, endPoint y: 238, distance: 8.6
click at [762, 233] on span "Exibir somente esta rota" at bounding box center [818, 226] width 126 height 11
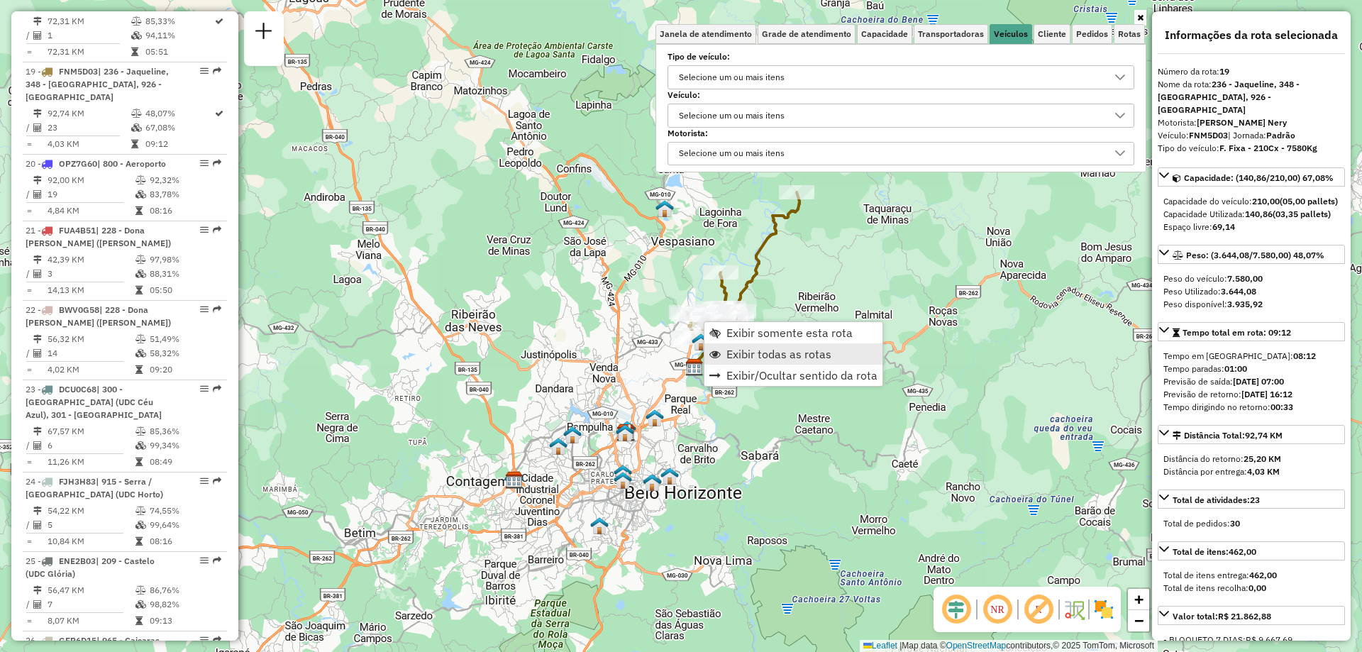
click at [790, 351] on span "Exibir todas as rotas" at bounding box center [779, 353] width 105 height 11
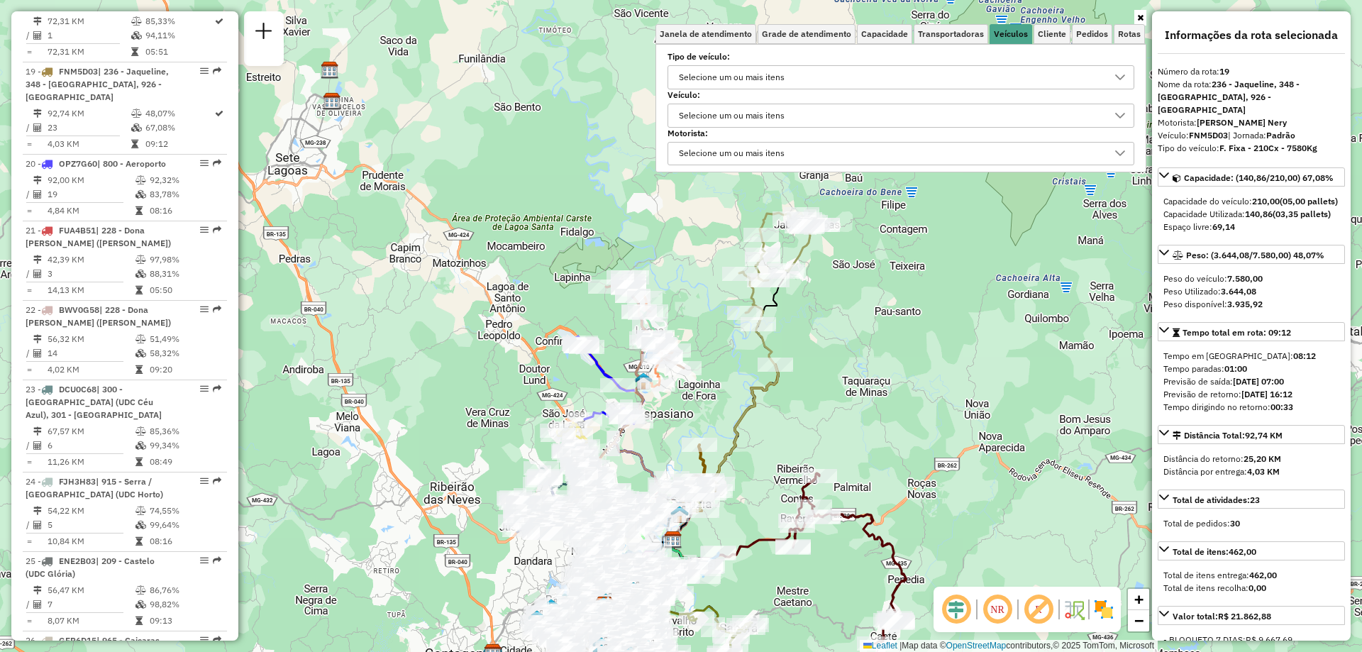
drag, startPoint x: 883, startPoint y: 271, endPoint x: 867, endPoint y: 411, distance: 140.6
click at [867, 411] on div "Janela de atendimento Grade de atendimento Capacidade Transportadoras Veículos …" at bounding box center [681, 326] width 1362 height 652
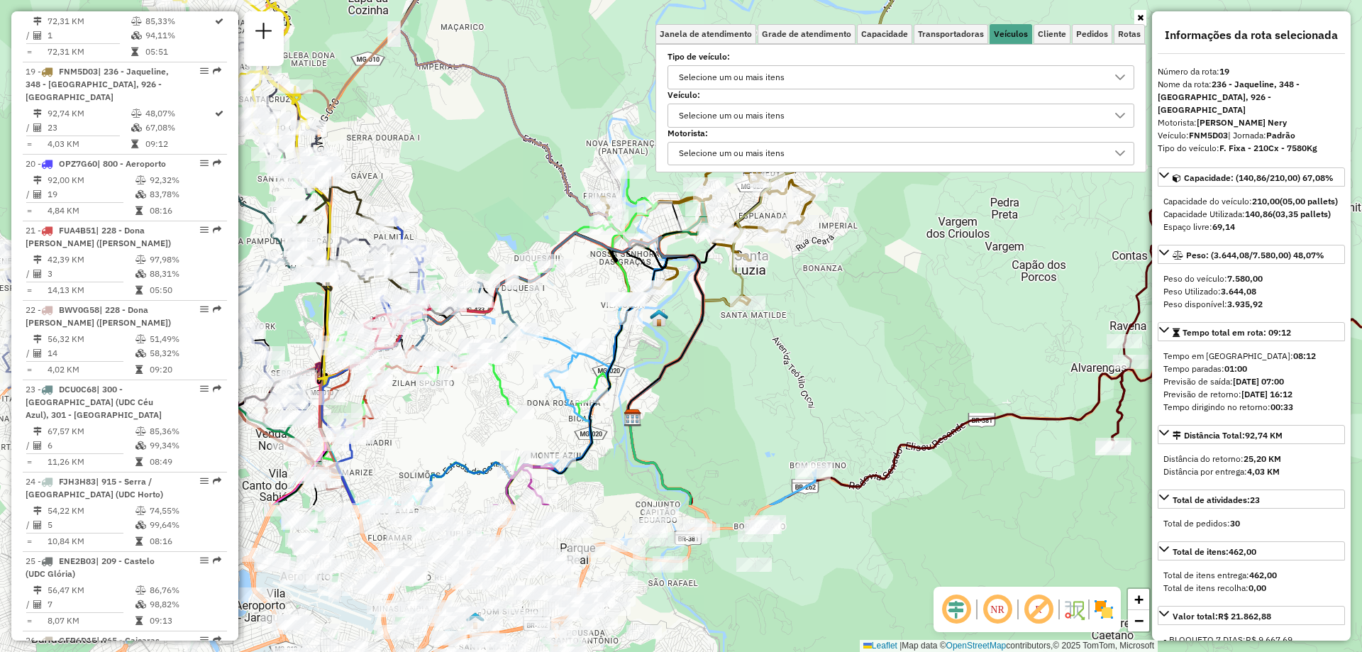
drag, startPoint x: 730, startPoint y: 551, endPoint x: 811, endPoint y: 339, distance: 227.1
click at [811, 339] on div "Janela de atendimento Grade de atendimento Capacidade Transportadoras Veículos …" at bounding box center [681, 326] width 1362 height 652
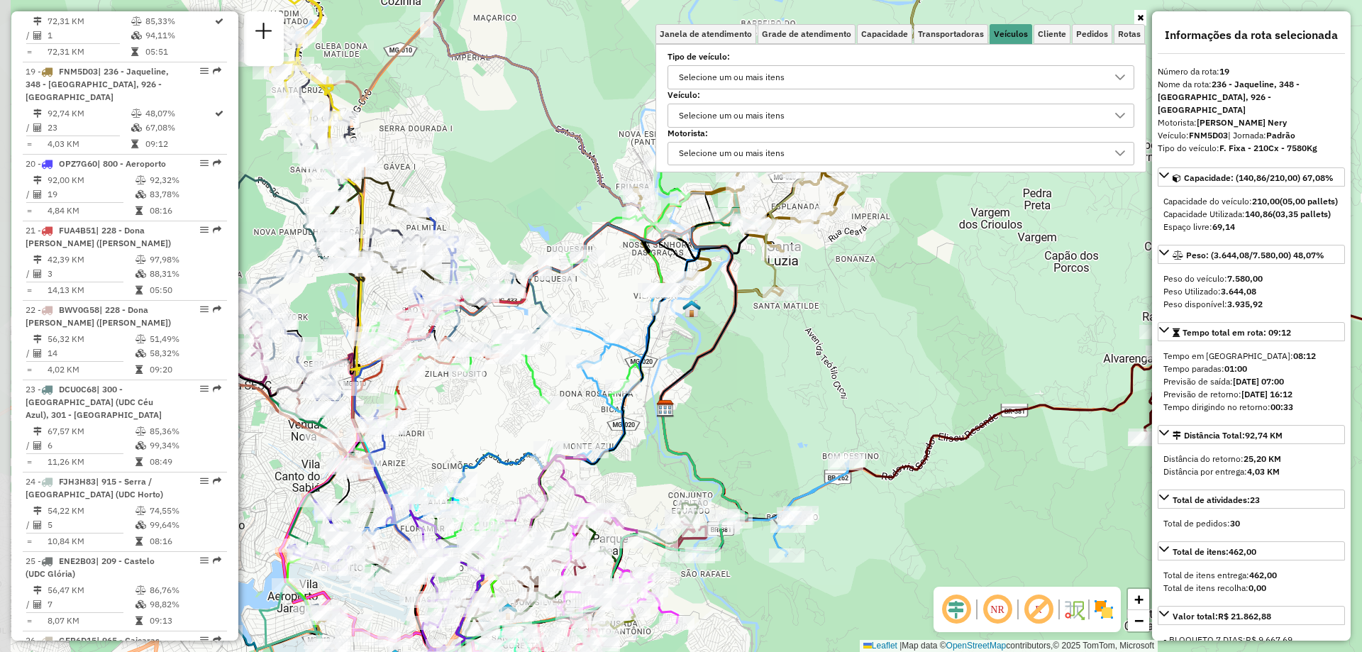
drag, startPoint x: 697, startPoint y: 424, endPoint x: 667, endPoint y: 344, distance: 85.5
click at [733, 415] on div "Janela de atendimento Grade de atendimento Capacidade Transportadoras Veículos …" at bounding box center [681, 326] width 1362 height 652
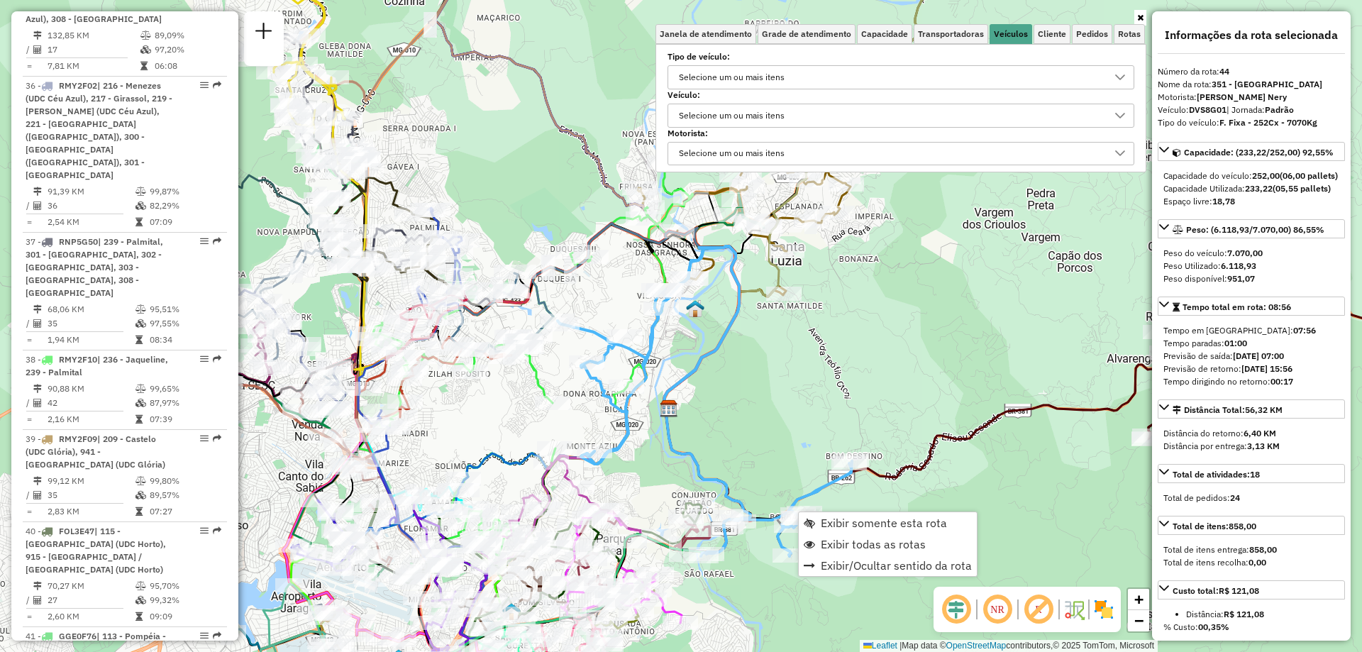
scroll to position [4446, 0]
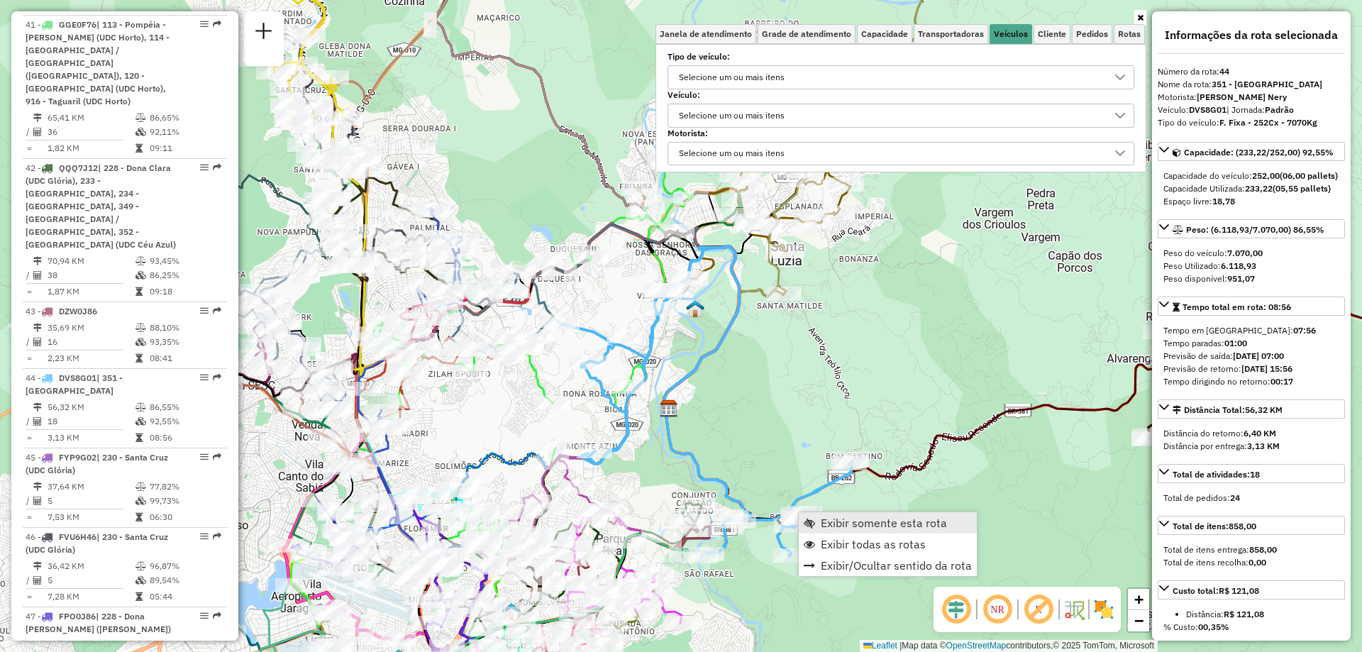
click at [832, 517] on span "Exibir somente esta rota" at bounding box center [884, 522] width 126 height 11
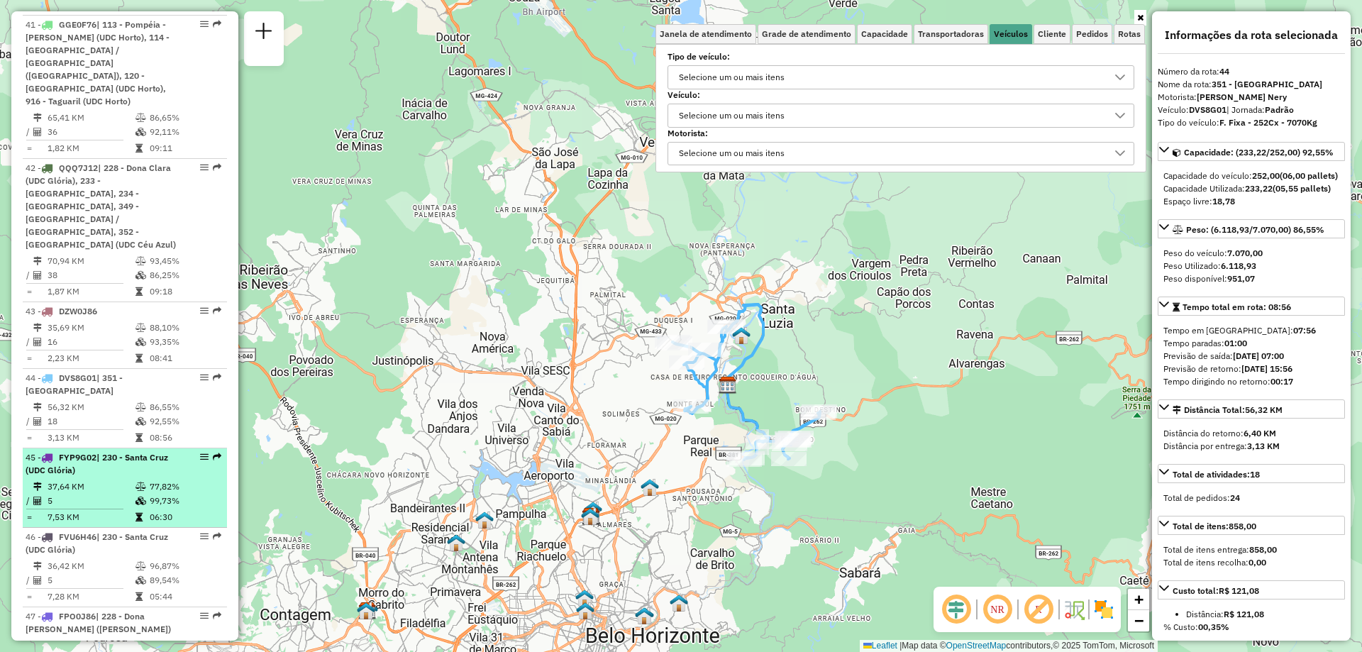
click at [160, 451] on div "45 - FYP9G02 | 230 - [GEOGRAPHIC_DATA] (UDC Glória)" at bounding box center [101, 464] width 150 height 26
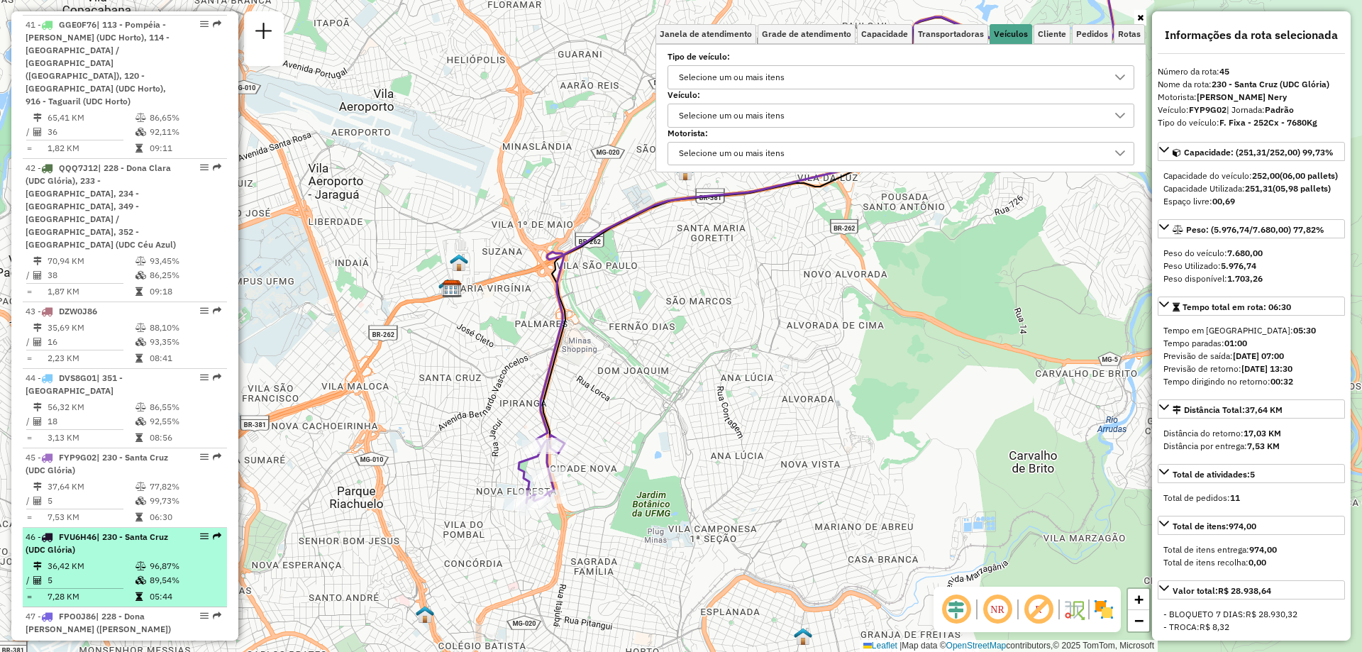
click at [163, 573] on td "89,54%" at bounding box center [185, 580] width 72 height 14
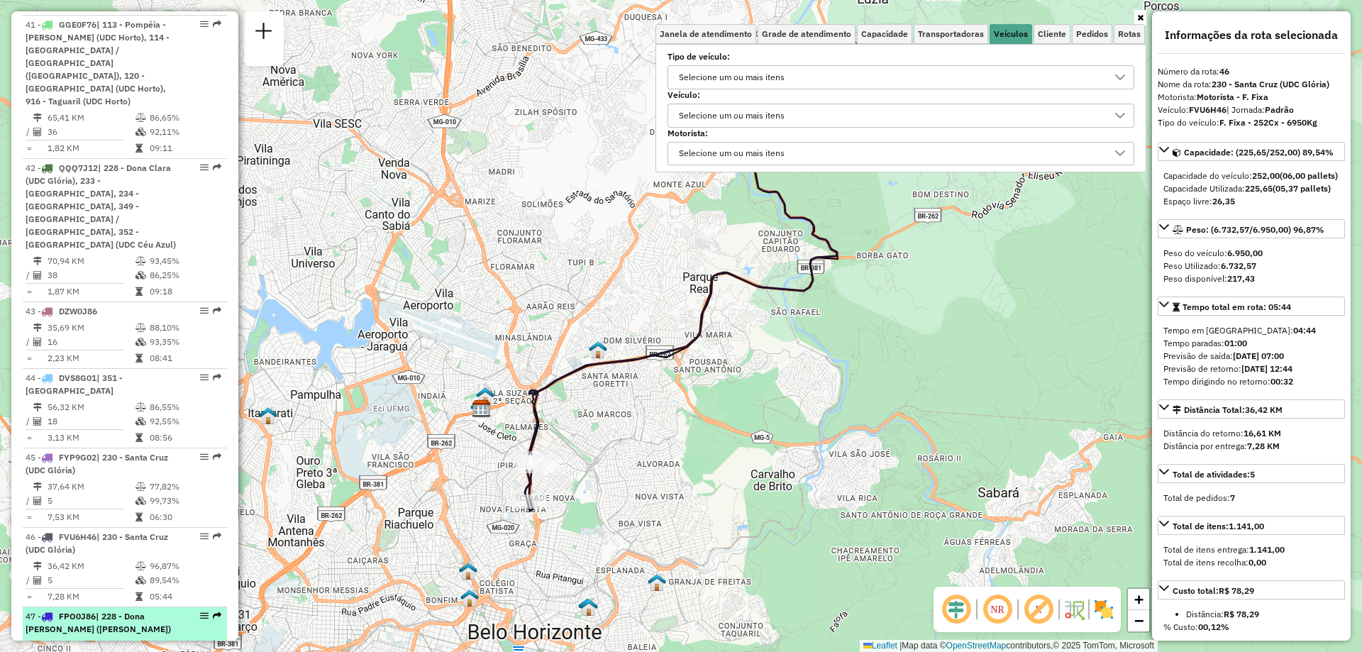
click at [178, 639] on td "98,51%" at bounding box center [185, 646] width 72 height 14
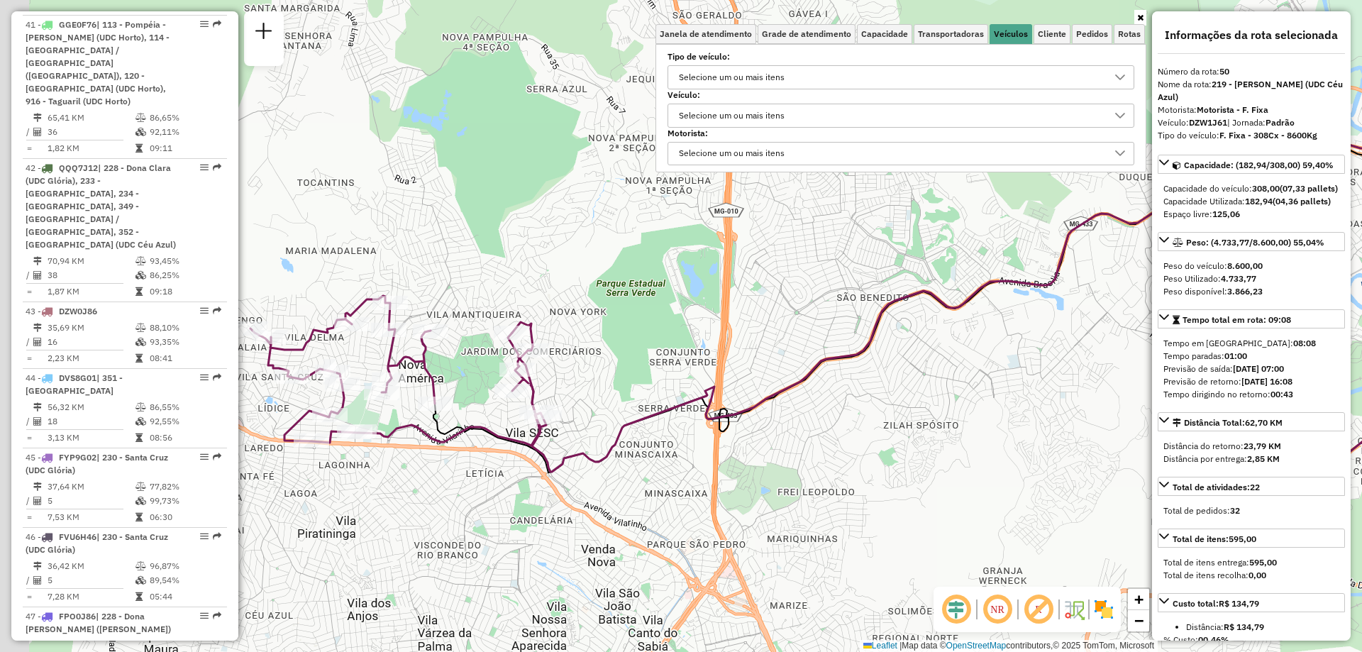
drag, startPoint x: 614, startPoint y: 491, endPoint x: 601, endPoint y: 487, distance: 13.9
click at [659, 483] on div "Janela de atendimento Grade de atendimento Capacidade Transportadoras Veículos …" at bounding box center [681, 326] width 1362 height 652
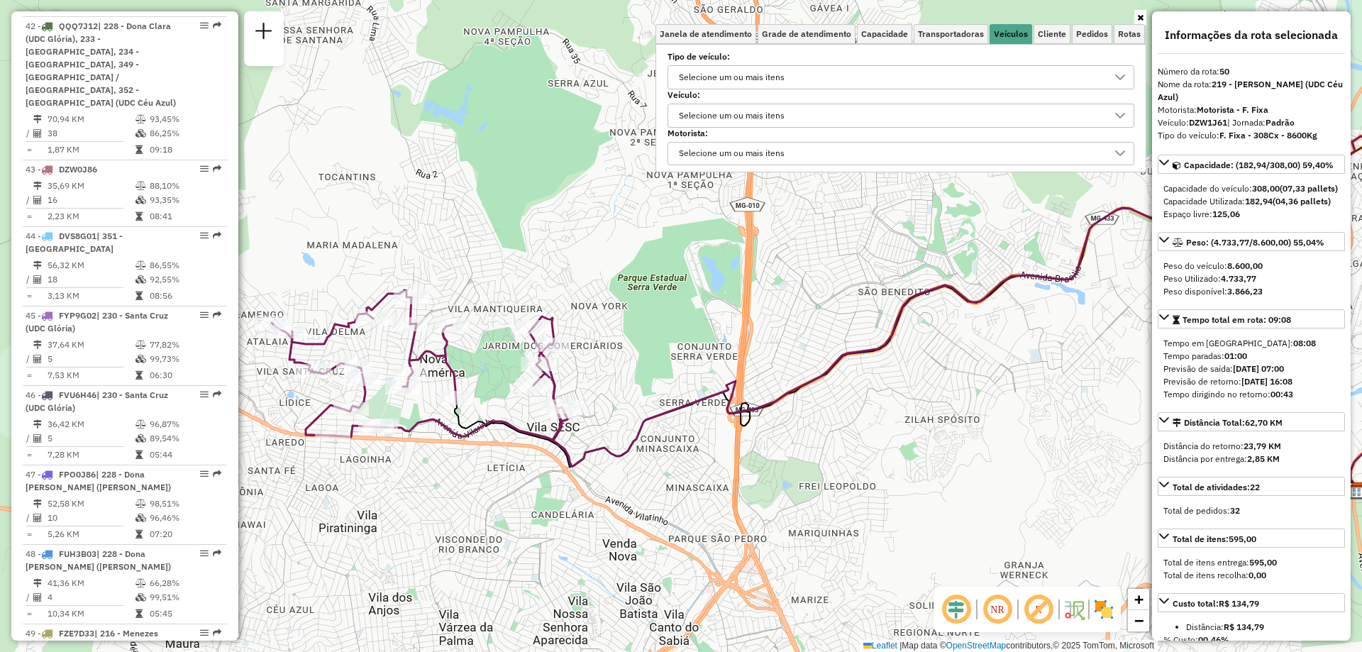
scroll to position [4659, 0]
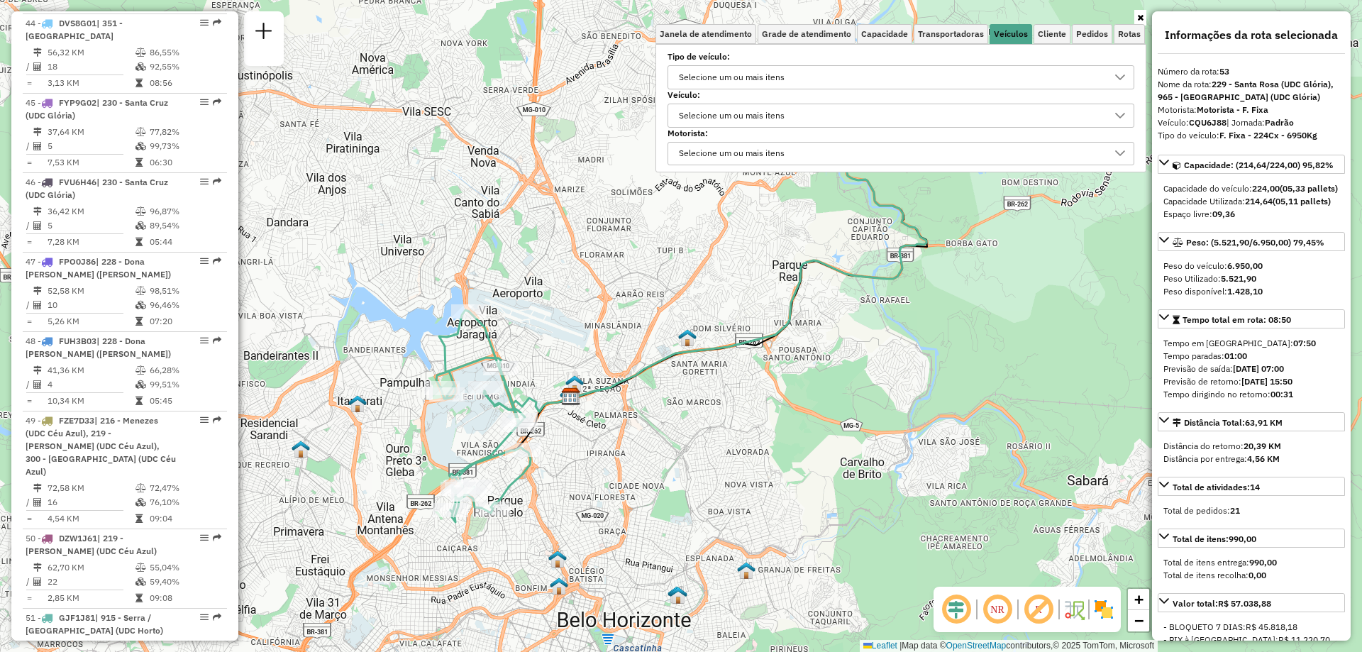
scroll to position [4872, 0]
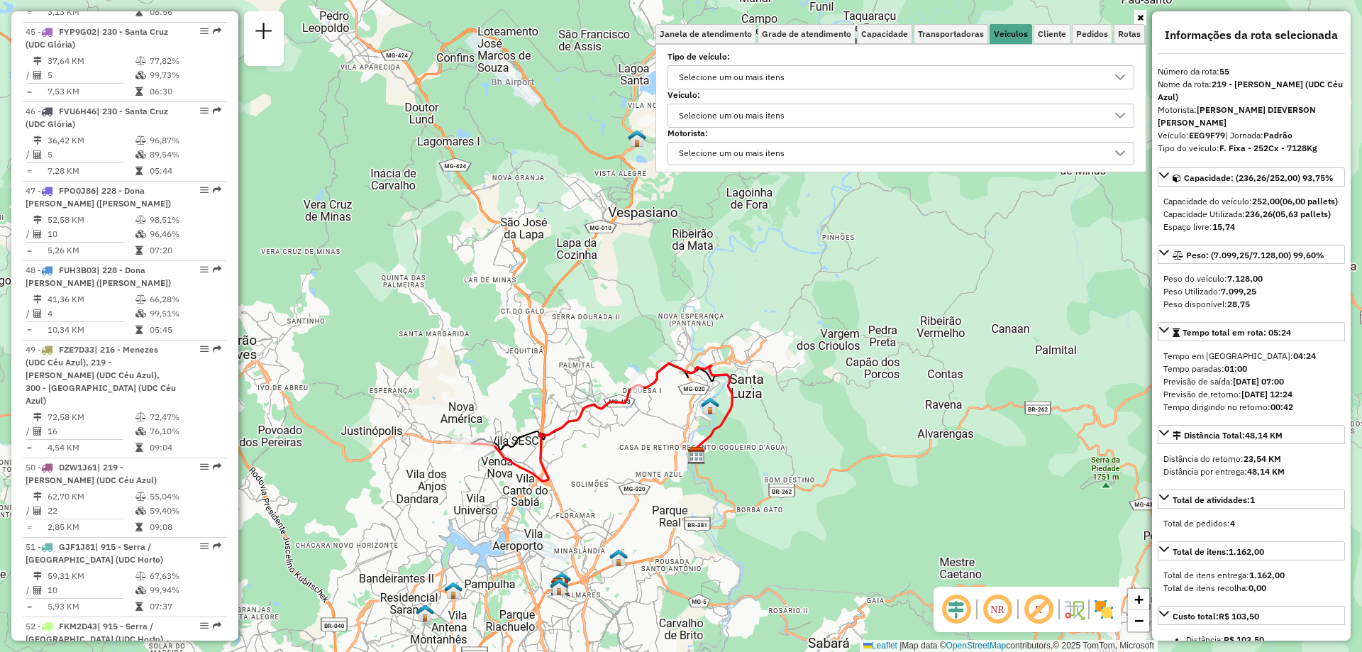
scroll to position [5156, 0]
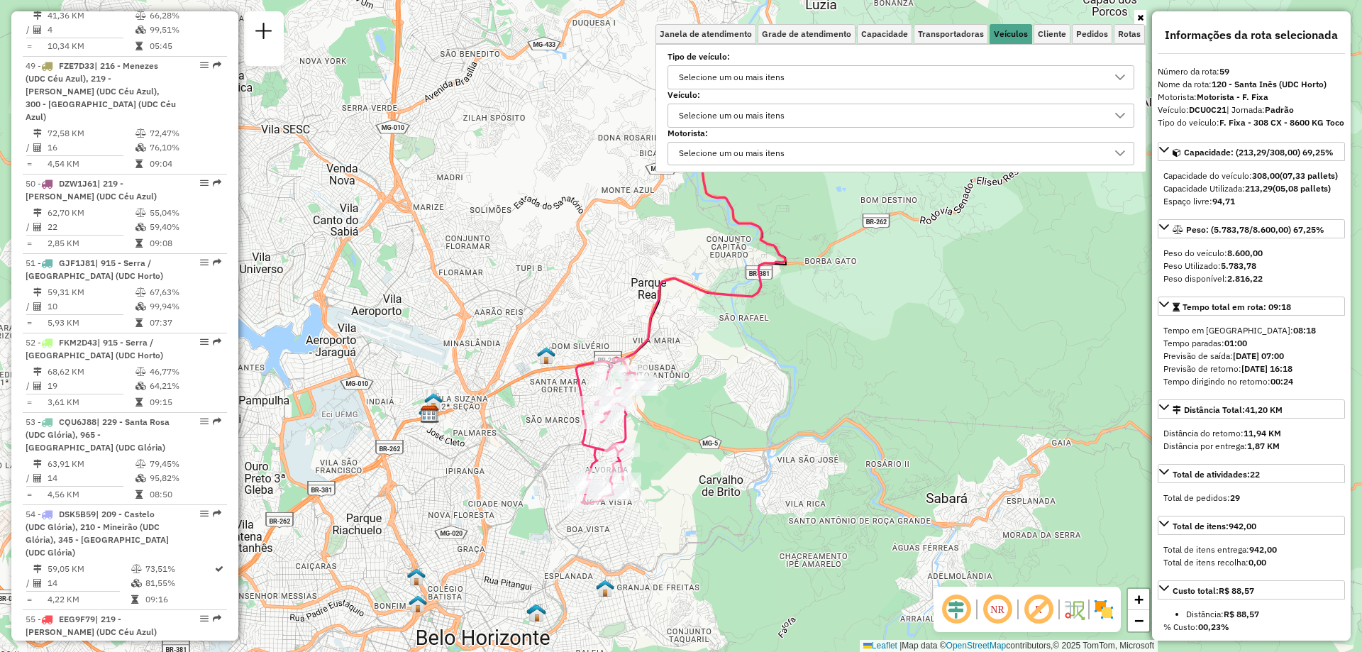
scroll to position [5368, 0]
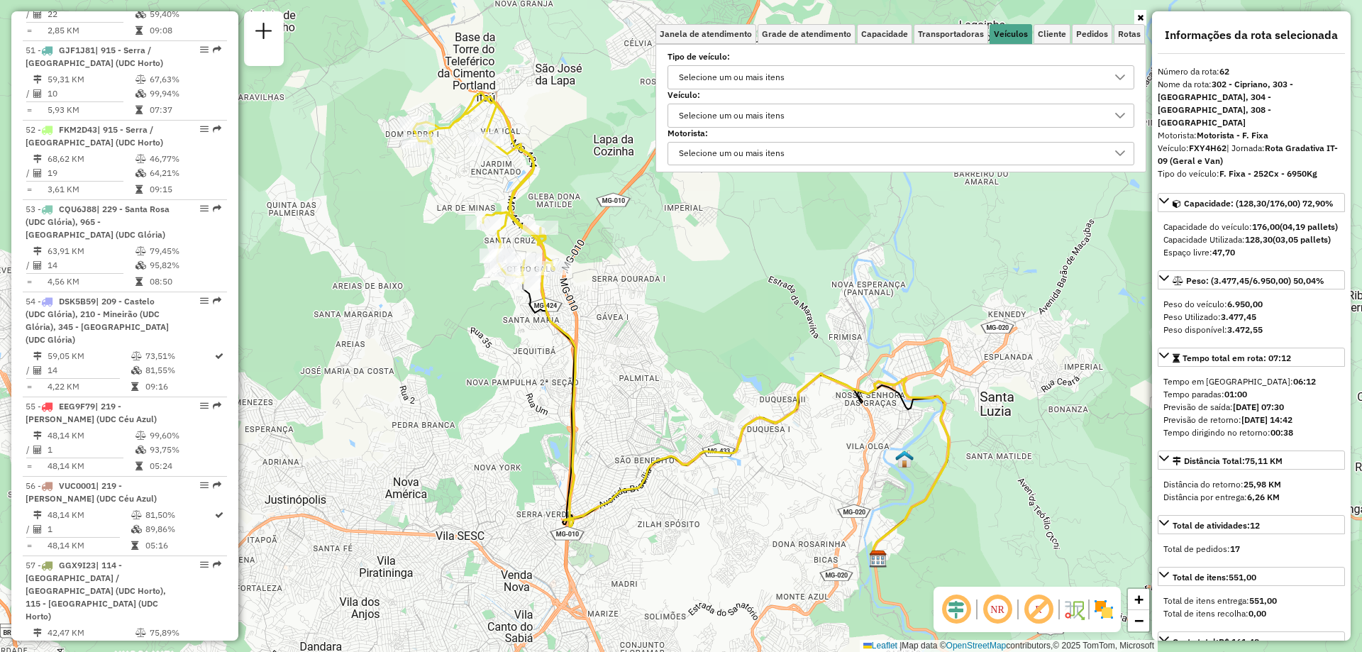
scroll to position [5581, 0]
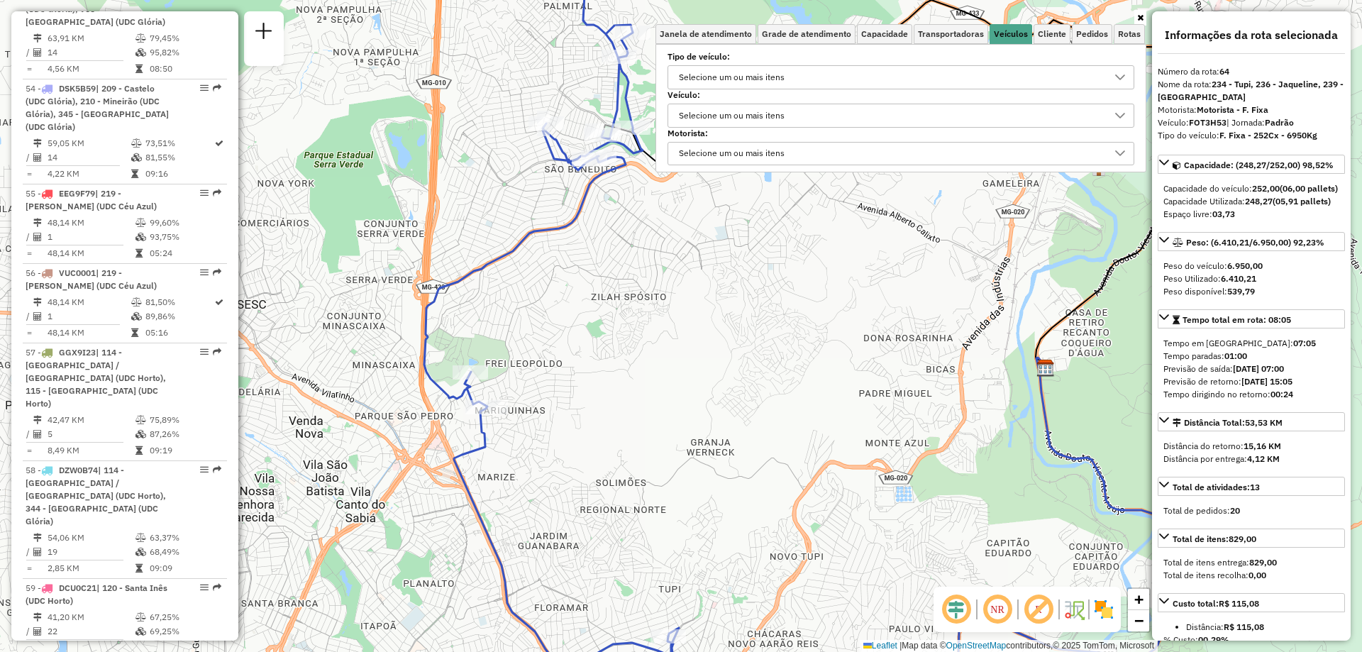
drag, startPoint x: 520, startPoint y: 338, endPoint x: 567, endPoint y: 410, distance: 86.2
click at [574, 404] on div "Janela de atendimento Grade de atendimento Capacidade Transportadoras Veículos …" at bounding box center [681, 326] width 1362 height 652
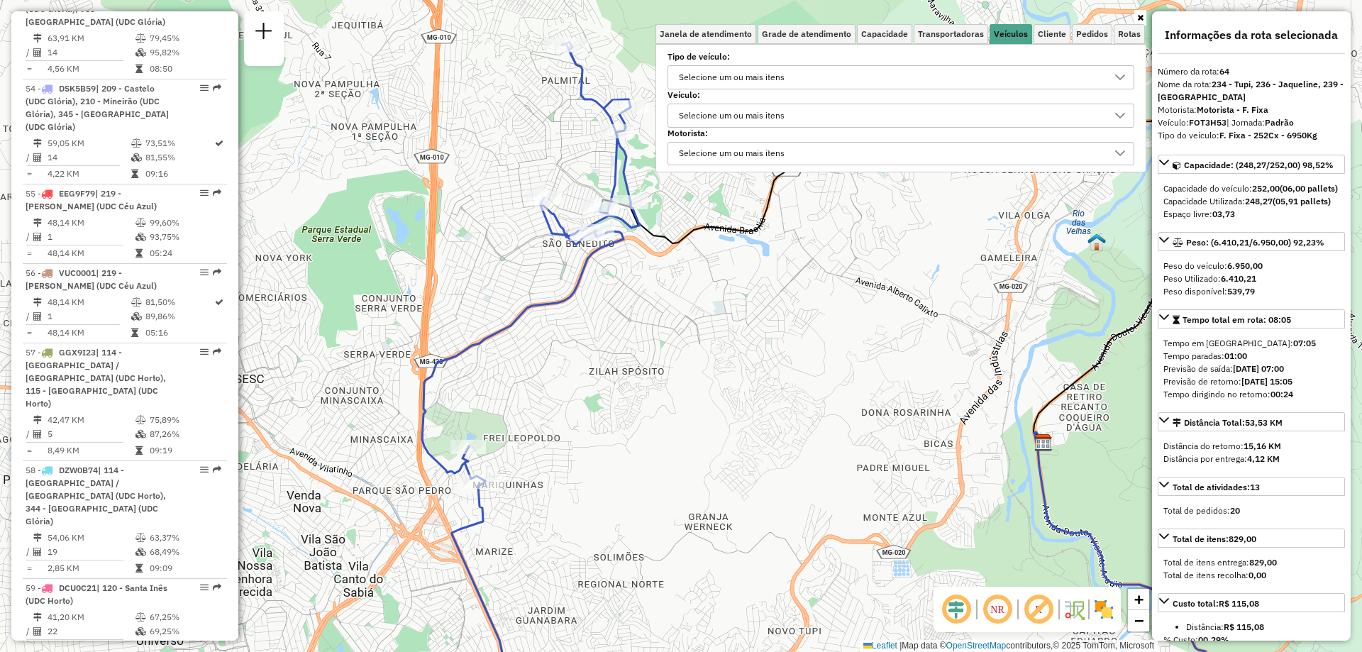
drag, startPoint x: 578, startPoint y: 255, endPoint x: 570, endPoint y: 290, distance: 36.5
click at [570, 290] on div "Janela de atendimento Grade de atendimento Capacidade Transportadoras Veículos …" at bounding box center [681, 326] width 1362 height 652
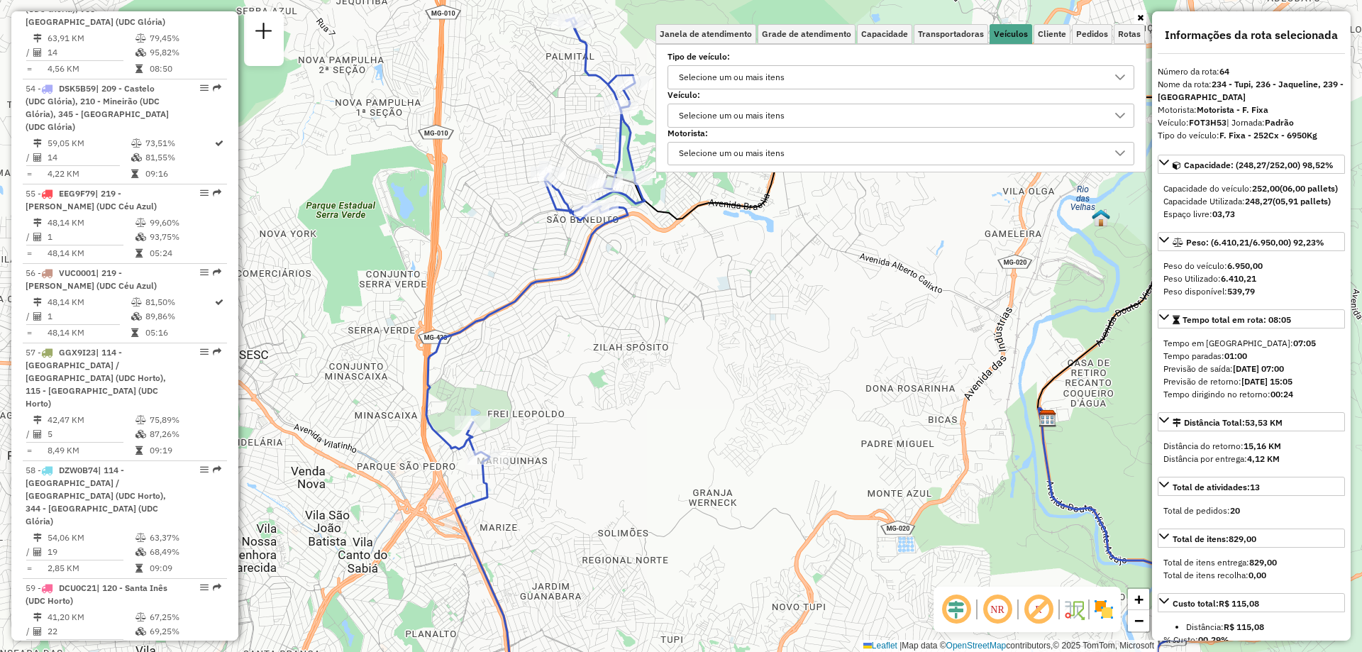
scroll to position [5865, 0]
